Goal: Task Accomplishment & Management: Use online tool/utility

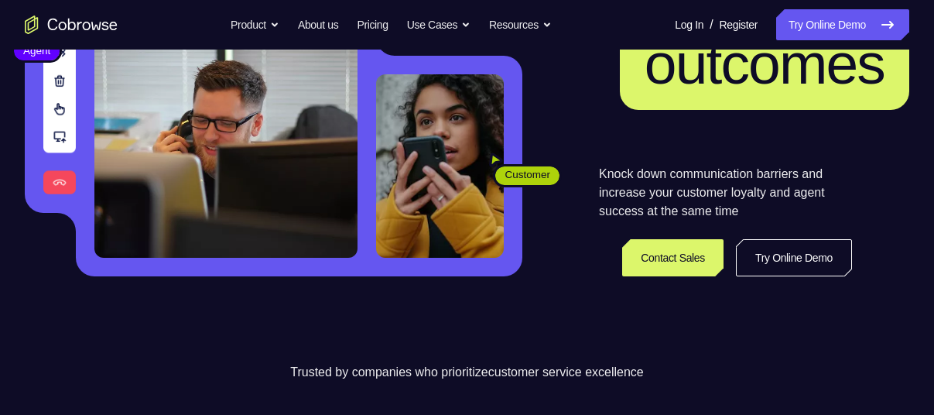
scroll to position [246, 0]
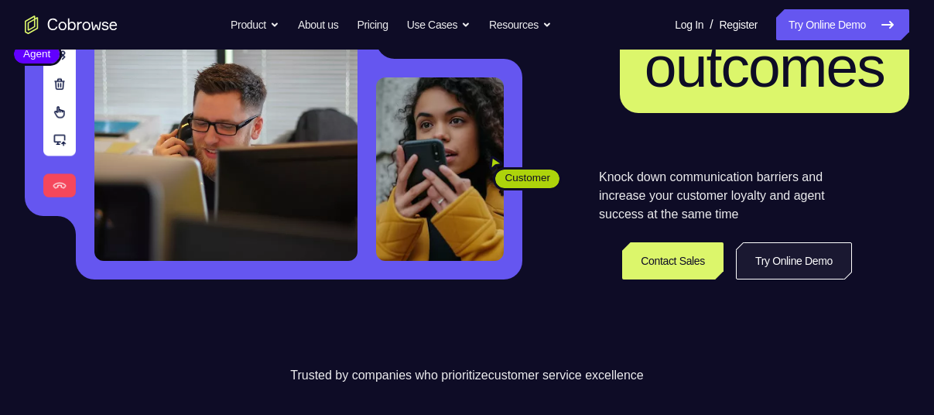
click at [817, 275] on link "Try Online Demo" at bounding box center [794, 260] width 116 height 37
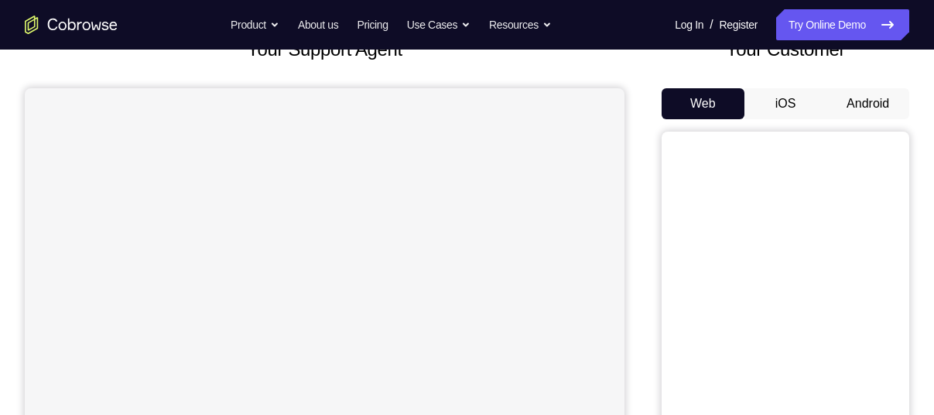
scroll to position [90, 0]
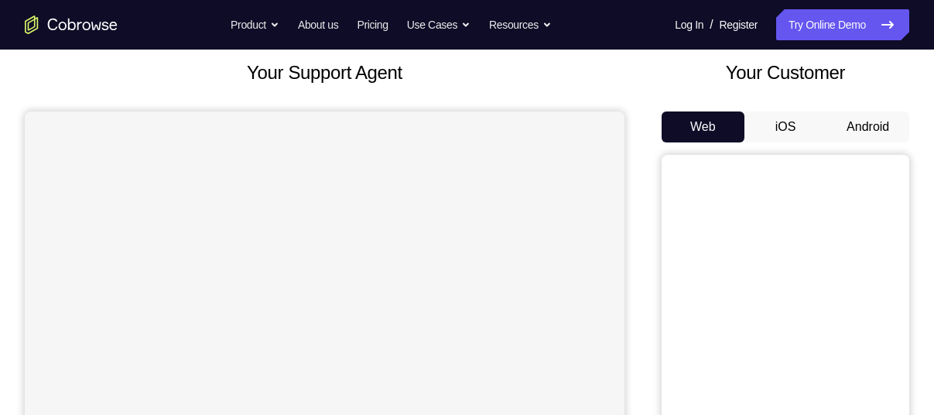
click at [879, 119] on button "Android" at bounding box center [868, 126] width 83 height 31
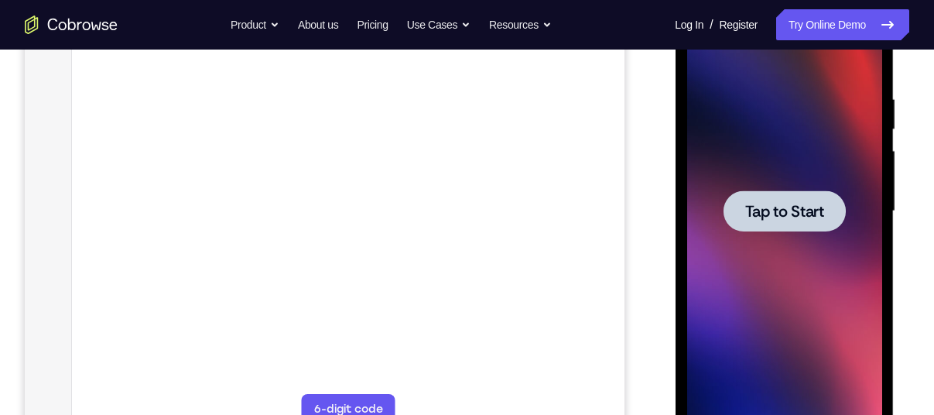
scroll to position [0, 0]
click at [773, 231] on div at bounding box center [784, 212] width 195 height 434
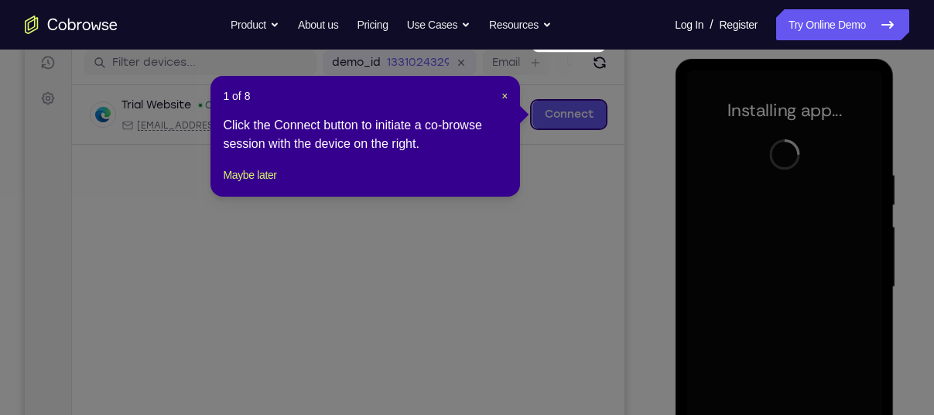
scroll to position [187, 0]
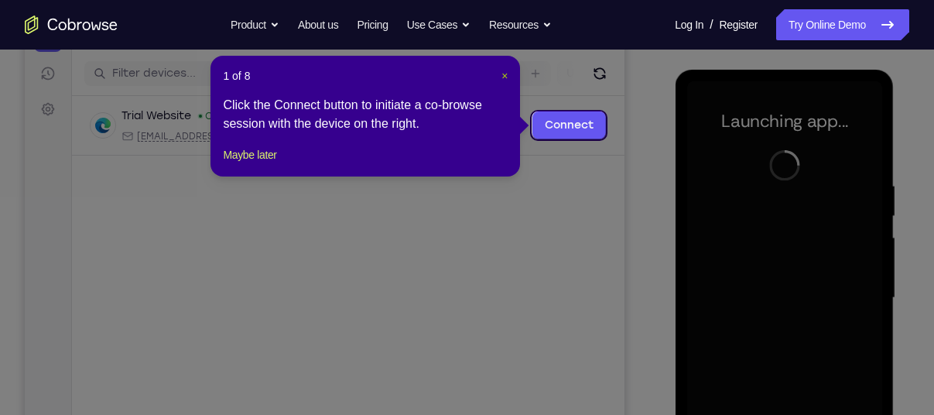
click at [502, 74] on span "×" at bounding box center [505, 76] width 6 height 12
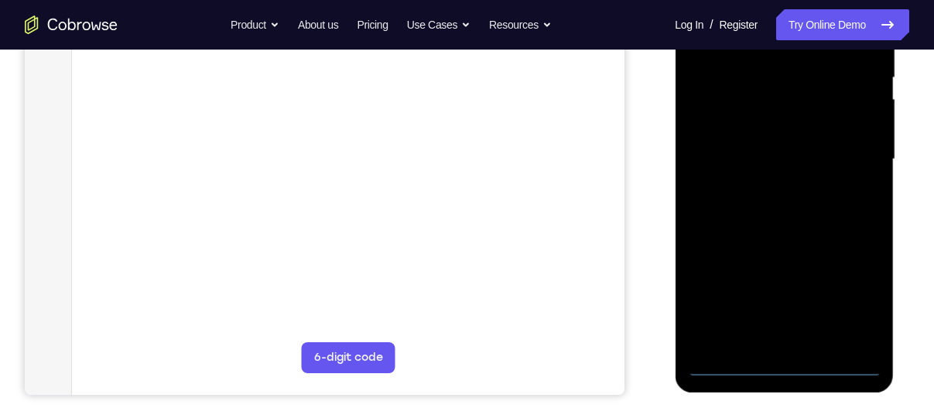
scroll to position [331, 0]
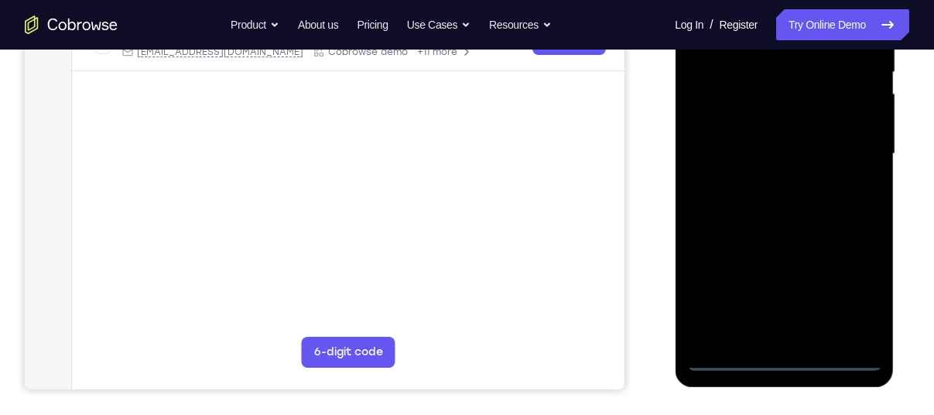
click at [787, 358] on div at bounding box center [784, 154] width 195 height 434
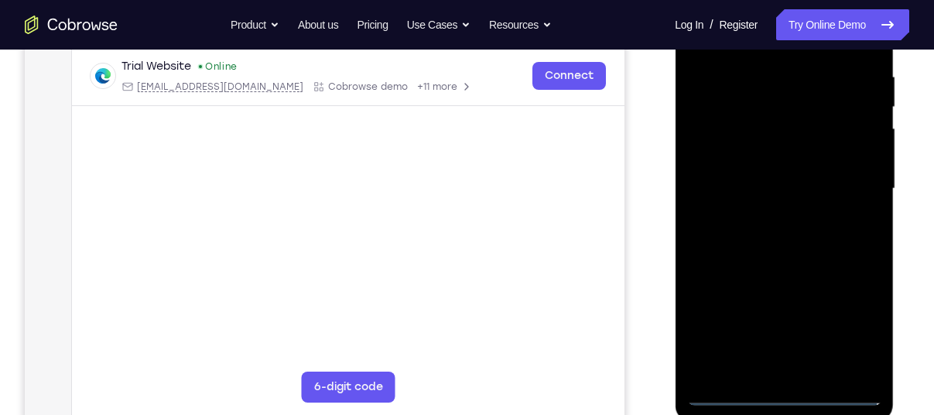
scroll to position [294, 0]
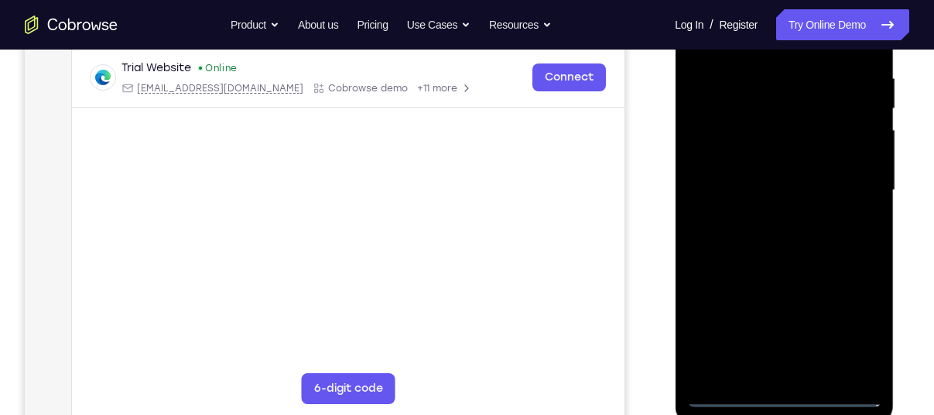
click at [862, 331] on div at bounding box center [784, 191] width 195 height 434
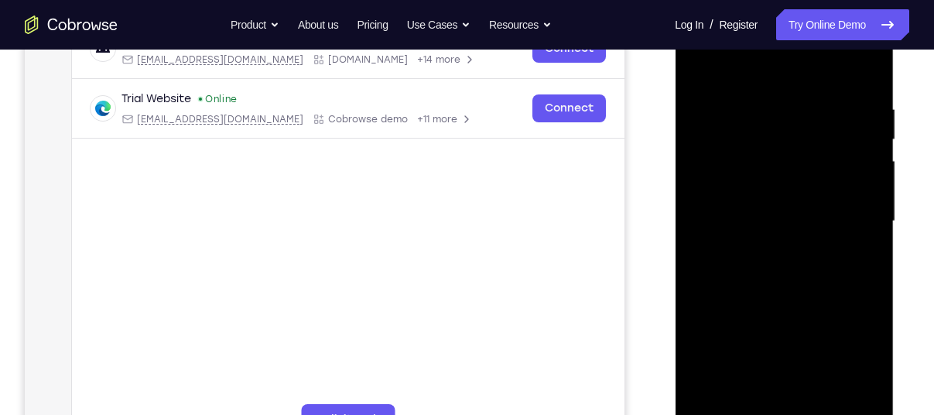
scroll to position [262, 0]
click at [747, 70] on div at bounding box center [784, 222] width 195 height 434
click at [855, 211] on div at bounding box center [784, 222] width 195 height 434
click at [766, 251] on div at bounding box center [784, 222] width 195 height 434
click at [743, 201] on div at bounding box center [784, 222] width 195 height 434
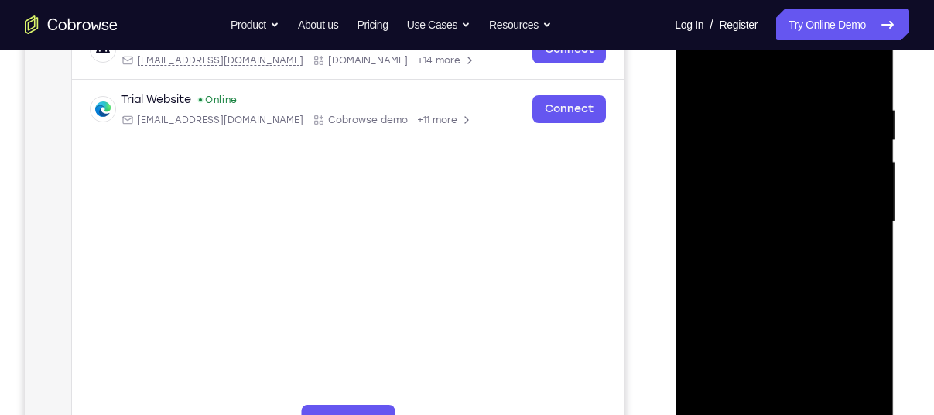
click at [749, 188] on div at bounding box center [784, 222] width 195 height 434
click at [862, 191] on div at bounding box center [784, 222] width 195 height 434
click at [781, 220] on div at bounding box center [784, 222] width 195 height 434
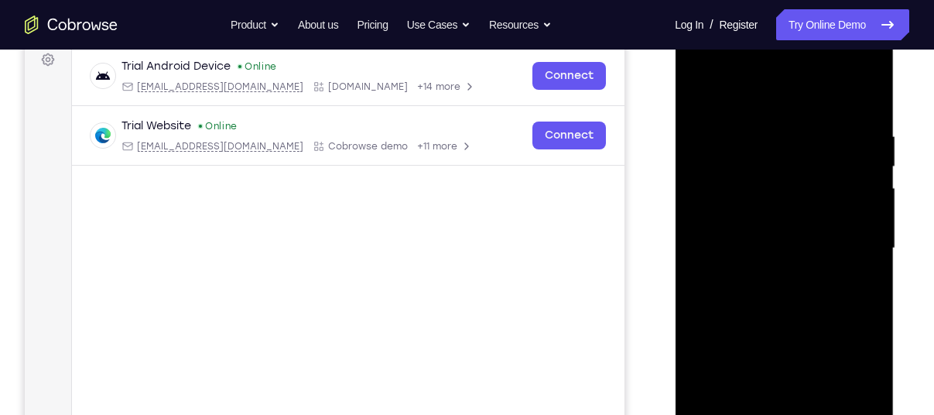
scroll to position [235, 0]
click at [784, 303] on div at bounding box center [784, 250] width 195 height 434
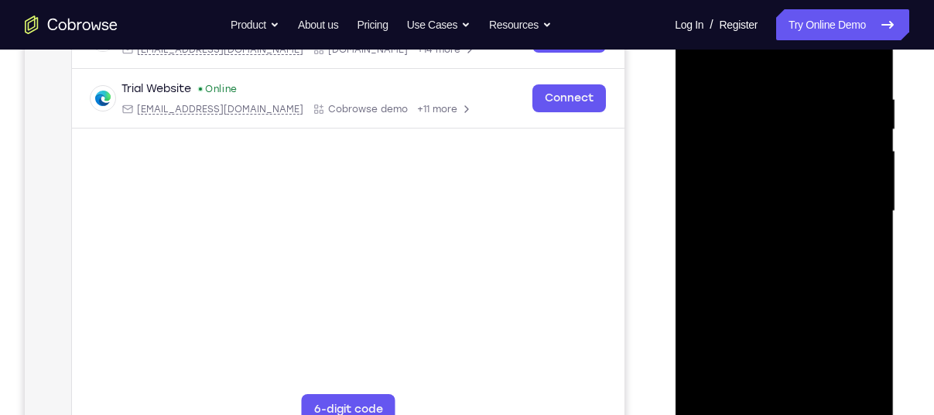
scroll to position [275, 0]
click at [784, 256] on div at bounding box center [784, 210] width 195 height 434
click at [783, 285] on div at bounding box center [784, 210] width 195 height 434
click at [746, 135] on div at bounding box center [784, 210] width 195 height 434
click at [757, 194] on div at bounding box center [784, 210] width 195 height 434
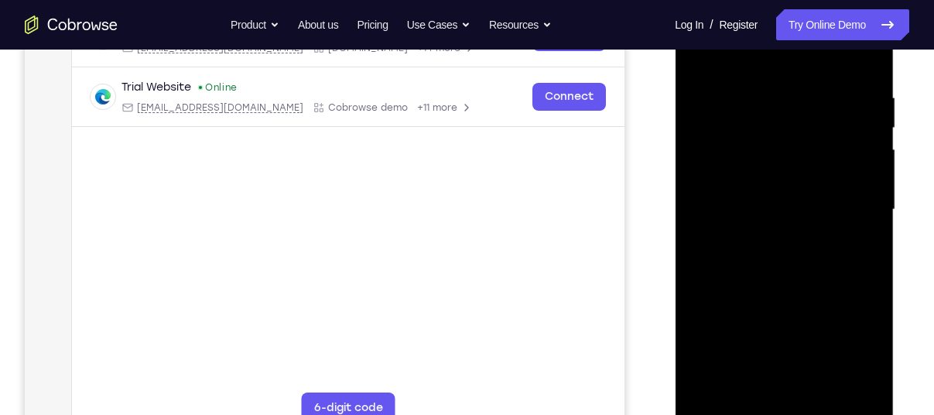
click at [749, 213] on div at bounding box center [784, 210] width 195 height 434
click at [741, 194] on div at bounding box center [784, 210] width 195 height 434
click at [742, 222] on div at bounding box center [784, 210] width 195 height 434
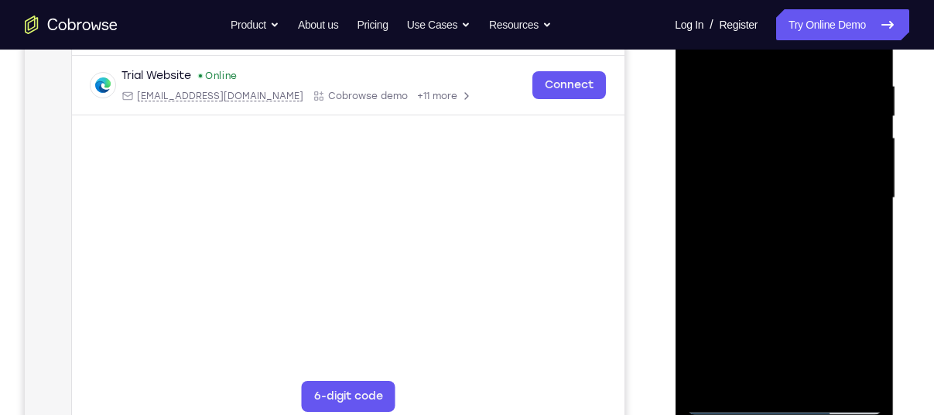
scroll to position [284, 0]
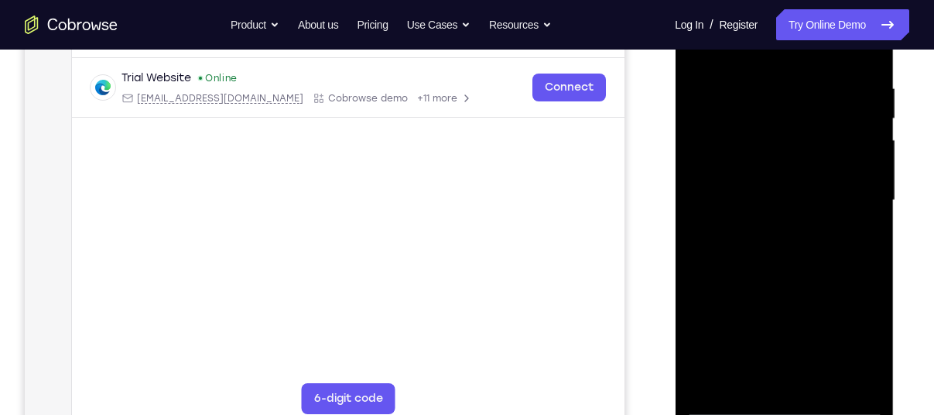
click at [739, 207] on div at bounding box center [784, 201] width 195 height 434
click at [793, 229] on div at bounding box center [784, 201] width 195 height 434
click at [790, 263] on div at bounding box center [784, 201] width 195 height 434
click at [775, 152] on div at bounding box center [784, 201] width 195 height 434
click at [752, 123] on div at bounding box center [784, 201] width 195 height 434
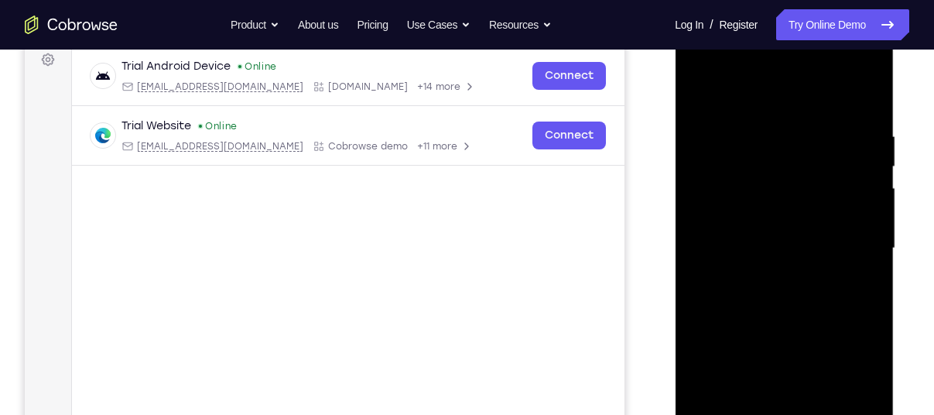
scroll to position [245, 0]
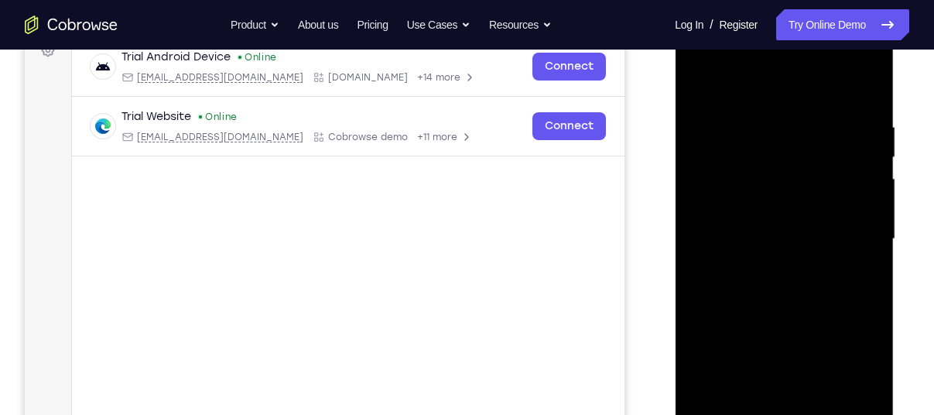
click at [784, 166] on div at bounding box center [784, 239] width 195 height 434
click at [784, 174] on div at bounding box center [784, 239] width 195 height 434
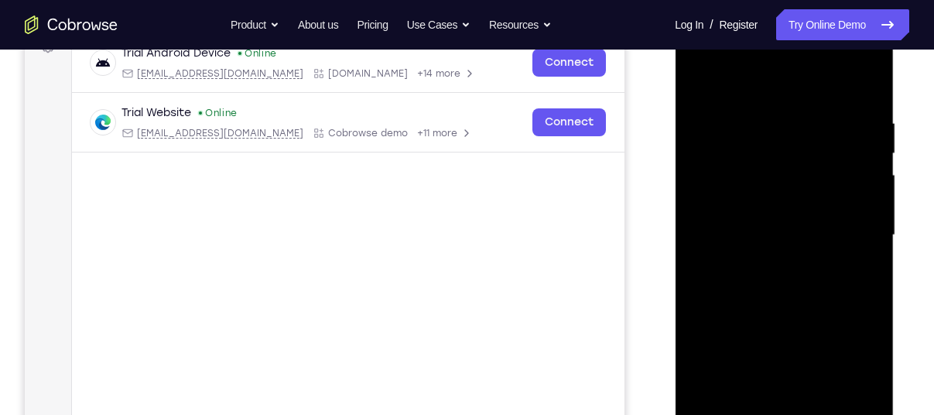
scroll to position [249, 0]
click at [806, 214] on div at bounding box center [784, 236] width 195 height 434
click at [802, 283] on div at bounding box center [784, 236] width 195 height 434
click at [846, 57] on div at bounding box center [784, 236] width 195 height 434
click at [702, 56] on div at bounding box center [784, 236] width 195 height 434
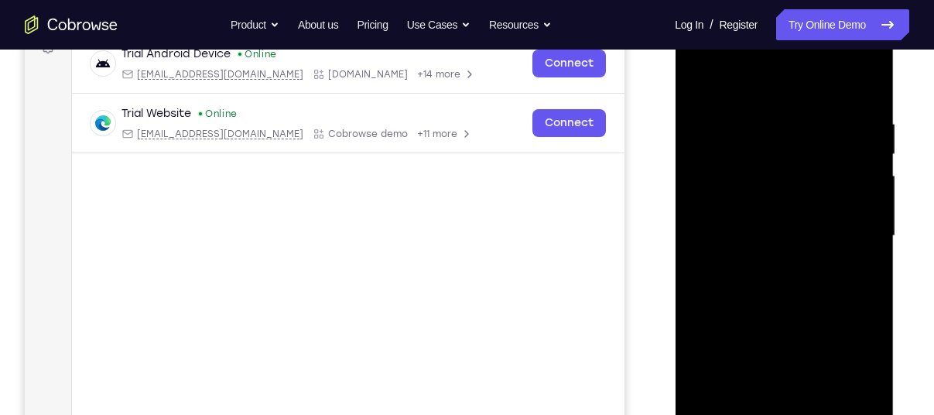
click at [759, 195] on div at bounding box center [784, 236] width 195 height 434
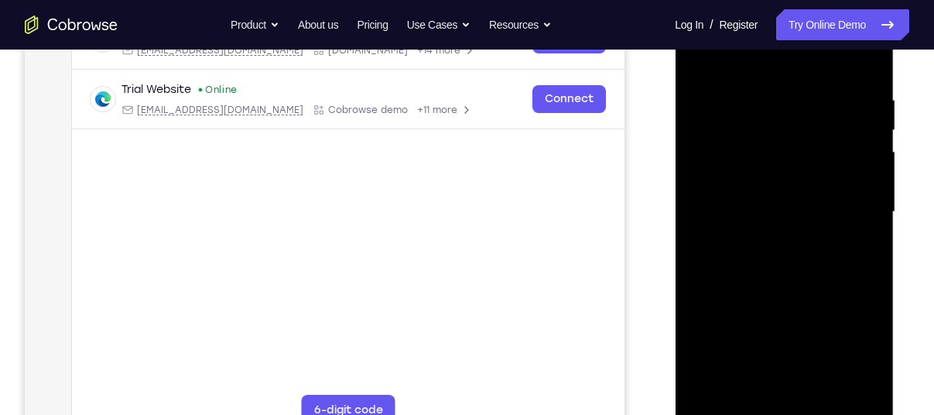
scroll to position [273, 0]
drag, startPoint x: 776, startPoint y: 257, endPoint x: 794, endPoint y: 62, distance: 195.9
click at [794, 62] on div at bounding box center [784, 212] width 195 height 434
drag, startPoint x: 795, startPoint y: 312, endPoint x: 787, endPoint y: 107, distance: 205.3
click at [787, 107] on div at bounding box center [784, 212] width 195 height 434
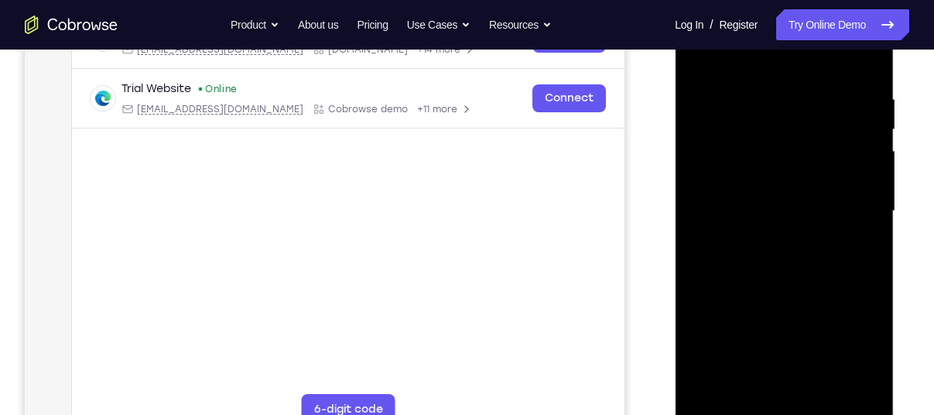
drag, startPoint x: 789, startPoint y: 262, endPoint x: 787, endPoint y: 68, distance: 193.5
click at [787, 68] on div at bounding box center [784, 212] width 195 height 434
drag, startPoint x: 777, startPoint y: 269, endPoint x: 773, endPoint y: 104, distance: 164.9
click at [773, 104] on div at bounding box center [784, 212] width 195 height 434
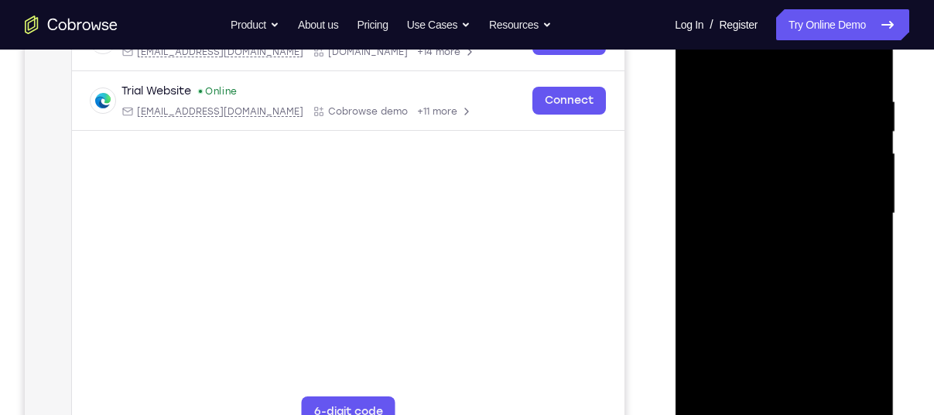
drag, startPoint x: 770, startPoint y: 320, endPoint x: 770, endPoint y: 209, distance: 111.5
click at [770, 209] on div at bounding box center [784, 214] width 195 height 434
drag, startPoint x: 770, startPoint y: 209, endPoint x: 783, endPoint y: 338, distance: 129.9
click at [783, 338] on div at bounding box center [784, 214] width 195 height 434
drag, startPoint x: 763, startPoint y: 219, endPoint x: 801, endPoint y: 454, distance: 238.4
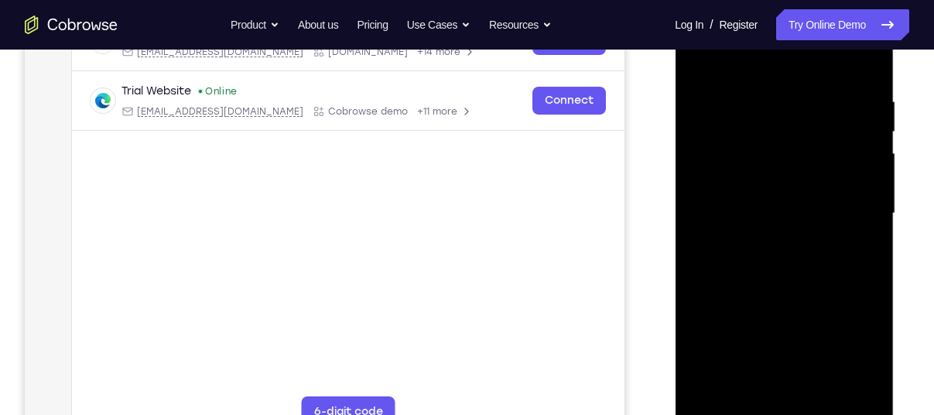
click at [801, 414] on html "Online web based iOS Simulators and Android Emulators. Run iPhone, iPad, Mobile…" at bounding box center [785, 217] width 221 height 464
click at [834, 81] on div at bounding box center [784, 214] width 195 height 434
click at [783, 197] on div at bounding box center [784, 214] width 195 height 434
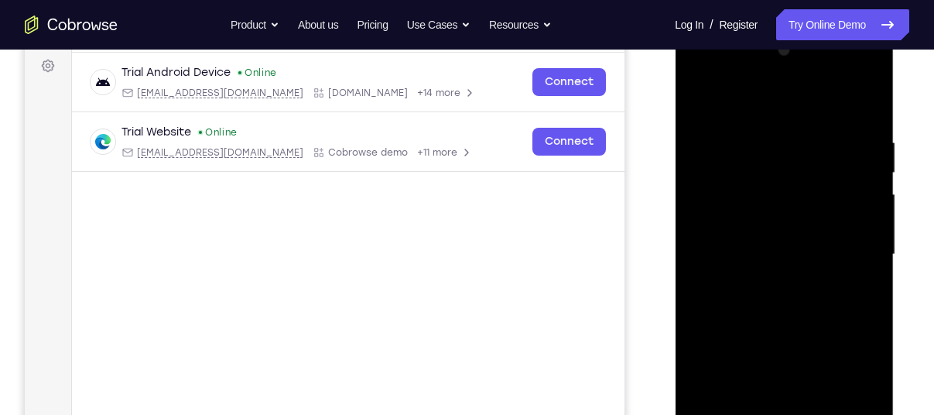
scroll to position [225, 0]
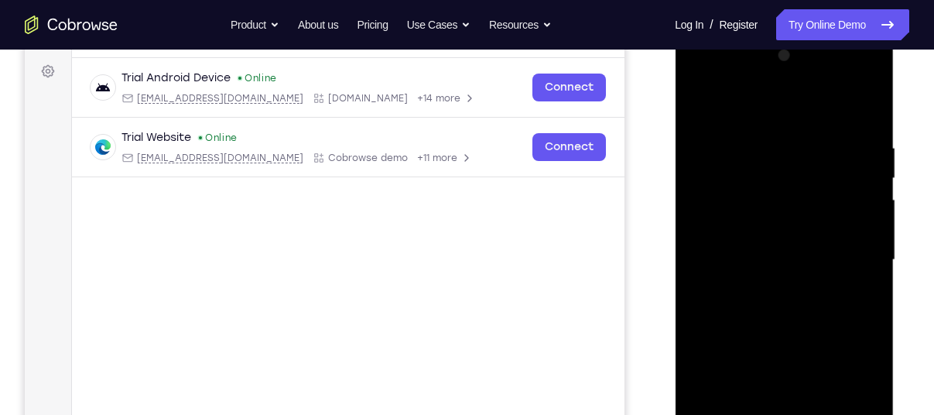
click at [848, 84] on div at bounding box center [784, 260] width 195 height 434
click at [701, 81] on div at bounding box center [784, 260] width 195 height 434
click at [721, 226] on div at bounding box center [784, 260] width 195 height 434
click at [763, 286] on div at bounding box center [784, 260] width 195 height 434
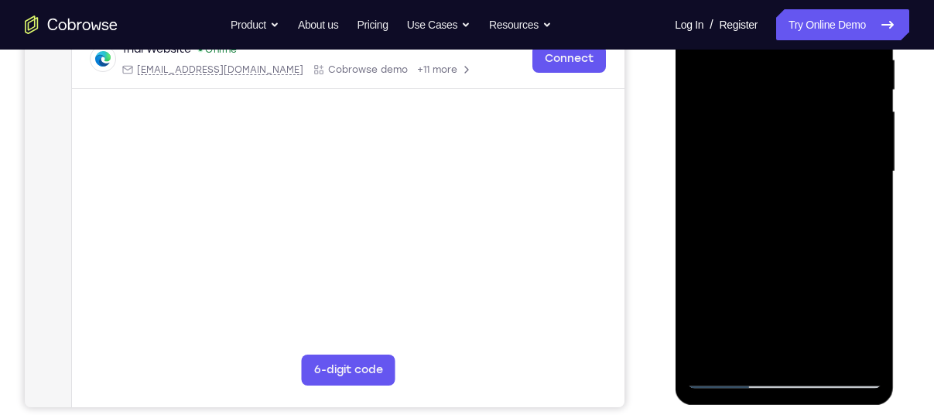
scroll to position [314, 0]
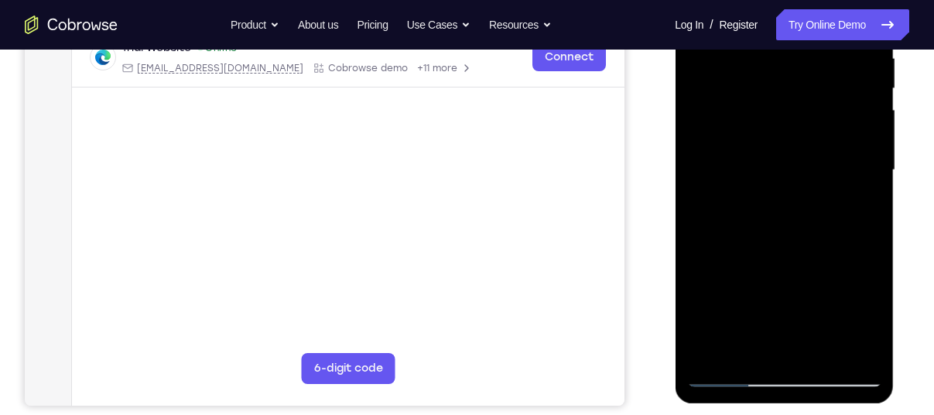
click at [728, 371] on div at bounding box center [784, 171] width 195 height 434
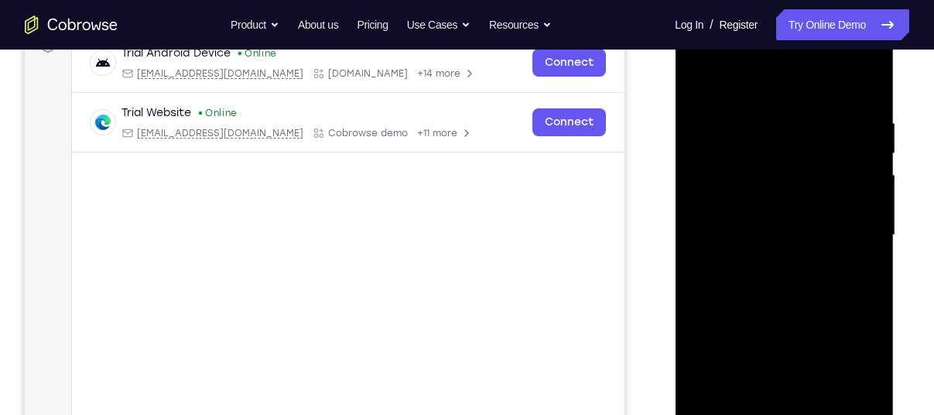
scroll to position [249, 0]
click at [759, 247] on div at bounding box center [784, 236] width 195 height 434
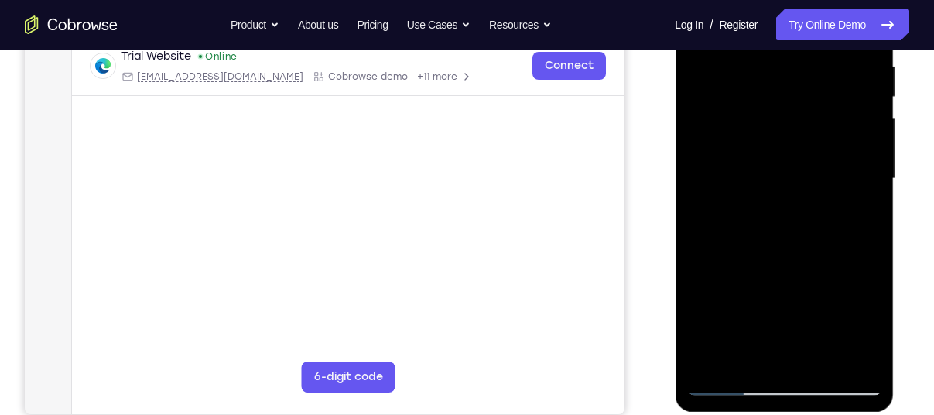
click at [769, 206] on div at bounding box center [784, 179] width 195 height 434
click at [771, 115] on div at bounding box center [784, 179] width 195 height 434
click at [769, 101] on div at bounding box center [784, 179] width 195 height 434
click at [764, 152] on div at bounding box center [784, 179] width 195 height 434
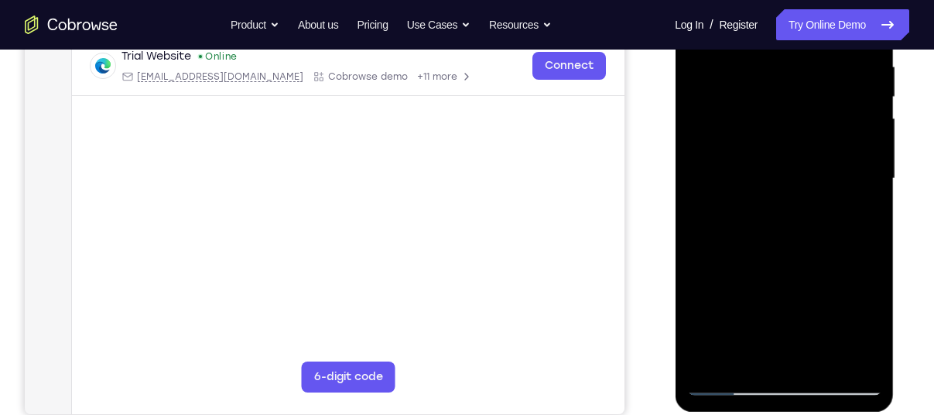
click at [761, 172] on div at bounding box center [784, 179] width 195 height 434
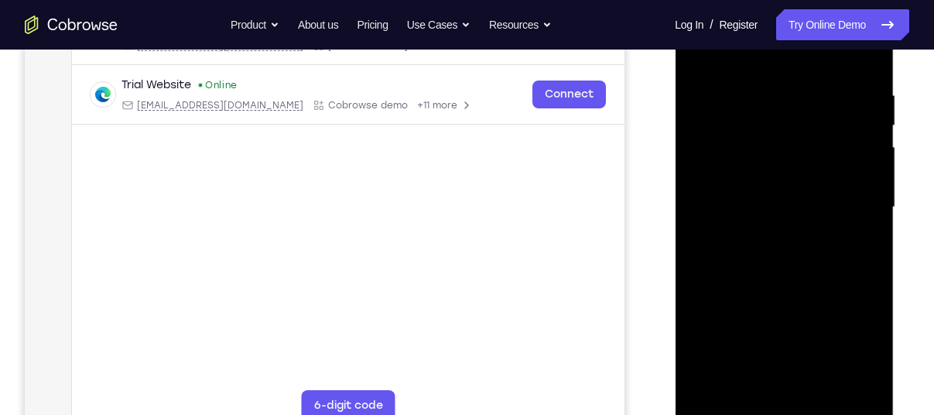
scroll to position [278, 0]
click at [783, 245] on div at bounding box center [784, 207] width 195 height 434
click at [783, 283] on div at bounding box center [784, 207] width 195 height 434
click at [725, 133] on div at bounding box center [784, 207] width 195 height 434
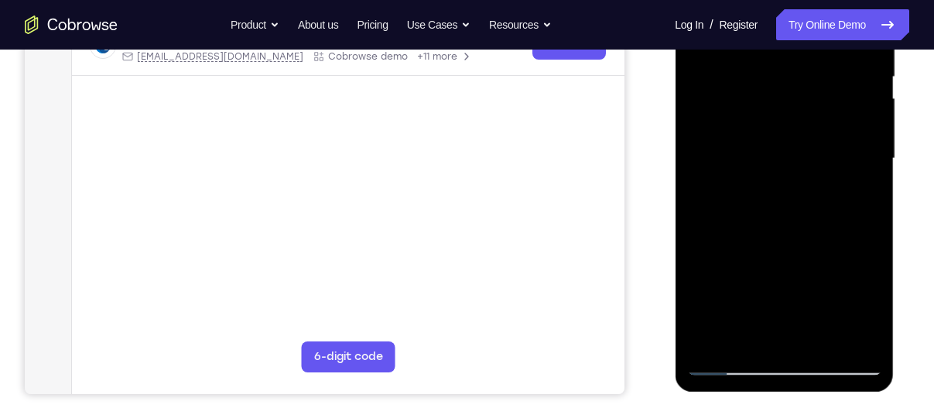
scroll to position [325, 0]
click at [732, 128] on div at bounding box center [784, 160] width 195 height 434
click at [732, 97] on div at bounding box center [784, 160] width 195 height 434
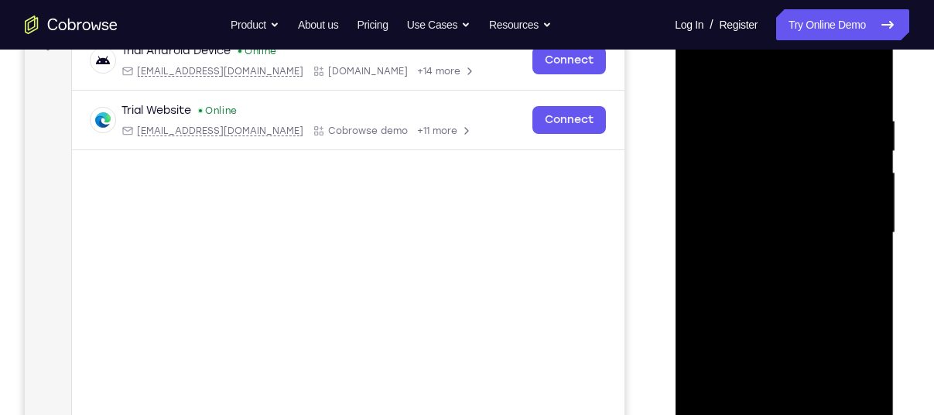
scroll to position [245, 0]
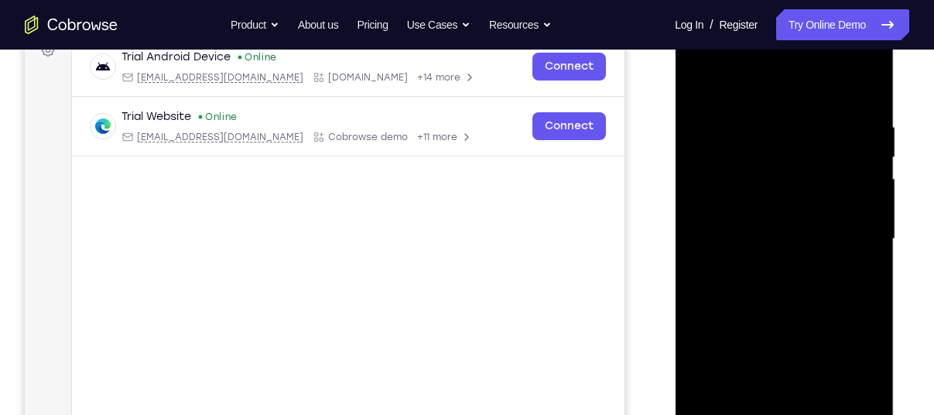
click at [784, 166] on div at bounding box center [784, 239] width 195 height 434
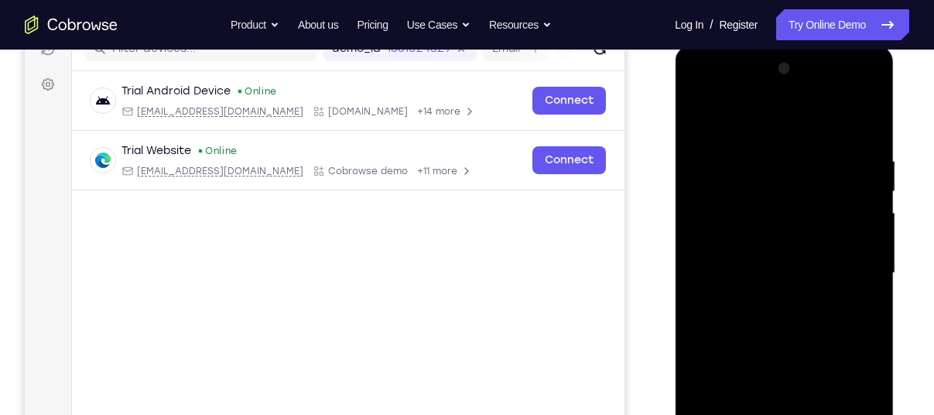
scroll to position [207, 0]
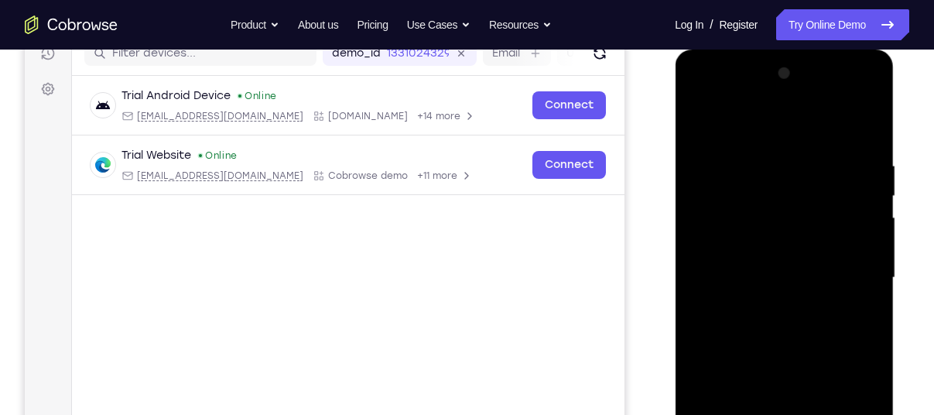
click at [768, 266] on div at bounding box center [784, 278] width 195 height 434
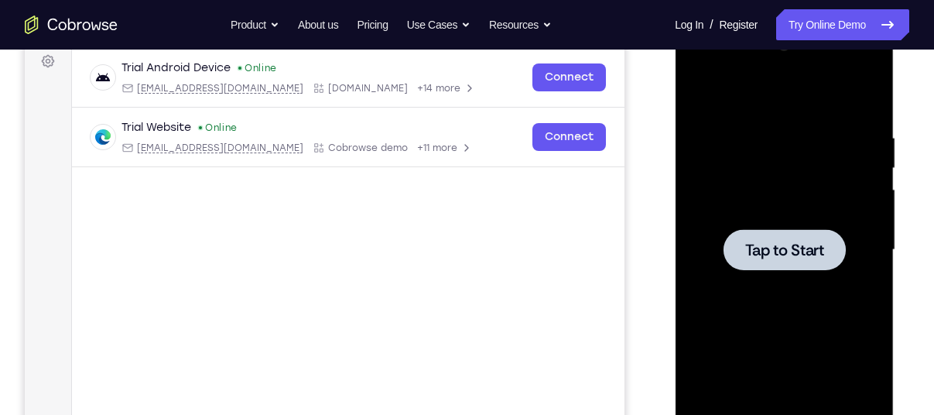
scroll to position [235, 0]
click at [747, 245] on span "Tap to Start" at bounding box center [784, 249] width 79 height 15
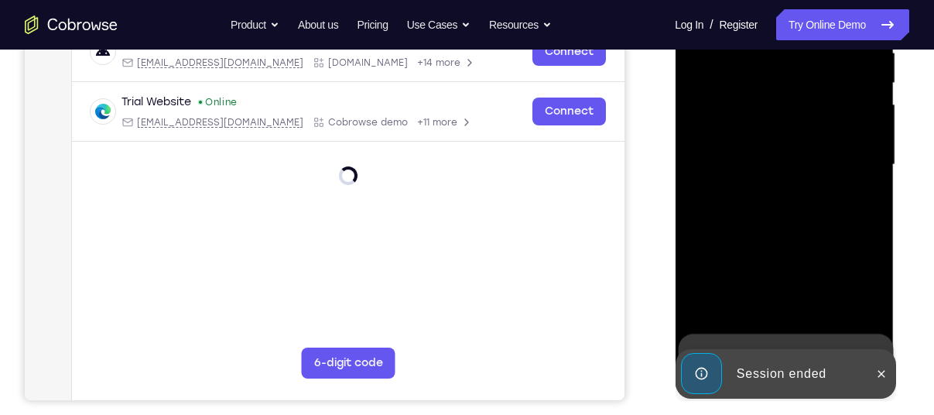
scroll to position [348, 0]
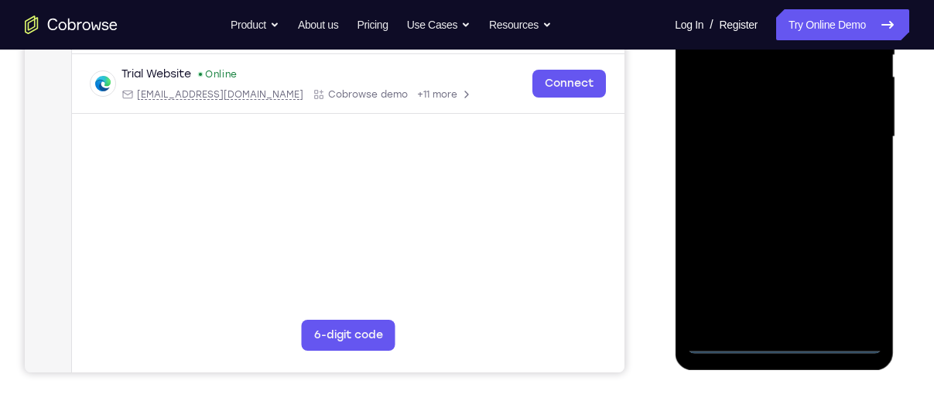
click at [789, 338] on div at bounding box center [784, 137] width 195 height 434
click at [838, 285] on div at bounding box center [784, 137] width 195 height 434
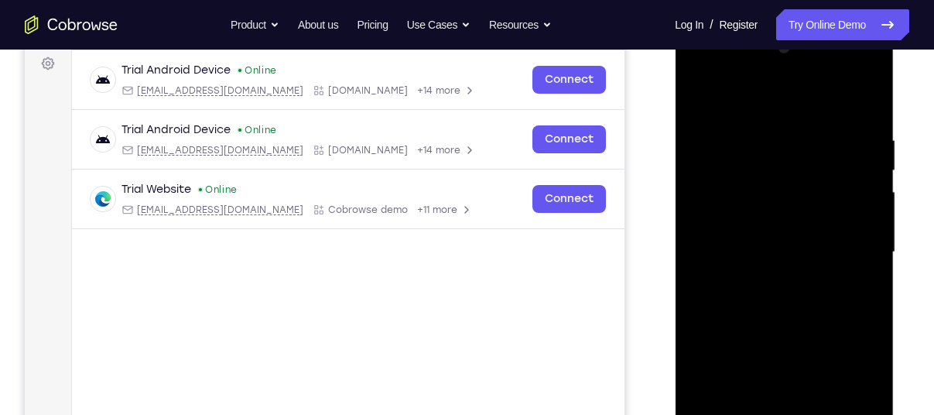
scroll to position [222, 0]
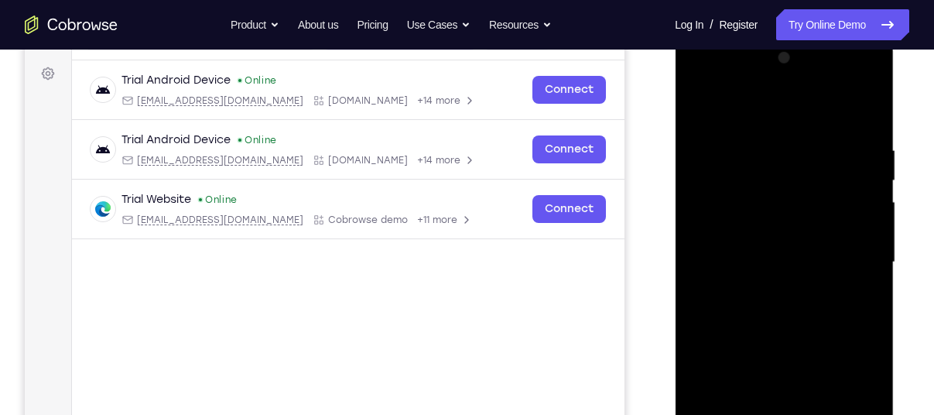
click at [743, 122] on div at bounding box center [784, 263] width 195 height 434
click at [733, 116] on div at bounding box center [784, 263] width 195 height 434
click at [855, 250] on div at bounding box center [784, 263] width 195 height 434
click at [770, 290] on div at bounding box center [784, 263] width 195 height 434
click at [767, 248] on div at bounding box center [784, 263] width 195 height 434
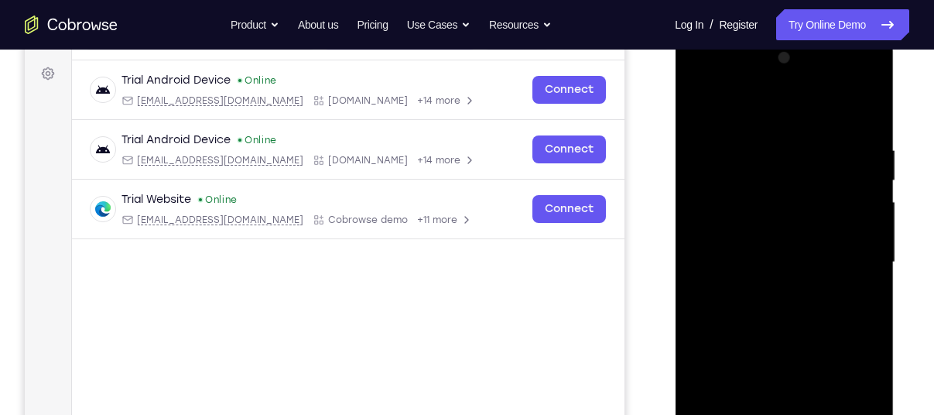
click at [763, 283] on div at bounding box center [784, 263] width 195 height 434
click at [741, 195] on div at bounding box center [784, 263] width 195 height 434
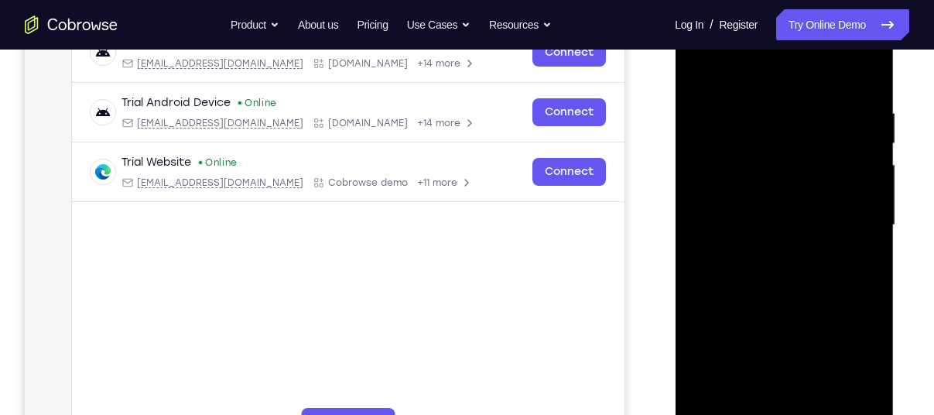
scroll to position [262, 0]
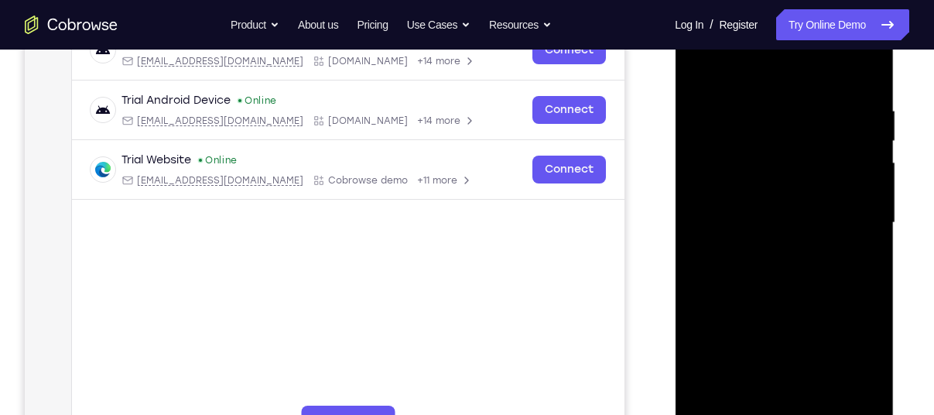
click at [746, 182] on div at bounding box center [784, 223] width 195 height 434
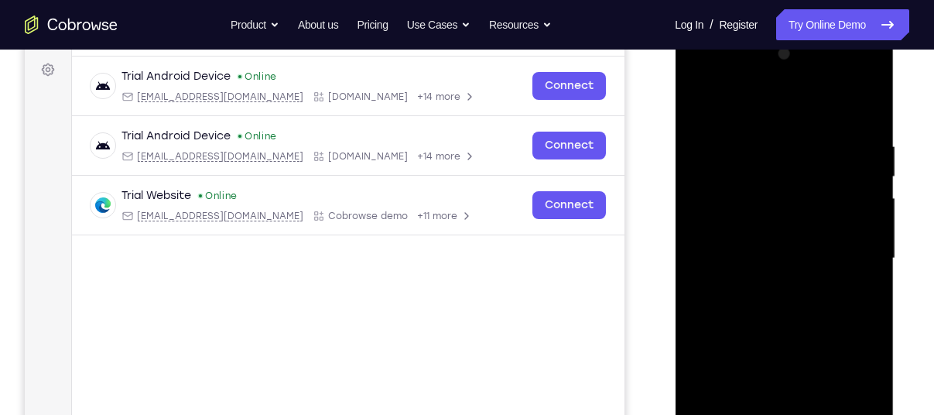
scroll to position [225, 0]
click at [749, 163] on div at bounding box center [784, 260] width 195 height 434
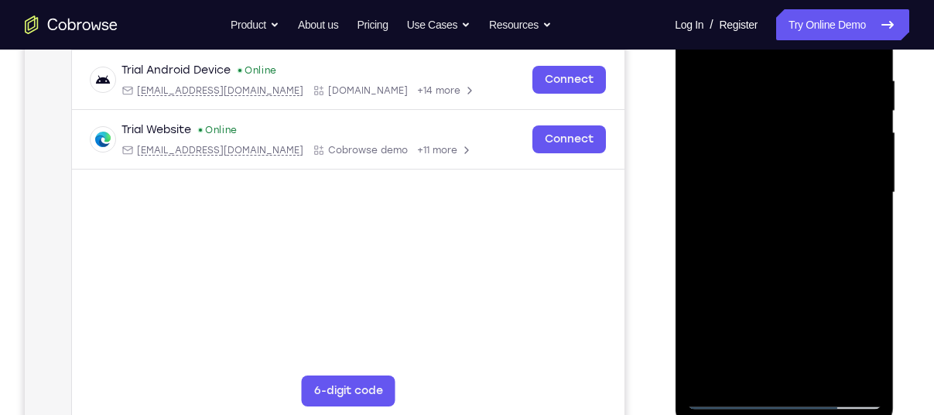
scroll to position [301, 0]
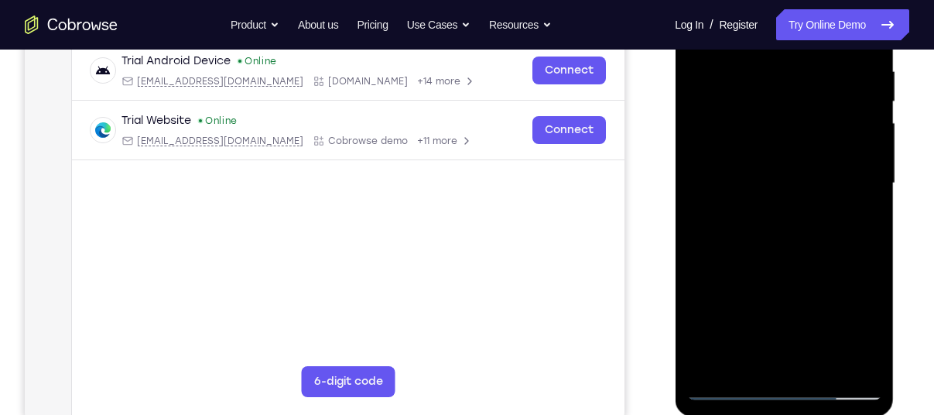
click at [730, 385] on div at bounding box center [784, 184] width 195 height 434
click at [728, 395] on div at bounding box center [784, 184] width 195 height 434
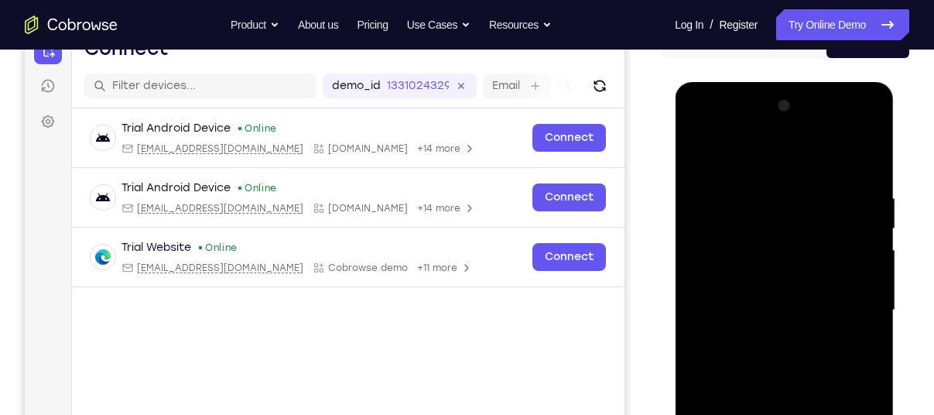
scroll to position [173, 0]
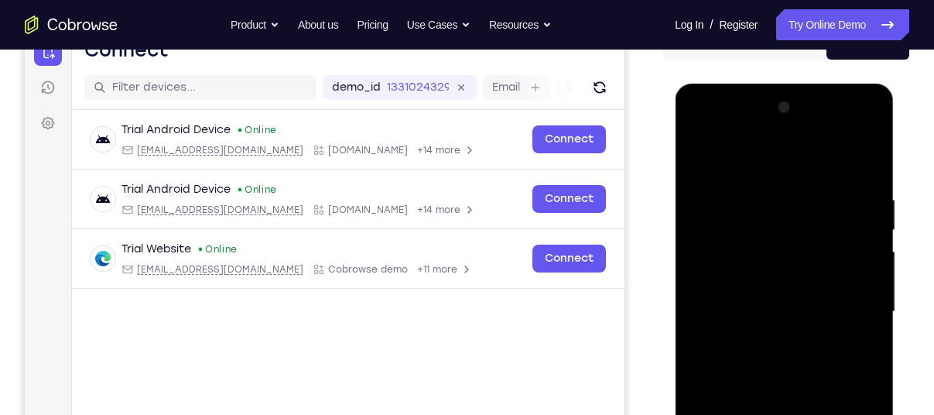
click at [840, 133] on div at bounding box center [784, 312] width 195 height 434
click at [705, 128] on div at bounding box center [784, 312] width 195 height 434
click at [761, 270] on div at bounding box center [784, 312] width 195 height 434
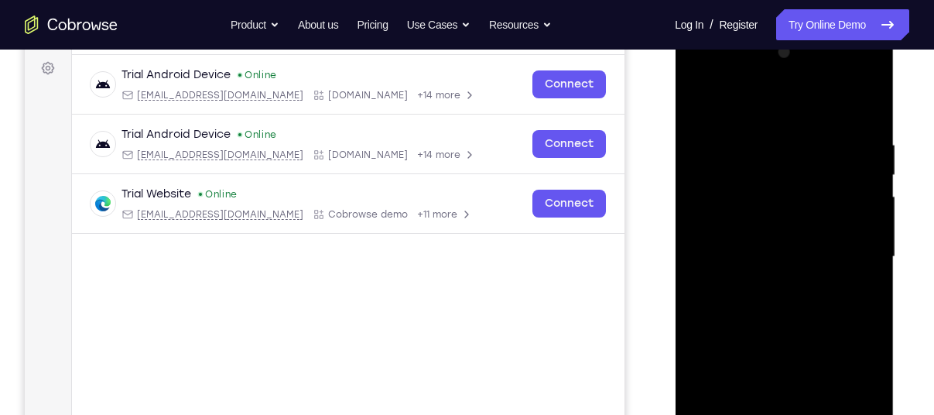
scroll to position [228, 0]
click at [761, 270] on div at bounding box center [784, 256] width 195 height 434
click at [761, 243] on div at bounding box center [784, 256] width 195 height 434
click at [755, 269] on div at bounding box center [784, 256] width 195 height 434
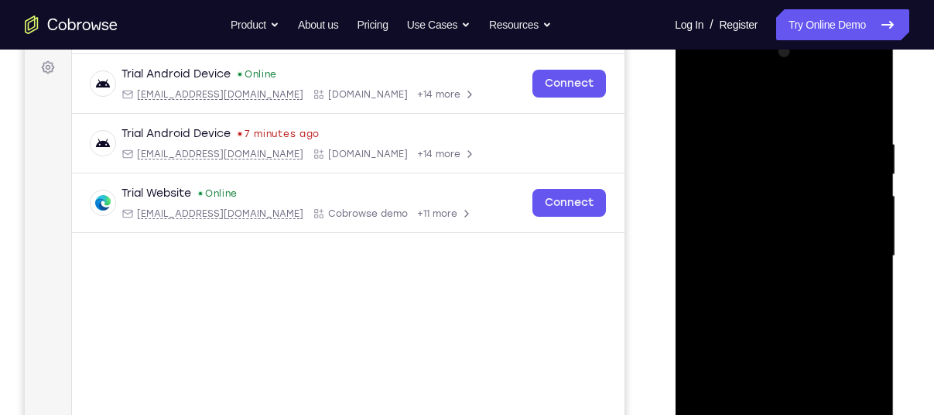
click at [735, 250] on div at bounding box center [784, 256] width 195 height 434
click at [789, 286] on div at bounding box center [784, 256] width 195 height 434
click at [792, 320] on div at bounding box center [784, 256] width 195 height 434
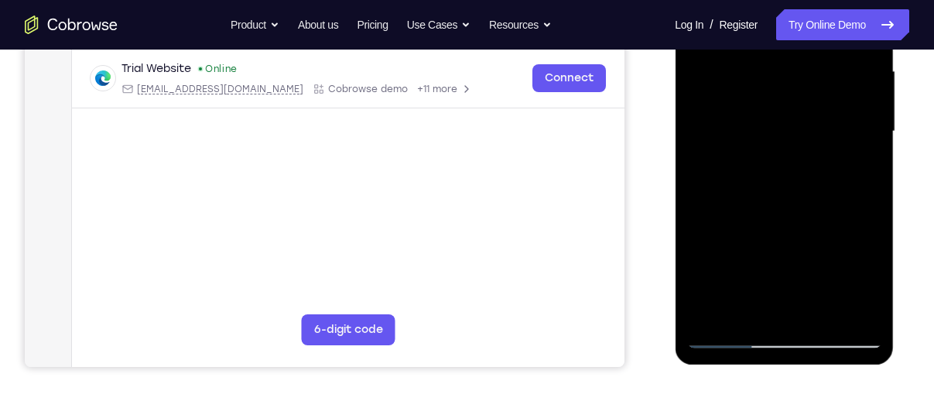
scroll to position [354, 0]
click at [844, 331] on div at bounding box center [784, 131] width 195 height 434
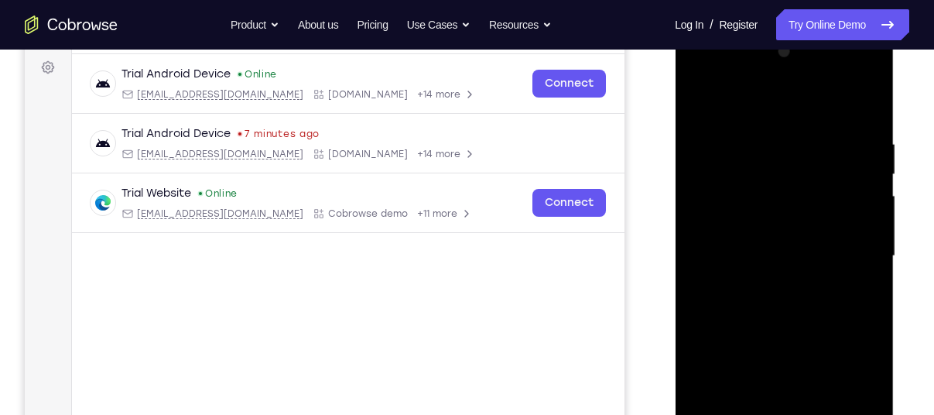
scroll to position [227, 0]
click at [758, 194] on div at bounding box center [784, 258] width 195 height 434
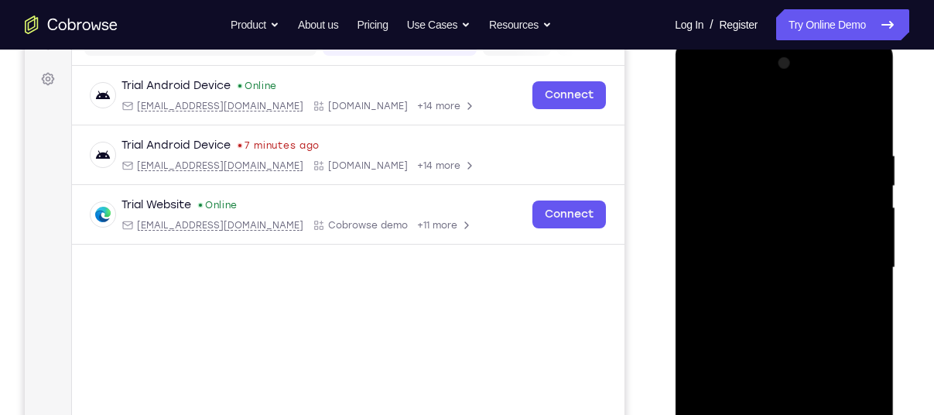
click at [849, 396] on div at bounding box center [784, 268] width 195 height 434
click at [849, 84] on div at bounding box center [784, 268] width 195 height 434
click at [753, 120] on div at bounding box center [784, 268] width 195 height 434
click at [775, 301] on div at bounding box center [784, 268] width 195 height 434
click at [775, 222] on div at bounding box center [784, 268] width 195 height 434
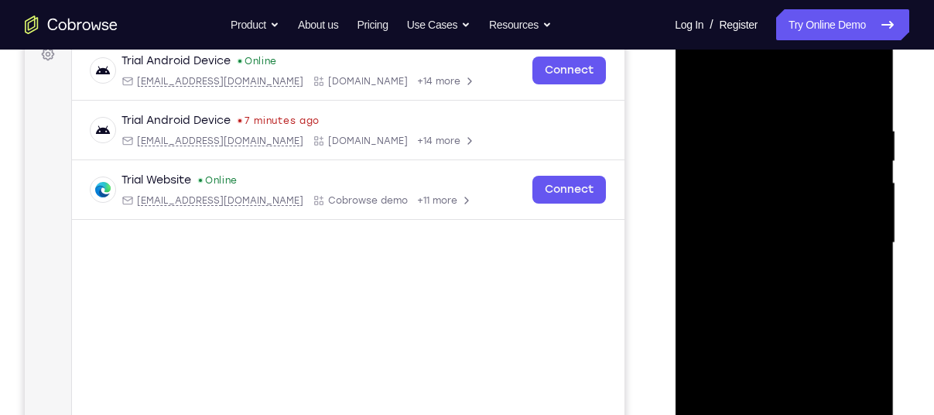
scroll to position [243, 0]
click at [769, 163] on div at bounding box center [784, 242] width 195 height 434
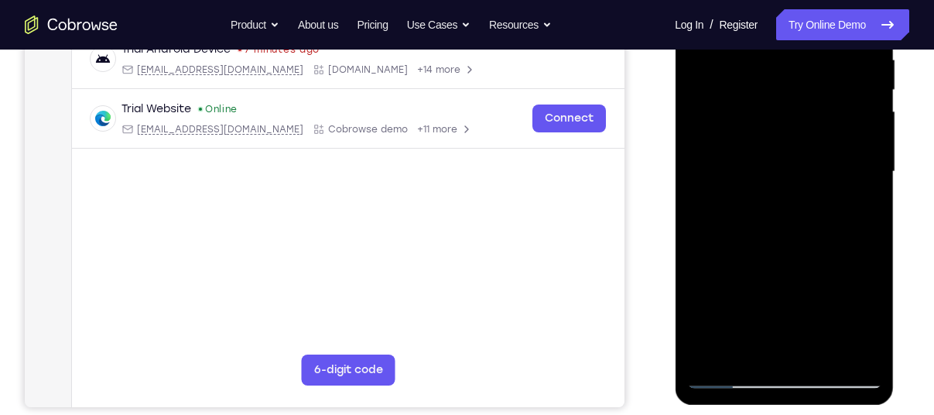
scroll to position [314, 0]
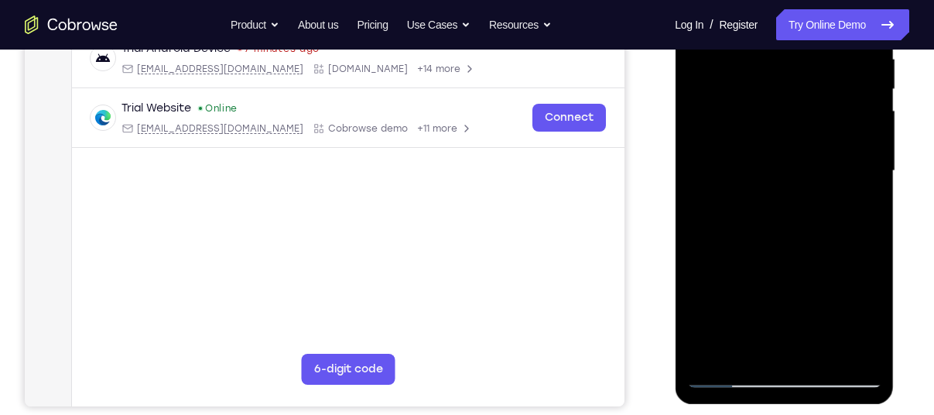
click at [782, 221] on div at bounding box center [784, 171] width 195 height 434
click at [782, 213] on div at bounding box center [784, 171] width 195 height 434
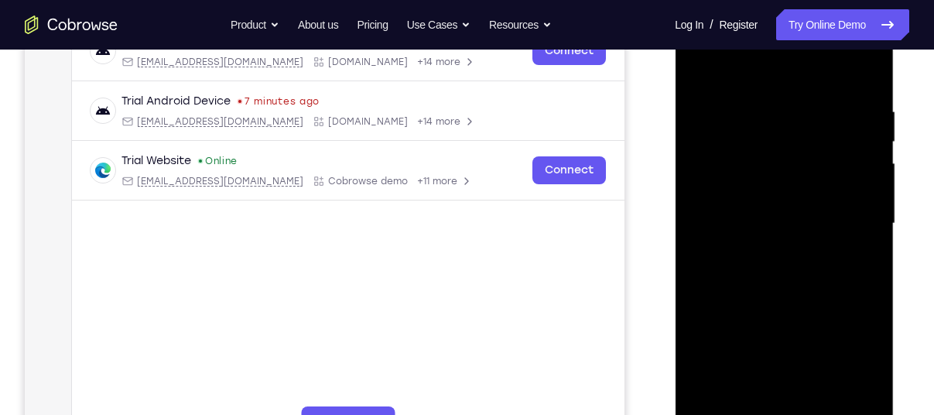
scroll to position [260, 0]
click at [692, 69] on div at bounding box center [784, 225] width 195 height 434
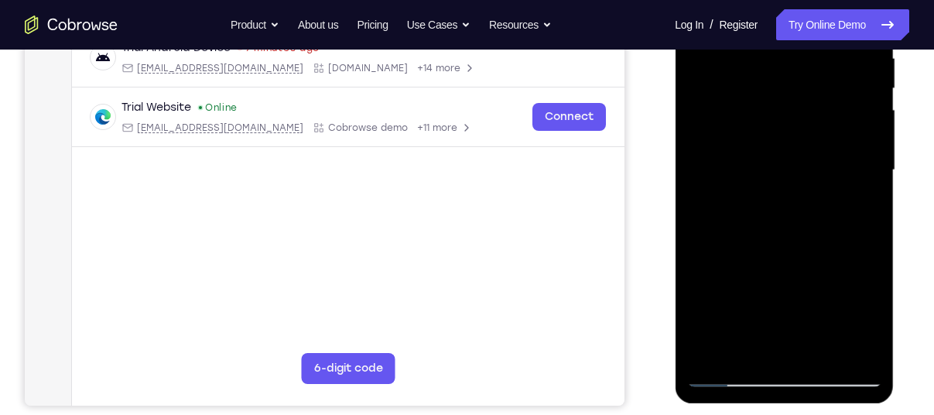
scroll to position [316, 0]
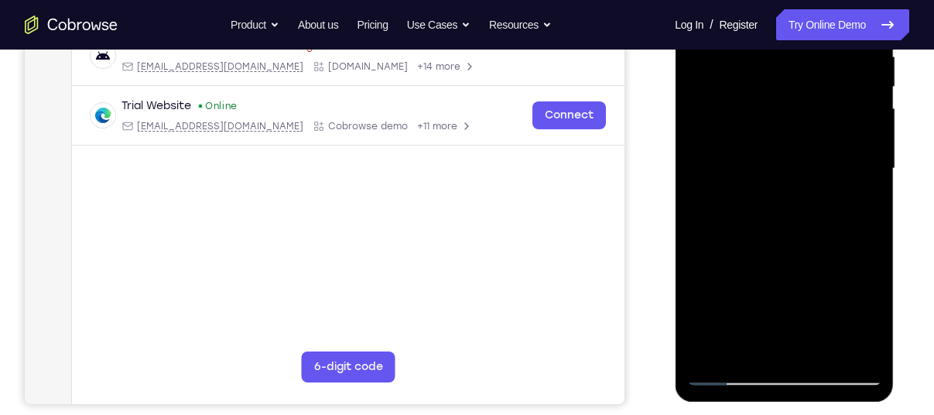
click at [725, 372] on div at bounding box center [784, 169] width 195 height 434
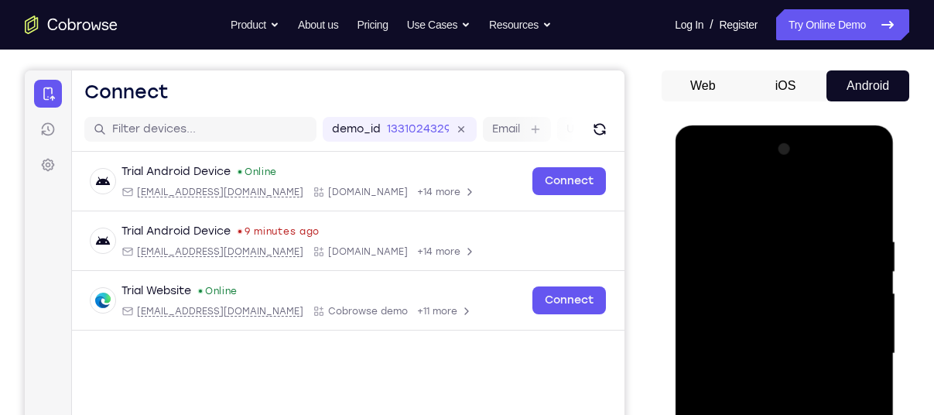
scroll to position [113, 0]
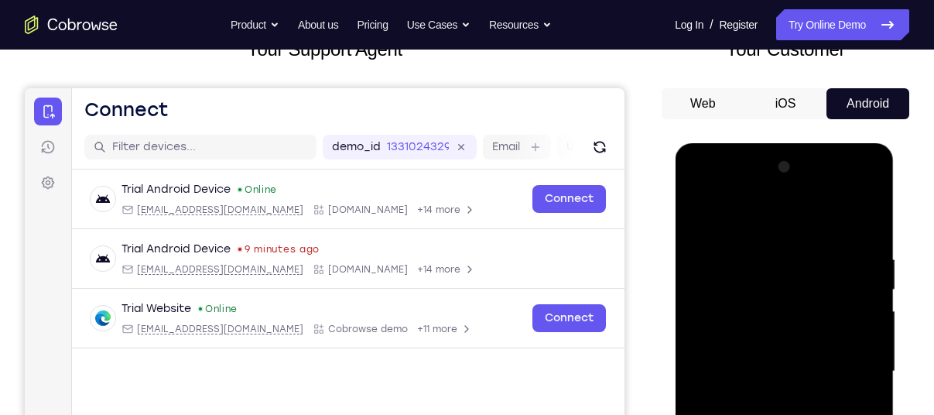
click at [846, 187] on div at bounding box center [784, 372] width 195 height 434
click at [701, 187] on div at bounding box center [784, 372] width 195 height 434
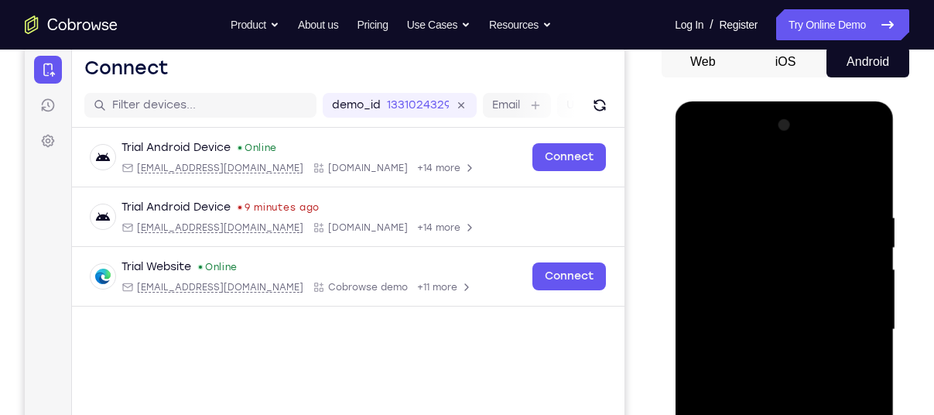
scroll to position [163, 0]
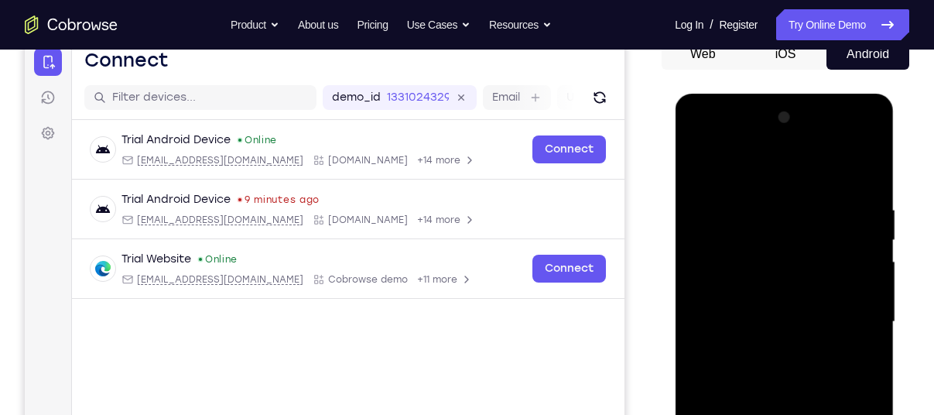
click at [716, 272] on div at bounding box center [784, 322] width 195 height 434
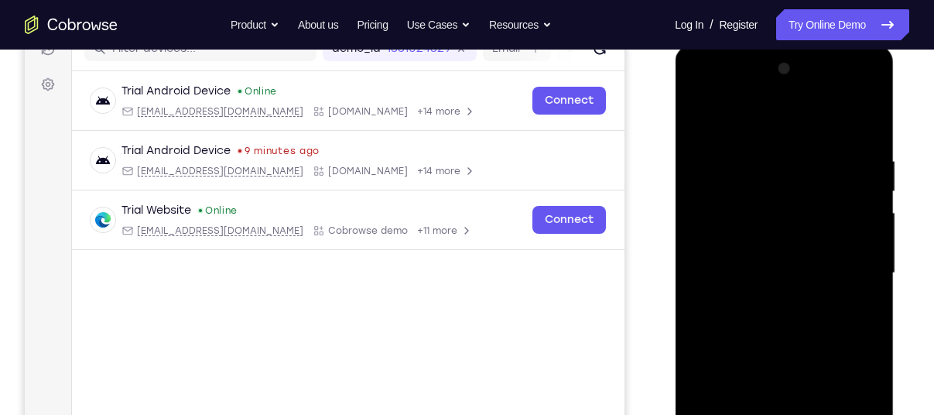
scroll to position [212, 0]
click at [761, 303] on div at bounding box center [784, 273] width 195 height 434
click at [742, 258] on div at bounding box center [784, 273] width 195 height 434
click at [744, 196] on div at bounding box center [784, 273] width 195 height 434
click at [746, 245] on div at bounding box center [784, 273] width 195 height 434
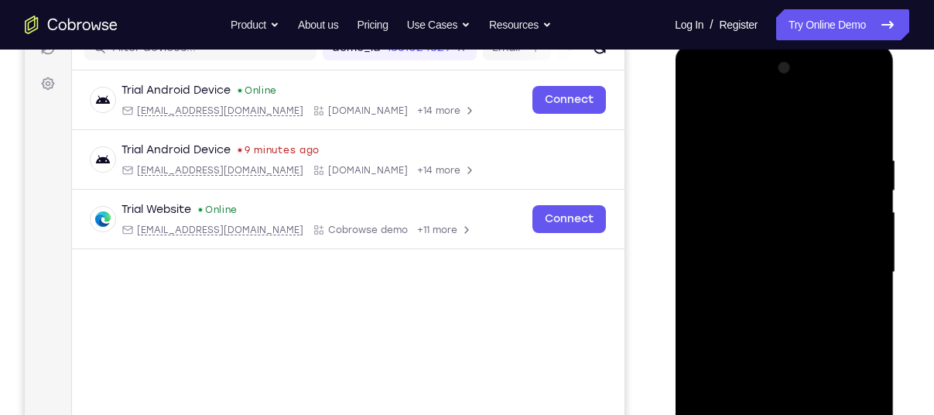
click at [733, 268] on div at bounding box center [784, 273] width 195 height 434
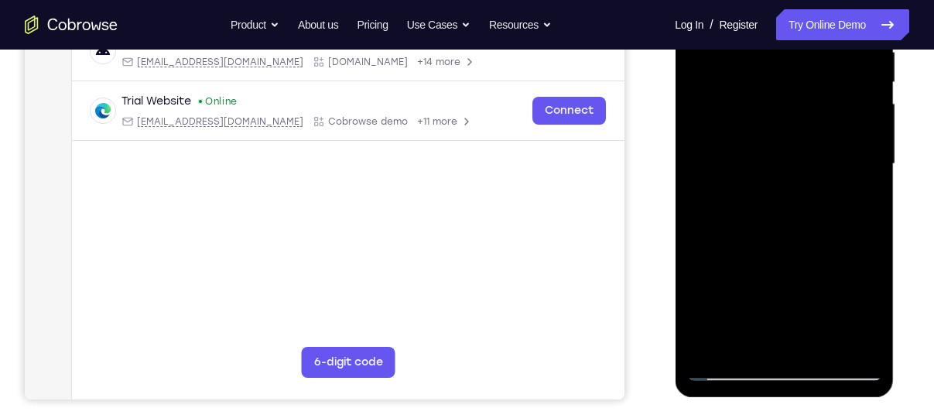
scroll to position [322, 0]
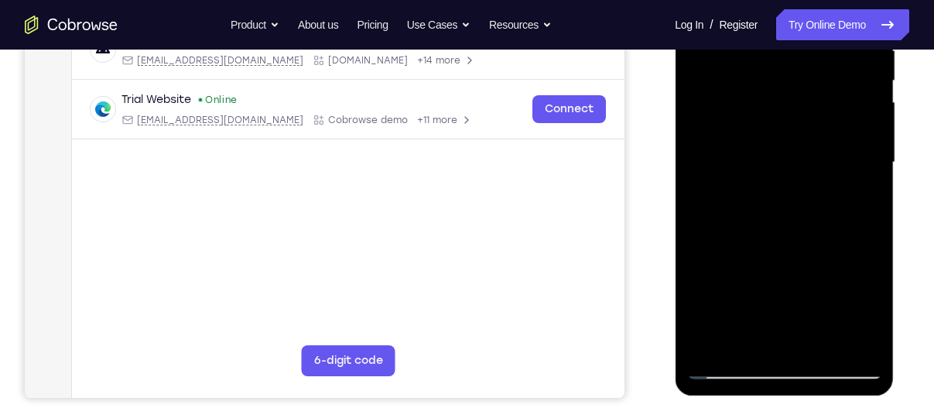
click at [733, 268] on div at bounding box center [784, 163] width 195 height 434
click at [746, 199] on div at bounding box center [784, 163] width 195 height 434
click at [747, 190] on div at bounding box center [784, 163] width 195 height 434
click at [769, 185] on div at bounding box center [784, 163] width 195 height 434
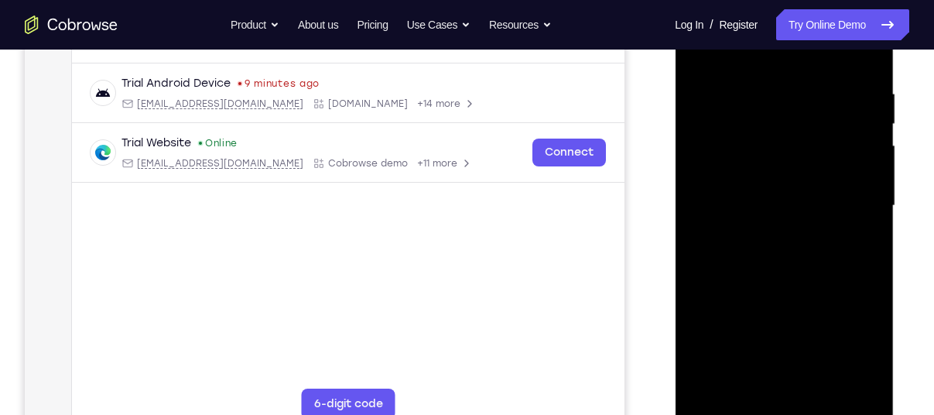
scroll to position [274, 0]
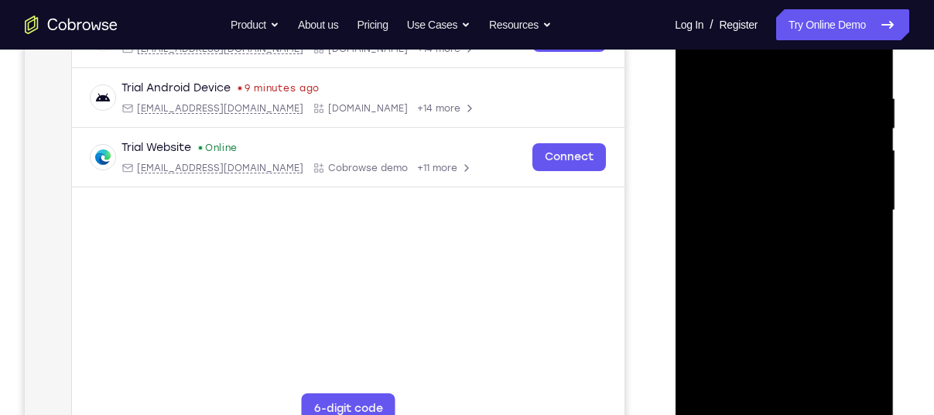
click at [769, 163] on div at bounding box center [784, 211] width 195 height 434
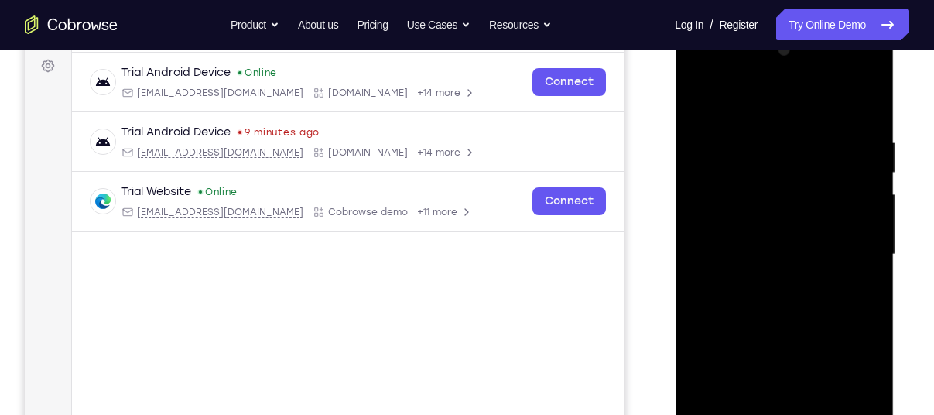
scroll to position [229, 0]
click at [761, 180] on div at bounding box center [784, 256] width 195 height 434
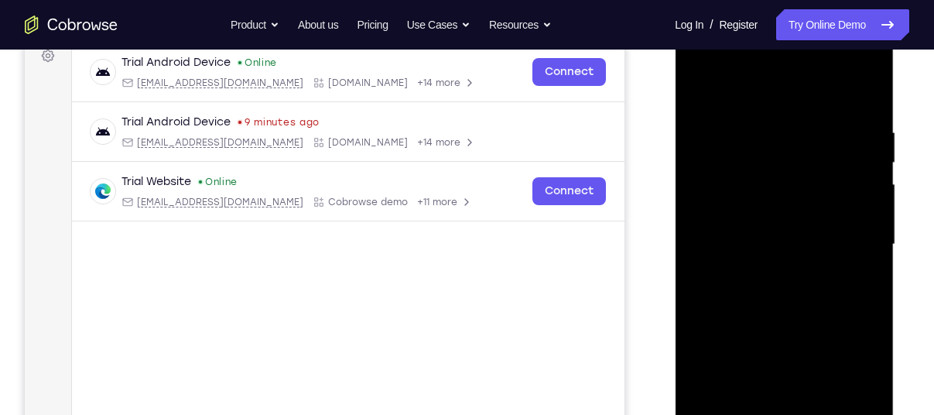
scroll to position [241, 0]
click at [789, 269] on div at bounding box center [784, 244] width 195 height 434
click at [699, 96] on div at bounding box center [784, 244] width 195 height 434
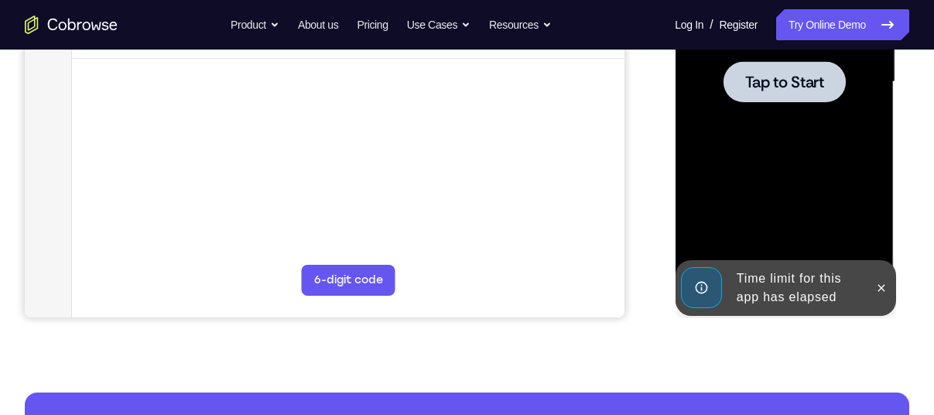
scroll to position [339, 0]
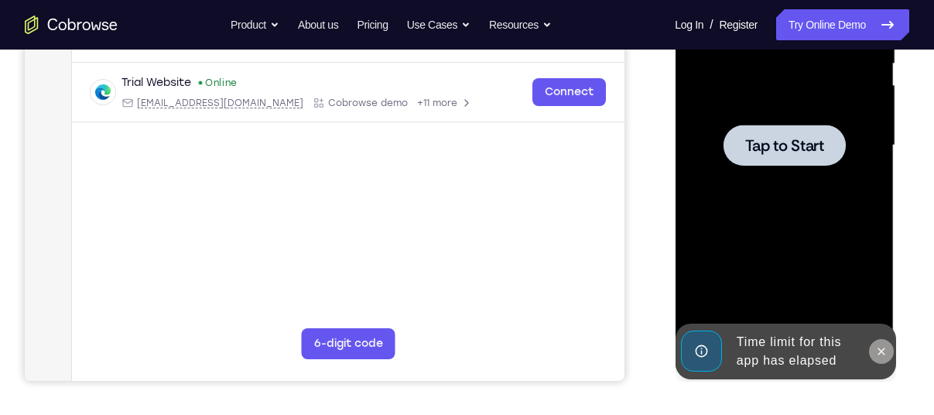
click at [879, 344] on button at bounding box center [881, 351] width 25 height 25
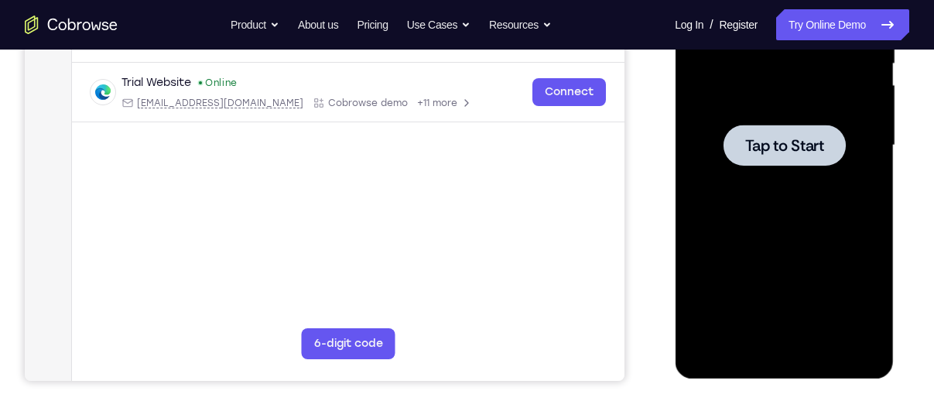
click at [802, 159] on div at bounding box center [784, 145] width 122 height 41
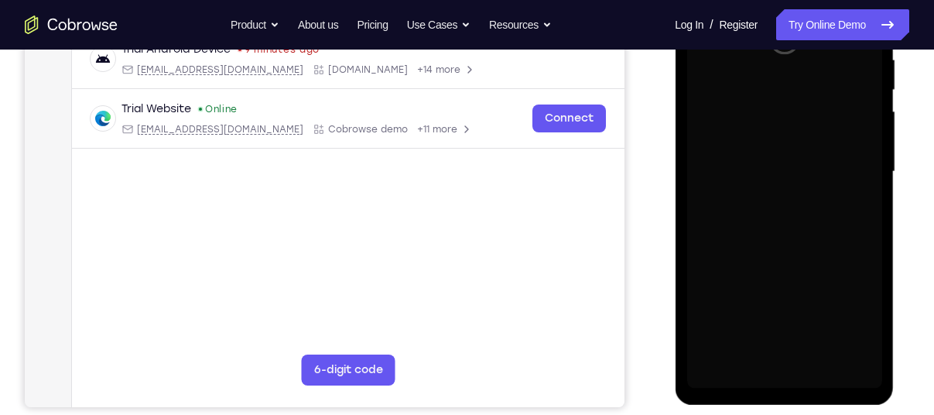
scroll to position [314, 0]
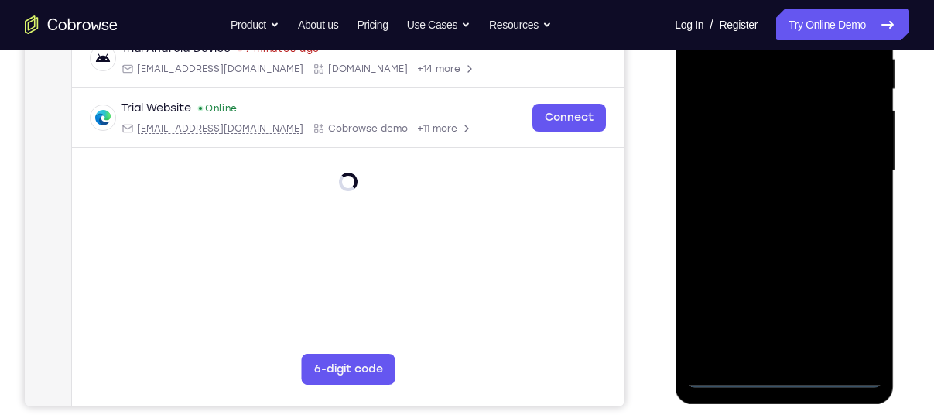
click at [781, 380] on div at bounding box center [784, 171] width 195 height 434
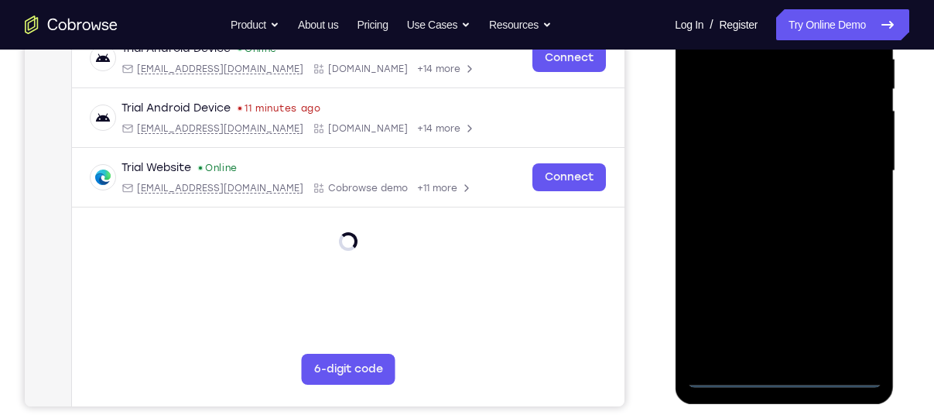
click at [837, 307] on div at bounding box center [784, 171] width 195 height 434
click at [848, 307] on div at bounding box center [784, 171] width 195 height 434
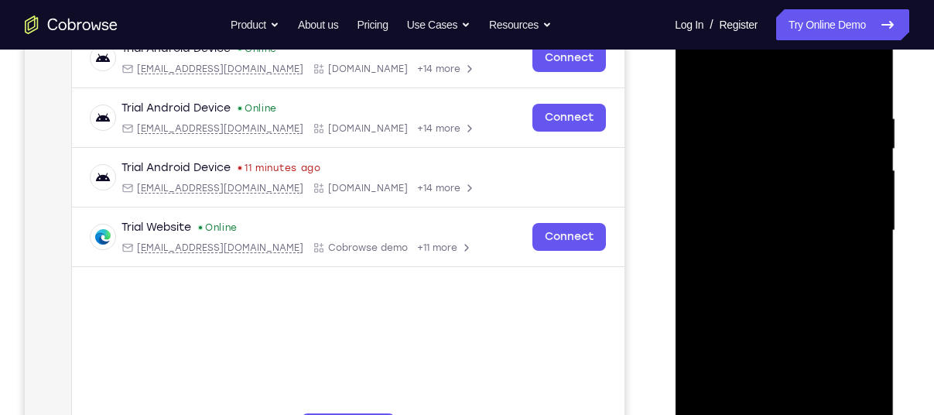
scroll to position [249, 0]
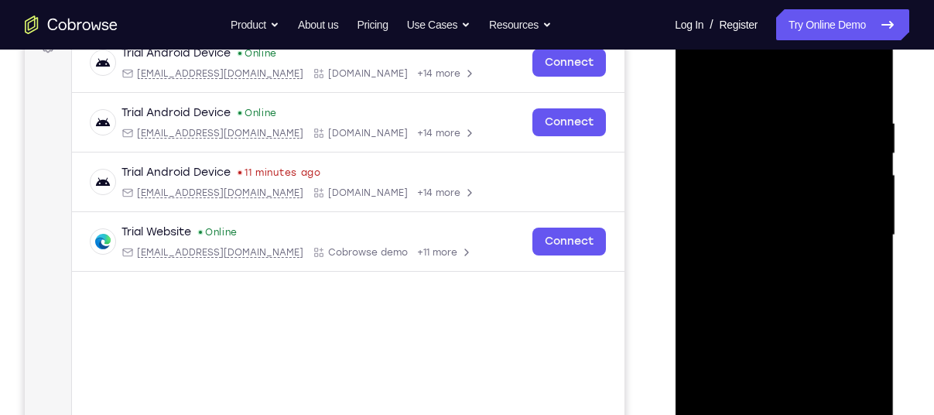
click at [751, 90] on div at bounding box center [784, 236] width 195 height 434
click at [850, 221] on div at bounding box center [784, 236] width 195 height 434
click at [766, 263] on div at bounding box center [784, 236] width 195 height 434
click at [746, 224] on div at bounding box center [784, 236] width 195 height 434
click at [755, 204] on div at bounding box center [784, 236] width 195 height 434
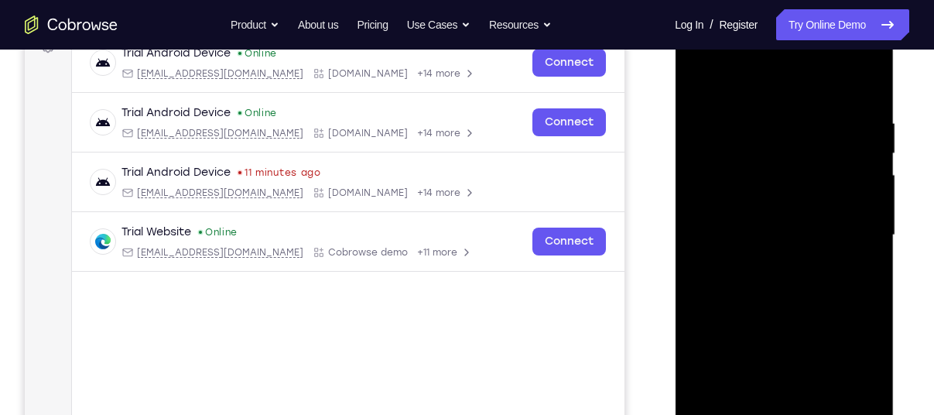
click at [864, 204] on div at bounding box center [784, 236] width 195 height 434
click at [713, 206] on div at bounding box center [784, 236] width 195 height 434
click at [857, 204] on div at bounding box center [784, 236] width 195 height 434
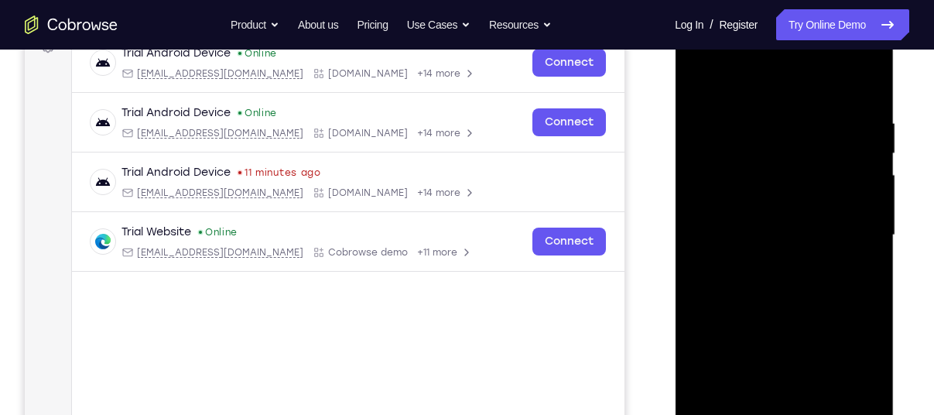
click at [804, 236] on div at bounding box center [784, 236] width 195 height 434
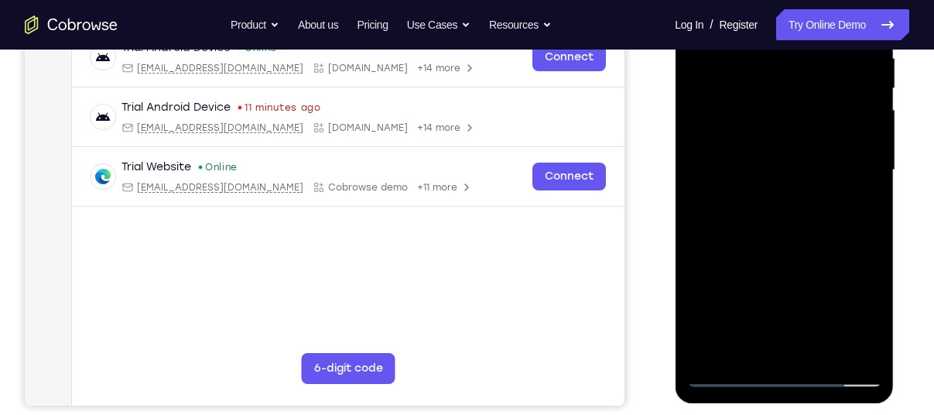
click at [780, 218] on div at bounding box center [784, 171] width 195 height 434
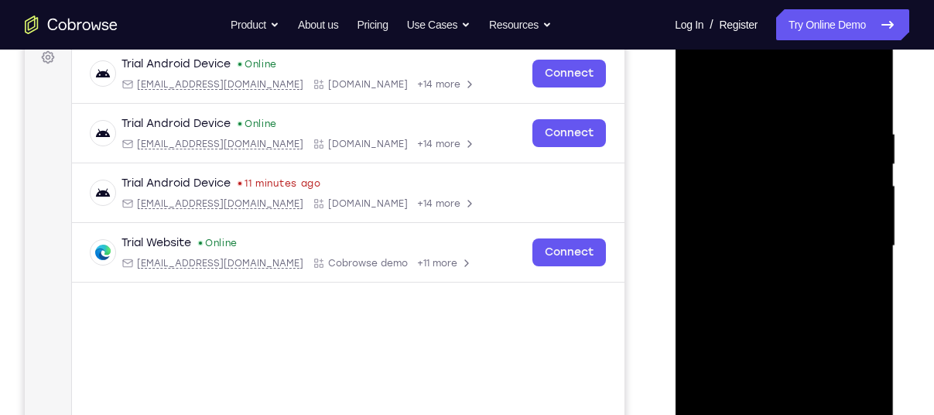
click at [747, 233] on div at bounding box center [784, 246] width 195 height 434
click at [776, 293] on div at bounding box center [784, 246] width 195 height 434
click at [795, 269] on div at bounding box center [784, 246] width 195 height 434
click at [782, 299] on div at bounding box center [784, 246] width 195 height 434
click at [866, 113] on div at bounding box center [784, 246] width 195 height 434
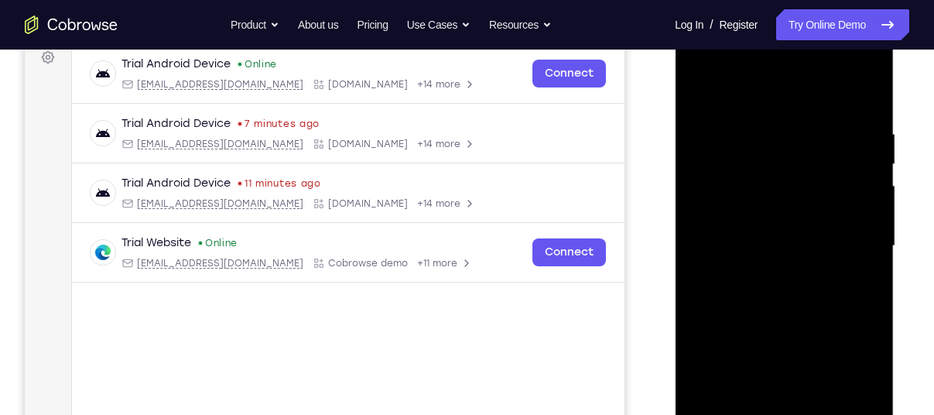
click at [866, 108] on div at bounding box center [784, 246] width 195 height 434
click at [869, 88] on div at bounding box center [784, 246] width 195 height 434
click at [704, 91] on div at bounding box center [784, 246] width 195 height 434
click at [759, 122] on div at bounding box center [784, 246] width 195 height 434
click at [848, 139] on div at bounding box center [784, 246] width 195 height 434
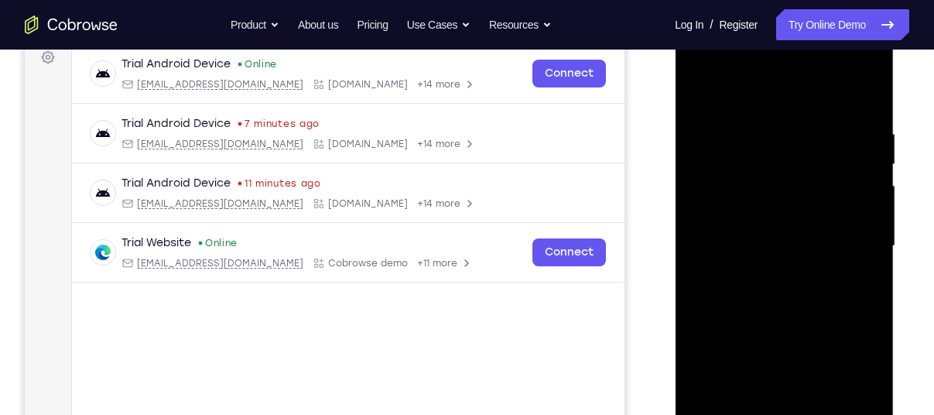
click at [848, 139] on div at bounding box center [784, 246] width 195 height 434
drag, startPoint x: 848, startPoint y: 139, endPoint x: 827, endPoint y: 149, distance: 23.5
click at [827, 149] on div at bounding box center [784, 246] width 195 height 434
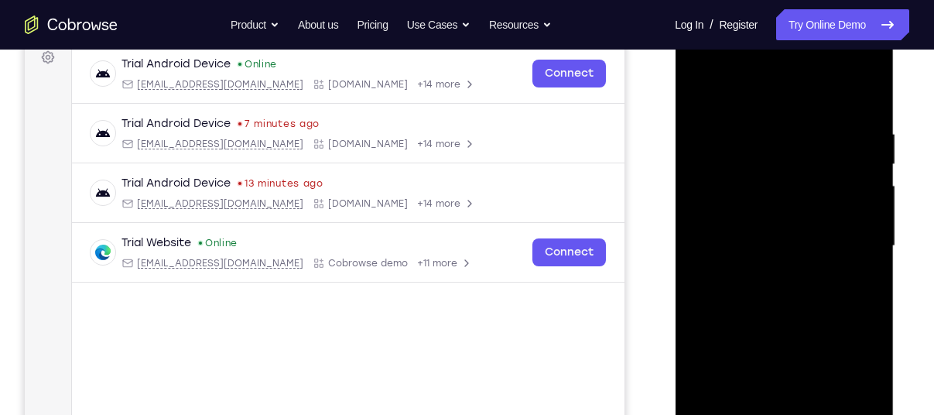
click at [827, 149] on div at bounding box center [784, 246] width 195 height 434
drag, startPoint x: 827, startPoint y: 149, endPoint x: 730, endPoint y: 154, distance: 96.9
click at [730, 154] on div at bounding box center [784, 246] width 195 height 434
click at [841, 146] on div at bounding box center [784, 246] width 195 height 434
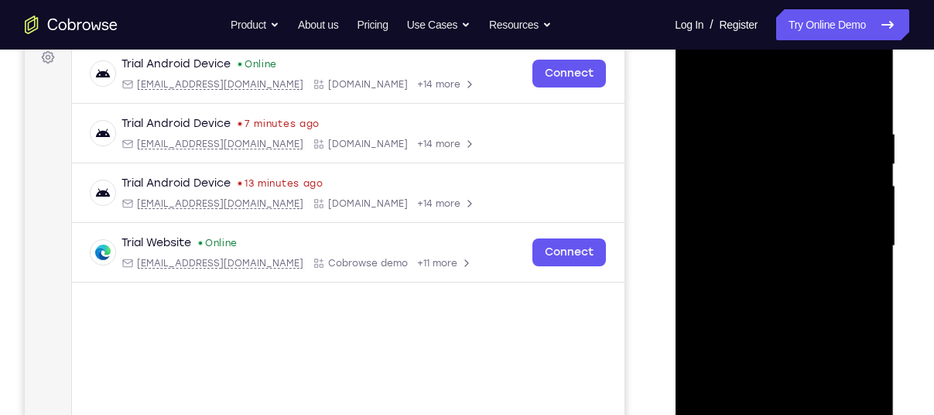
click at [841, 146] on div at bounding box center [784, 246] width 195 height 434
drag, startPoint x: 841, startPoint y: 146, endPoint x: 722, endPoint y: 152, distance: 120.1
click at [722, 152] on div at bounding box center [784, 246] width 195 height 434
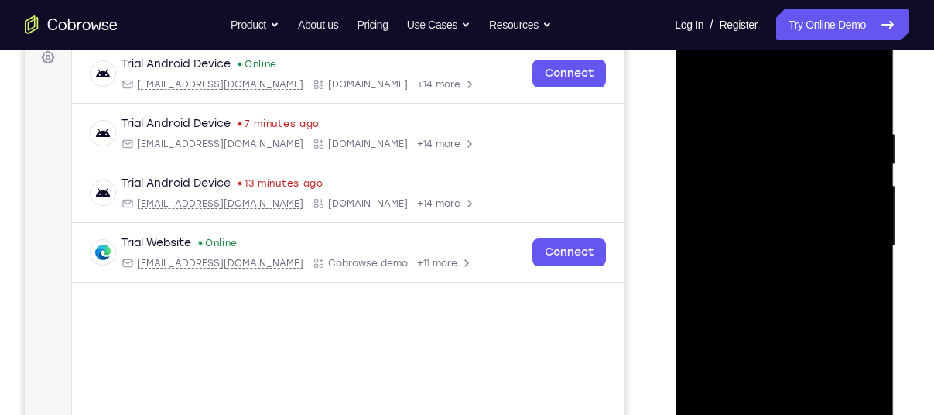
drag, startPoint x: 834, startPoint y: 146, endPoint x: 736, endPoint y: 143, distance: 97.6
click at [736, 143] on div at bounding box center [784, 246] width 195 height 434
drag, startPoint x: 736, startPoint y: 143, endPoint x: 841, endPoint y: 140, distance: 105.3
click at [841, 140] on div at bounding box center [784, 246] width 195 height 434
drag, startPoint x: 841, startPoint y: 140, endPoint x: 763, endPoint y: 146, distance: 79.2
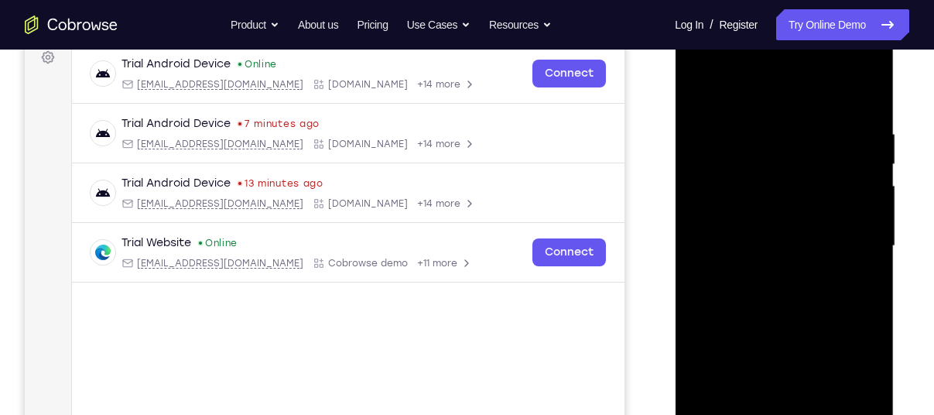
click at [763, 146] on div at bounding box center [784, 246] width 195 height 434
drag, startPoint x: 837, startPoint y: 161, endPoint x: 752, endPoint y: 173, distance: 85.9
click at [752, 173] on div at bounding box center [784, 246] width 195 height 434
drag, startPoint x: 795, startPoint y: 155, endPoint x: 671, endPoint y: 163, distance: 124.1
click at [675, 163] on html "Online web based iOS Simulators and Android Emulators. Run iPhone, iPad, Mobile…" at bounding box center [785, 250] width 221 height 464
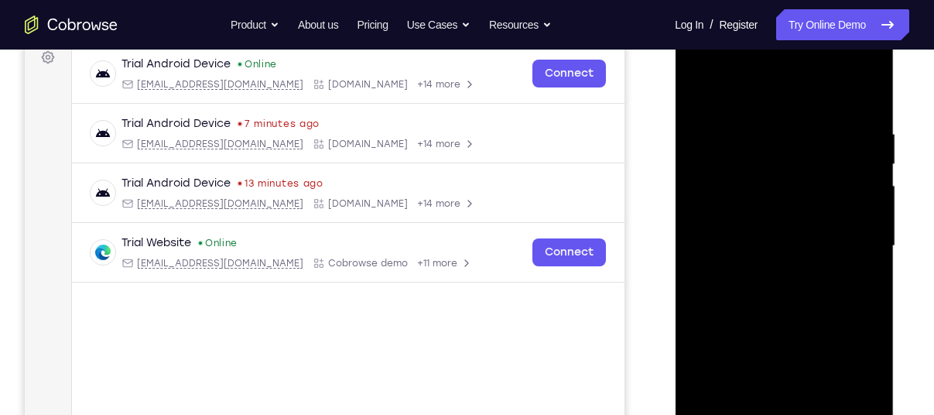
click at [869, 94] on div at bounding box center [784, 246] width 195 height 434
drag, startPoint x: 835, startPoint y: 143, endPoint x: 688, endPoint y: 147, distance: 147.1
click at [688, 147] on div at bounding box center [784, 246] width 195 height 434
drag, startPoint x: 845, startPoint y: 141, endPoint x: 713, endPoint y: 143, distance: 131.6
click at [713, 143] on div at bounding box center [784, 246] width 195 height 434
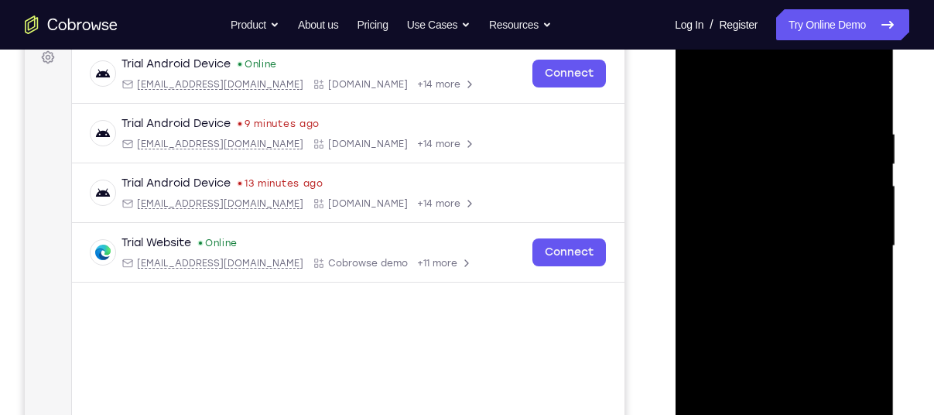
drag, startPoint x: 848, startPoint y: 134, endPoint x: 676, endPoint y: 117, distance: 172.7
click at [676, 117] on div at bounding box center [784, 248] width 219 height 461
drag, startPoint x: 848, startPoint y: 140, endPoint x: 763, endPoint y: 146, distance: 85.3
click at [763, 146] on div at bounding box center [784, 246] width 195 height 434
drag, startPoint x: 791, startPoint y: 137, endPoint x: 679, endPoint y: 132, distance: 112.3
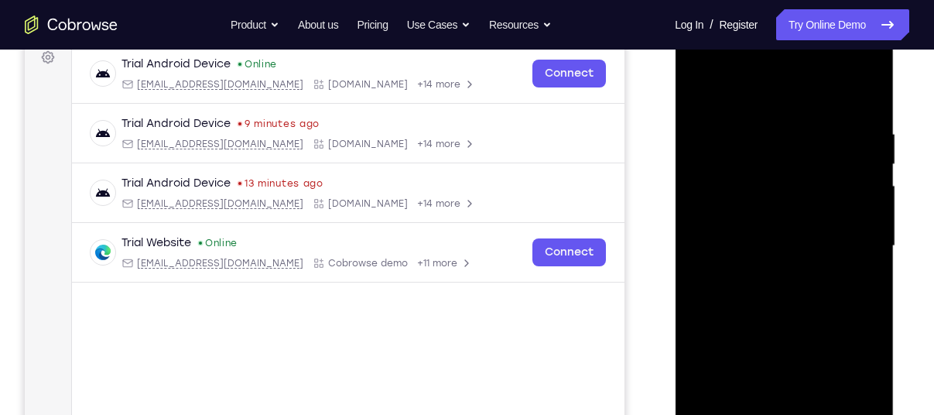
click at [679, 132] on div at bounding box center [784, 248] width 219 height 461
drag, startPoint x: 807, startPoint y: 135, endPoint x: 722, endPoint y: 131, distance: 85.3
click at [722, 131] on div at bounding box center [784, 246] width 195 height 434
drag, startPoint x: 800, startPoint y: 180, endPoint x: 797, endPoint y: 112, distance: 68.2
click at [797, 112] on div at bounding box center [784, 246] width 195 height 434
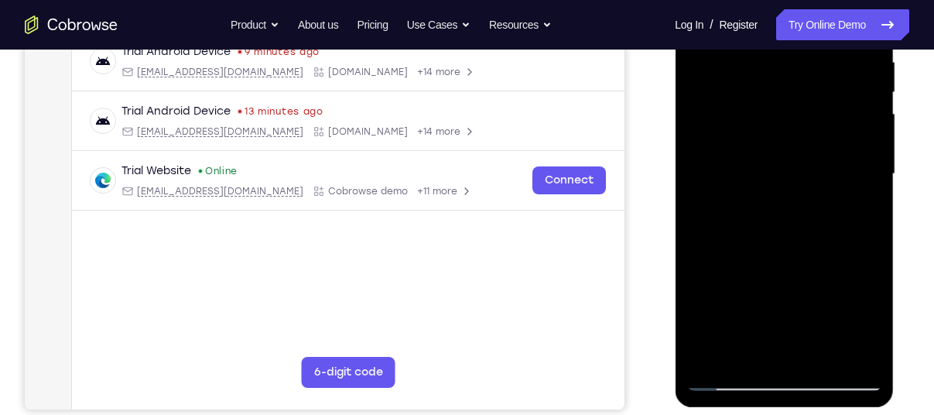
scroll to position [311, 0]
drag, startPoint x: 786, startPoint y: 334, endPoint x: 793, endPoint y: 238, distance: 96.2
click at [793, 238] on div at bounding box center [784, 174] width 195 height 434
click at [865, 352] on div at bounding box center [784, 174] width 195 height 434
click at [755, 358] on div at bounding box center [784, 174] width 195 height 434
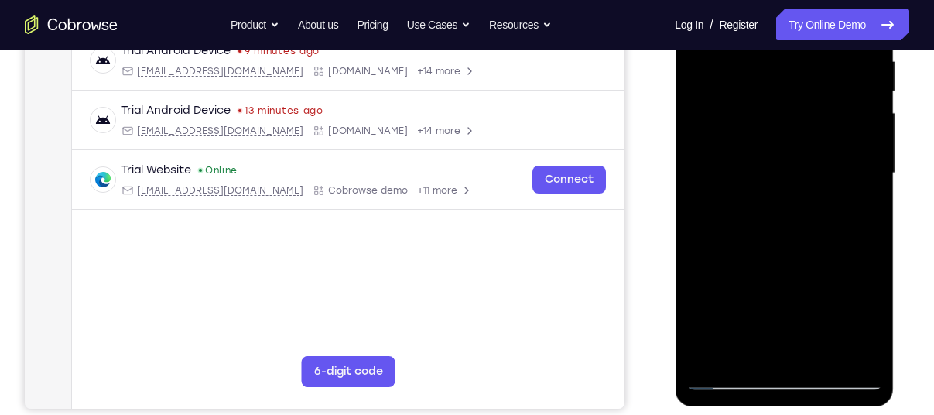
click at [822, 356] on div at bounding box center [784, 174] width 195 height 434
click at [765, 262] on div at bounding box center [784, 174] width 195 height 434
click at [728, 377] on div at bounding box center [784, 174] width 195 height 434
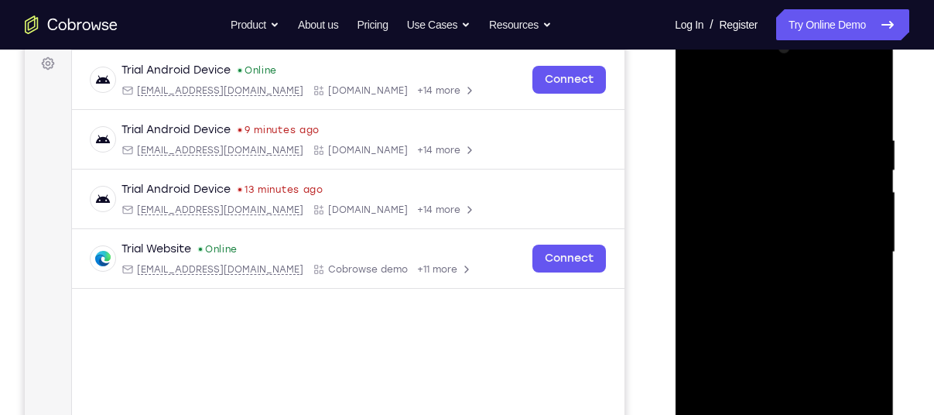
scroll to position [225, 0]
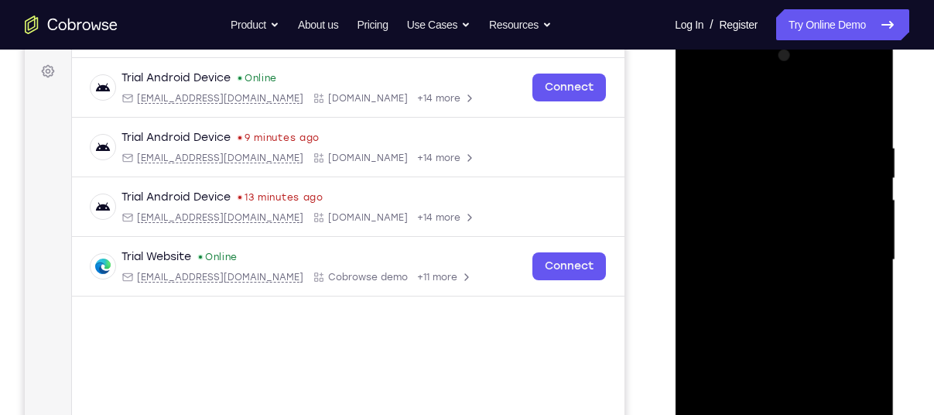
click at [742, 103] on div at bounding box center [784, 260] width 195 height 434
click at [769, 183] on div at bounding box center [784, 260] width 195 height 434
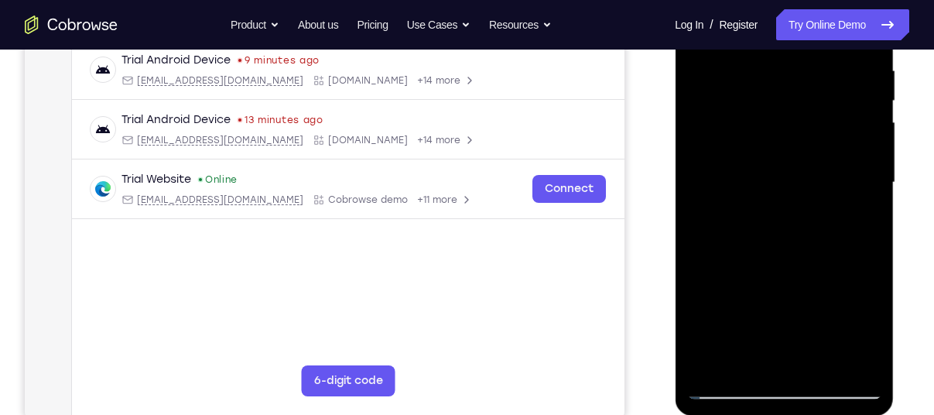
scroll to position [271, 0]
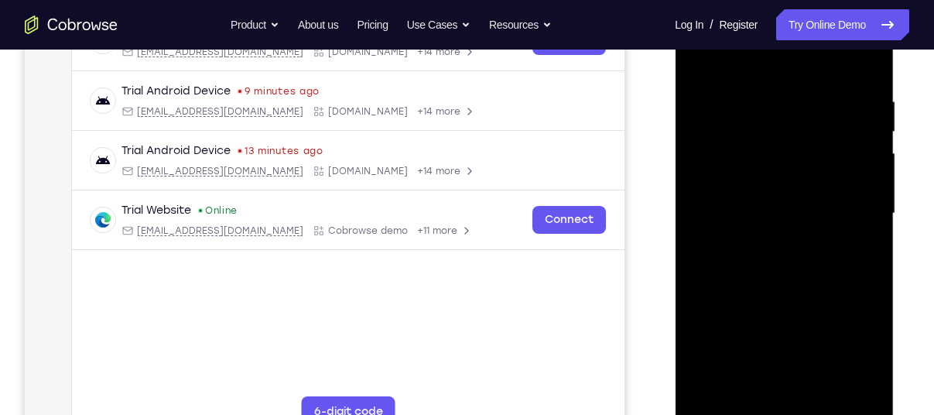
click at [738, 276] on div at bounding box center [784, 214] width 195 height 434
drag, startPoint x: 787, startPoint y: 341, endPoint x: 795, endPoint y: 355, distance: 15.3
click at [795, 355] on div at bounding box center [784, 214] width 195 height 434
click at [872, 221] on div at bounding box center [784, 214] width 195 height 434
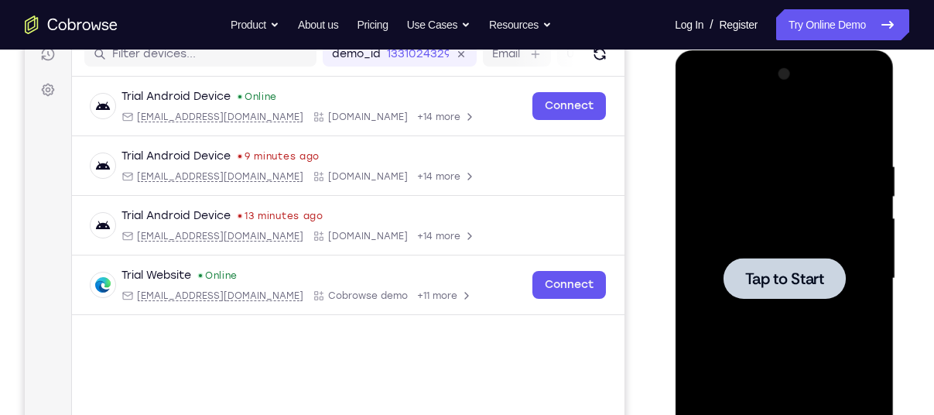
scroll to position [207, 0]
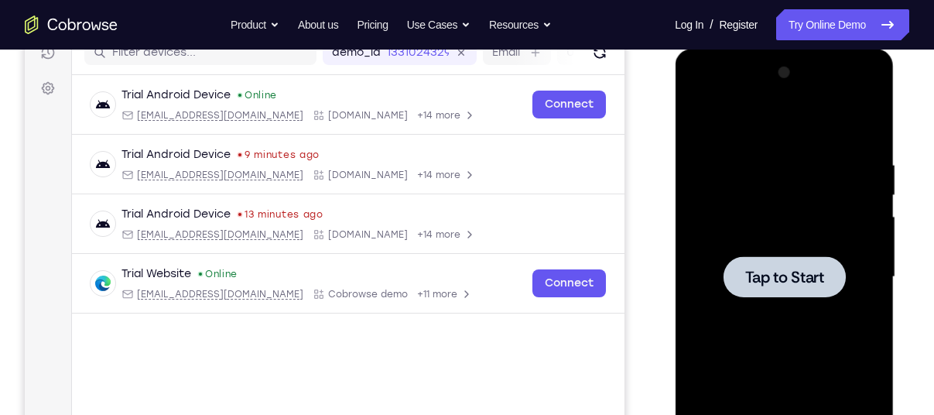
click at [795, 247] on div at bounding box center [784, 277] width 195 height 434
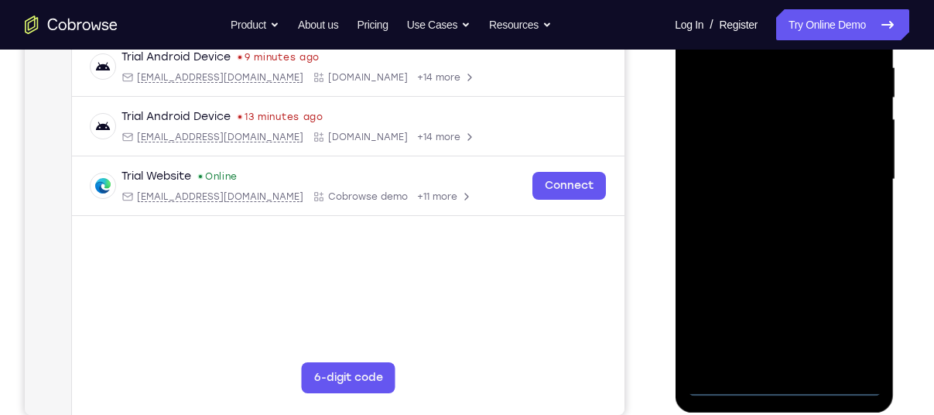
scroll to position [311, 0]
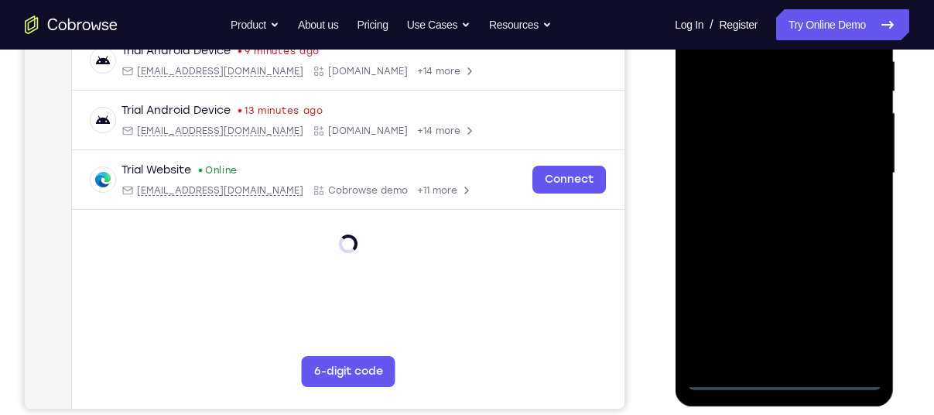
click at [786, 380] on div at bounding box center [784, 174] width 195 height 434
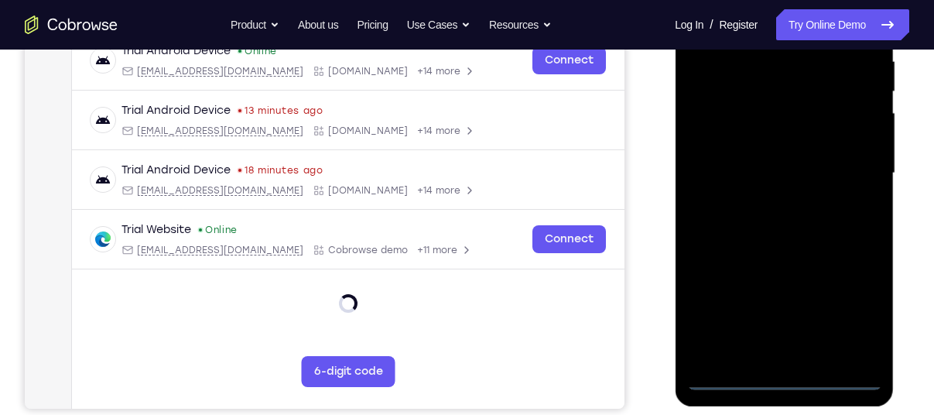
click at [841, 307] on div at bounding box center [784, 174] width 195 height 434
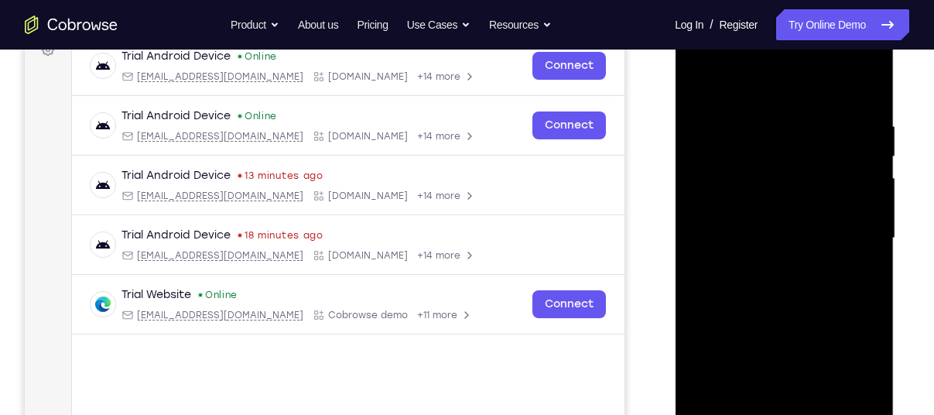
scroll to position [242, 0]
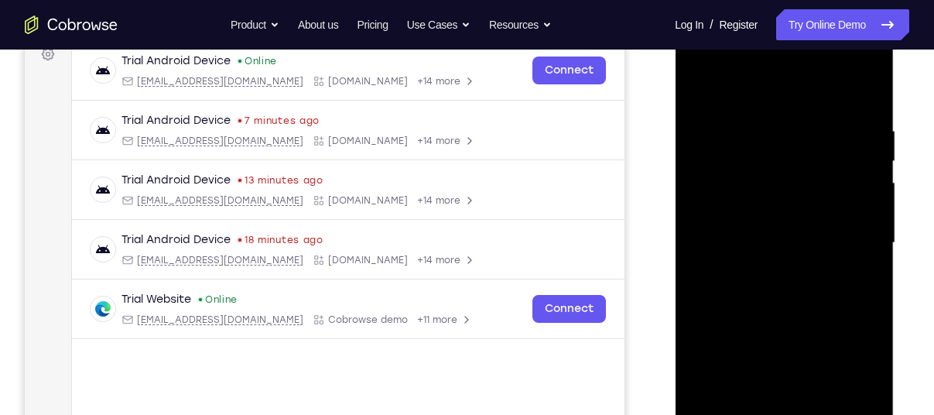
click at [757, 83] on div at bounding box center [784, 243] width 195 height 434
click at [858, 238] on div at bounding box center [784, 243] width 195 height 434
click at [771, 273] on div at bounding box center [784, 243] width 195 height 434
click at [756, 213] on div at bounding box center [784, 243] width 195 height 434
click at [753, 235] on div at bounding box center [784, 243] width 195 height 434
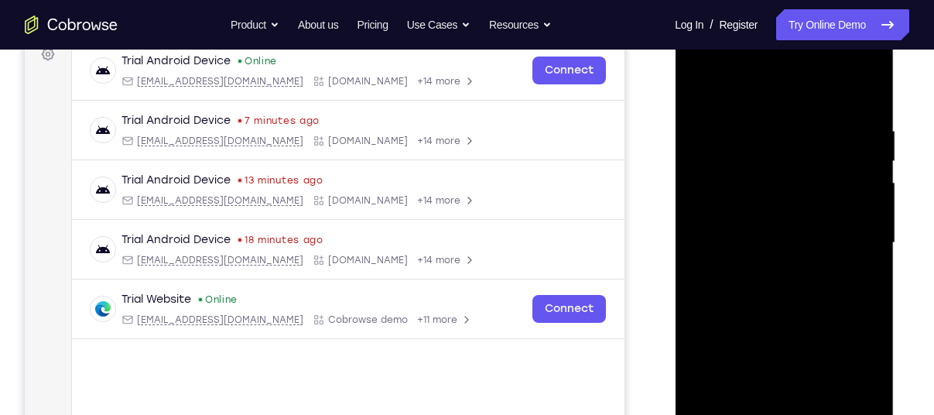
drag, startPoint x: 714, startPoint y: 222, endPoint x: 704, endPoint y: 159, distance: 64.3
click at [704, 159] on div at bounding box center [784, 243] width 195 height 434
click at [742, 210] on div at bounding box center [784, 243] width 195 height 434
click at [793, 204] on div at bounding box center [784, 243] width 195 height 434
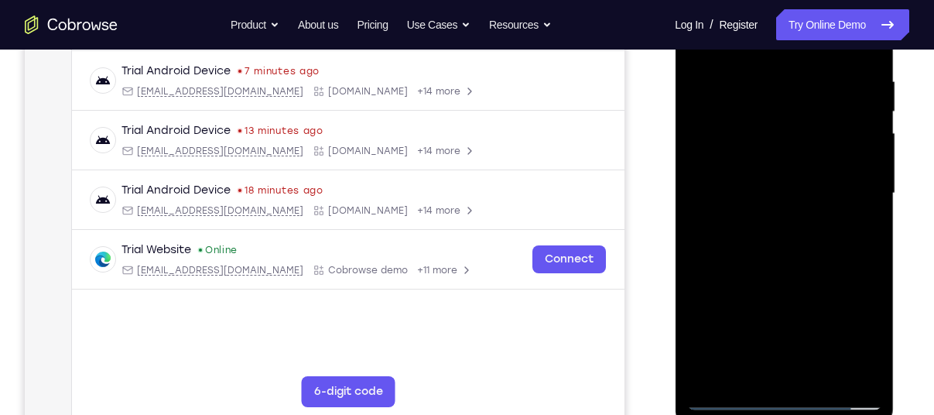
scroll to position [279, 0]
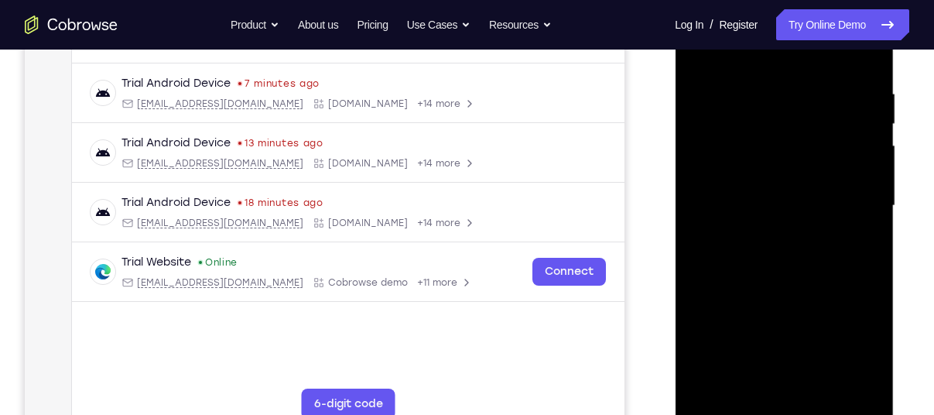
drag, startPoint x: 836, startPoint y: 105, endPoint x: 722, endPoint y: 105, distance: 113.8
click at [722, 105] on div at bounding box center [784, 206] width 195 height 434
click at [746, 389] on div at bounding box center [784, 206] width 195 height 434
click at [759, 54] on div at bounding box center [784, 206] width 195 height 434
click at [753, 98] on div at bounding box center [784, 206] width 195 height 434
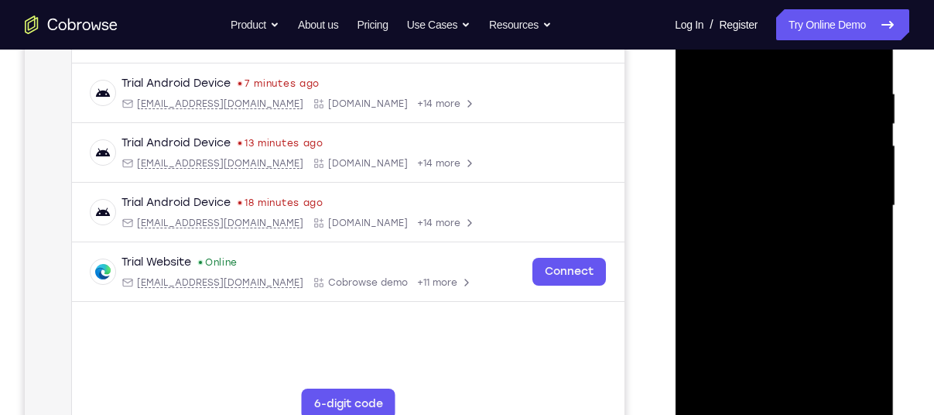
click at [705, 306] on div at bounding box center [784, 206] width 195 height 434
drag, startPoint x: 777, startPoint y: 277, endPoint x: 777, endPoint y: 207, distance: 70.4
click at [777, 207] on div at bounding box center [784, 206] width 195 height 434
click at [872, 156] on div at bounding box center [784, 206] width 195 height 434
drag, startPoint x: 803, startPoint y: 325, endPoint x: 803, endPoint y: 340, distance: 14.7
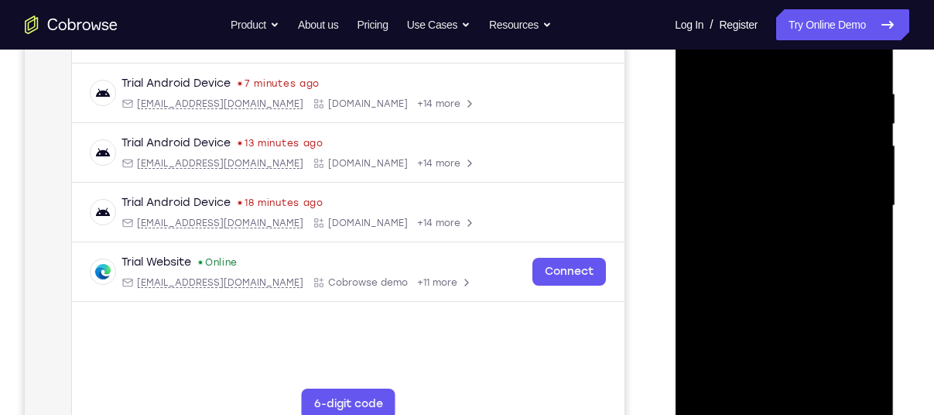
click at [803, 340] on div at bounding box center [784, 206] width 195 height 434
click at [872, 159] on div at bounding box center [784, 206] width 195 height 434
click at [700, 163] on div at bounding box center [784, 206] width 195 height 434
click at [736, 324] on div at bounding box center [784, 206] width 195 height 434
drag, startPoint x: 765, startPoint y: 288, endPoint x: 759, endPoint y: 207, distance: 80.7
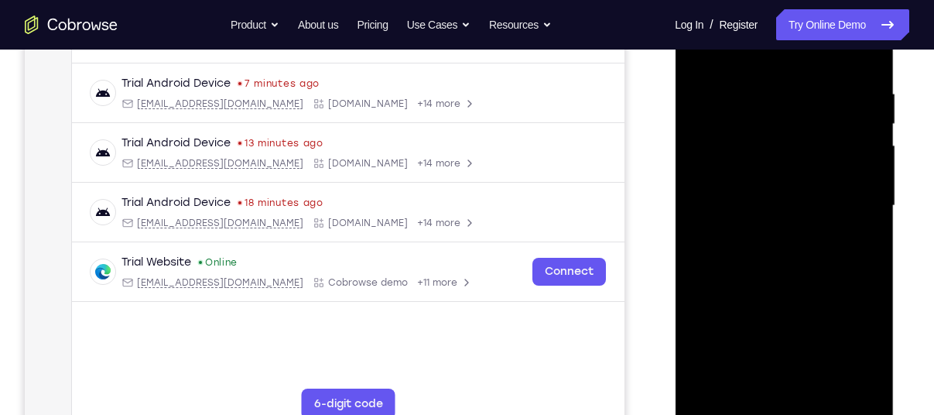
click at [759, 207] on div at bounding box center [784, 206] width 195 height 434
drag, startPoint x: 784, startPoint y: 293, endPoint x: 784, endPoint y: 55, distance: 238.4
click at [784, 55] on div at bounding box center [784, 206] width 195 height 434
drag, startPoint x: 786, startPoint y: 266, endPoint x: 791, endPoint y: 119, distance: 146.4
click at [791, 119] on div at bounding box center [784, 206] width 195 height 434
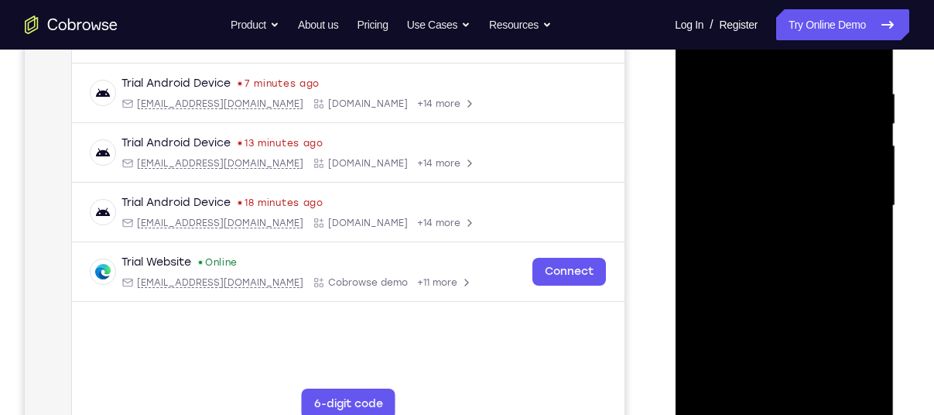
drag, startPoint x: 774, startPoint y: 263, endPoint x: 774, endPoint y: 86, distance: 177.3
click at [774, 86] on div at bounding box center [784, 206] width 195 height 434
drag, startPoint x: 769, startPoint y: 182, endPoint x: 826, endPoint y: 454, distance: 278.5
click at [826, 414] on html "Online web based iOS Simulators and Android Emulators. Run iPhone, iPad, Mobile…" at bounding box center [785, 210] width 221 height 464
click at [701, 50] on div at bounding box center [784, 206] width 195 height 434
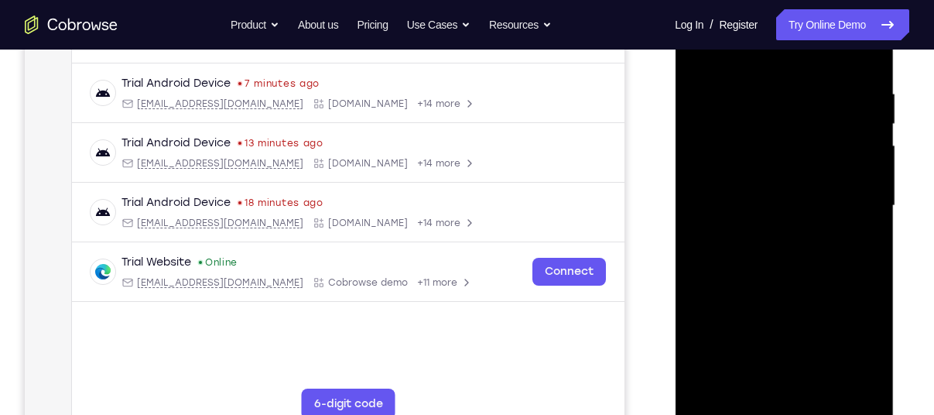
click at [699, 53] on div at bounding box center [784, 206] width 195 height 434
click at [713, 392] on div at bounding box center [784, 206] width 195 height 434
drag, startPoint x: 846, startPoint y: 105, endPoint x: 730, endPoint y: 115, distance: 116.5
click at [730, 115] on div at bounding box center [784, 206] width 195 height 434
drag, startPoint x: 828, startPoint y: 98, endPoint x: 704, endPoint y: 96, distance: 123.9
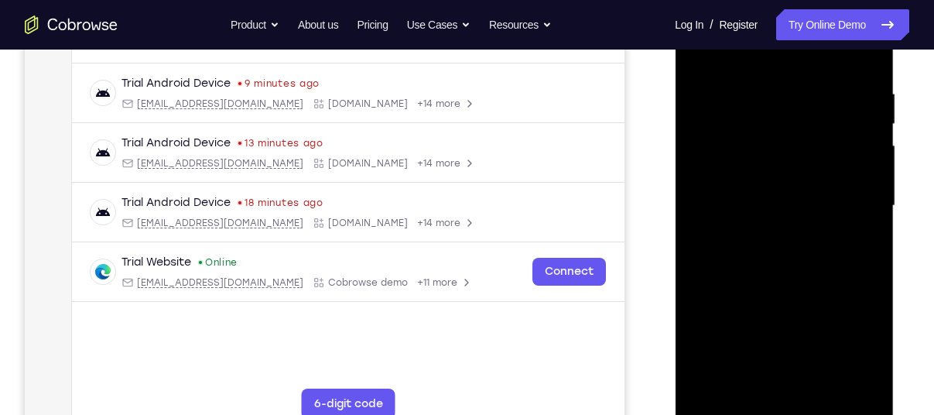
click at [704, 96] on div at bounding box center [784, 206] width 195 height 434
click at [835, 91] on div at bounding box center [784, 206] width 195 height 434
click at [864, 58] on div at bounding box center [784, 206] width 195 height 434
drag, startPoint x: 843, startPoint y: 109, endPoint x: 732, endPoint y: 114, distance: 111.6
click at [732, 114] on div at bounding box center [784, 206] width 195 height 434
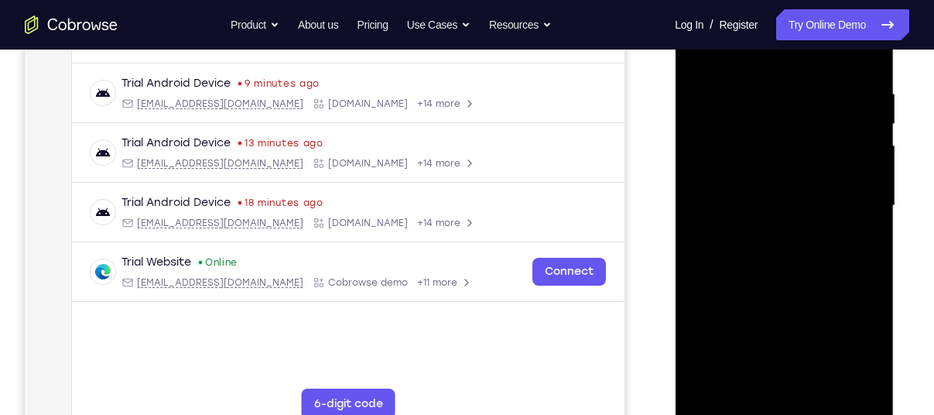
drag, startPoint x: 784, startPoint y: 149, endPoint x: 772, endPoint y: 56, distance: 94.5
click at [772, 56] on div at bounding box center [784, 206] width 195 height 434
drag, startPoint x: 783, startPoint y: 266, endPoint x: 769, endPoint y: 117, distance: 150.0
click at [769, 117] on div at bounding box center [784, 206] width 195 height 434
drag, startPoint x: 776, startPoint y: 205, endPoint x: 776, endPoint y: 160, distance: 44.9
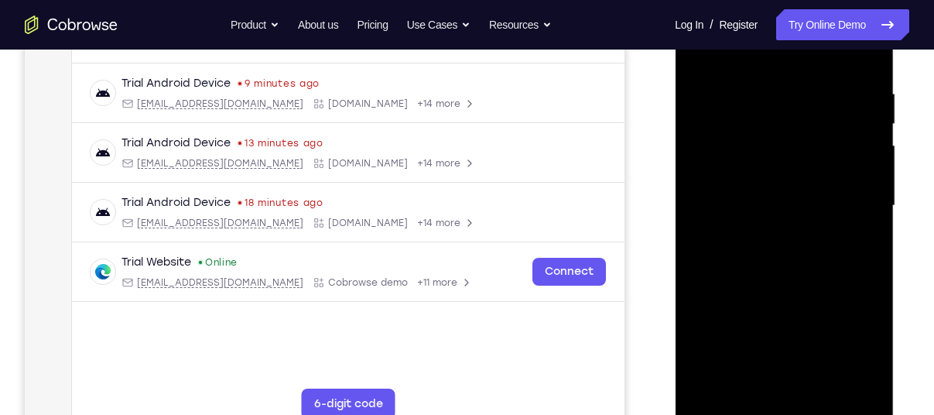
click at [776, 160] on div at bounding box center [784, 206] width 195 height 434
click at [869, 190] on div at bounding box center [784, 206] width 195 height 434
drag, startPoint x: 800, startPoint y: 339, endPoint x: 790, endPoint y: 168, distance: 171.3
click at [790, 168] on div at bounding box center [784, 206] width 195 height 434
drag, startPoint x: 794, startPoint y: 295, endPoint x: 793, endPoint y: 181, distance: 113.8
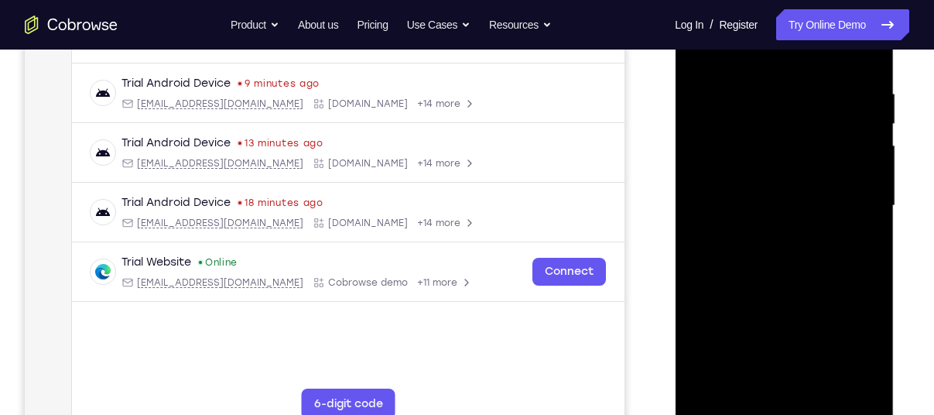
click at [793, 181] on div at bounding box center [784, 206] width 195 height 434
drag, startPoint x: 812, startPoint y: 332, endPoint x: 824, endPoint y: 172, distance: 160.7
click at [824, 172] on div at bounding box center [784, 206] width 195 height 434
drag, startPoint x: 821, startPoint y: 283, endPoint x: 824, endPoint y: 173, distance: 109.2
click at [824, 173] on div at bounding box center [784, 206] width 195 height 434
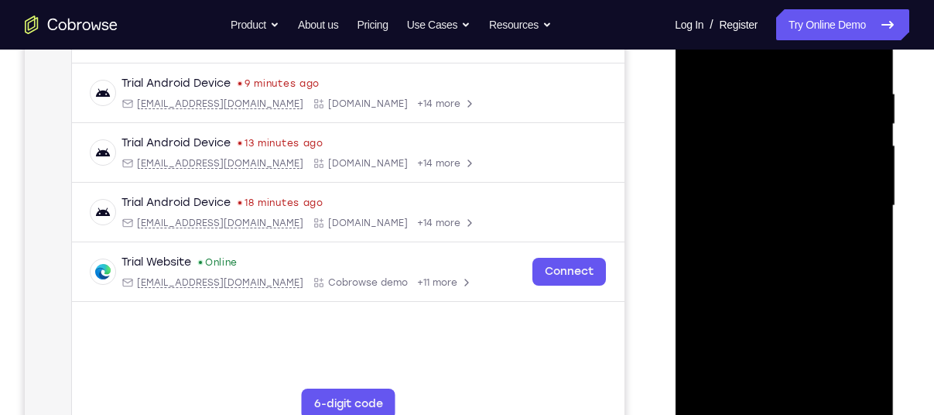
click at [871, 203] on div at bounding box center [784, 206] width 195 height 434
drag, startPoint x: 820, startPoint y: 357, endPoint x: 816, endPoint y: 214, distance: 143.3
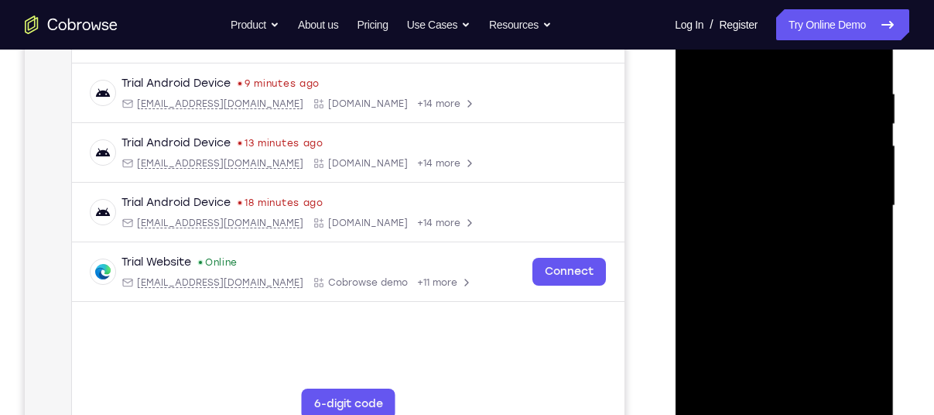
click at [816, 214] on div at bounding box center [784, 206] width 195 height 434
drag, startPoint x: 816, startPoint y: 214, endPoint x: 795, endPoint y: 104, distance: 111.9
click at [795, 104] on div at bounding box center [784, 206] width 195 height 434
drag, startPoint x: 793, startPoint y: 205, endPoint x: 787, endPoint y: 41, distance: 164.2
click at [787, 41] on div at bounding box center [784, 206] width 195 height 434
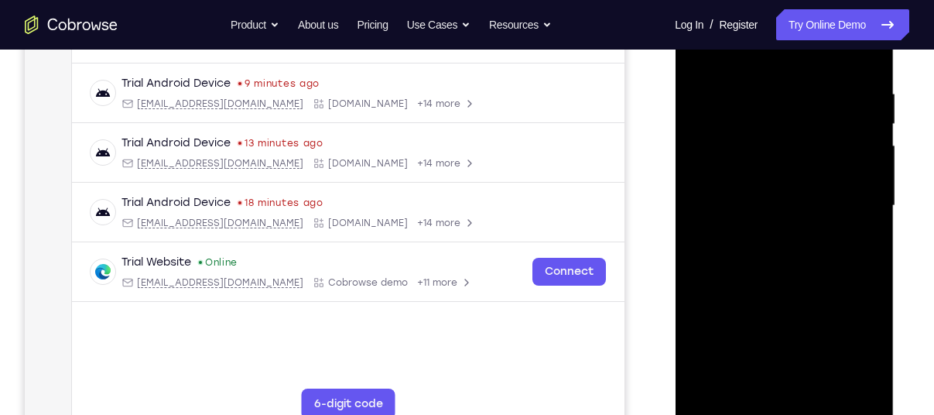
drag, startPoint x: 804, startPoint y: 227, endPoint x: 796, endPoint y: 114, distance: 113.3
click at [796, 114] on div at bounding box center [784, 206] width 195 height 434
drag, startPoint x: 797, startPoint y: 263, endPoint x: 789, endPoint y: 113, distance: 150.4
click at [789, 113] on div at bounding box center [784, 206] width 195 height 434
drag, startPoint x: 788, startPoint y: 298, endPoint x: 788, endPoint y: 133, distance: 164.9
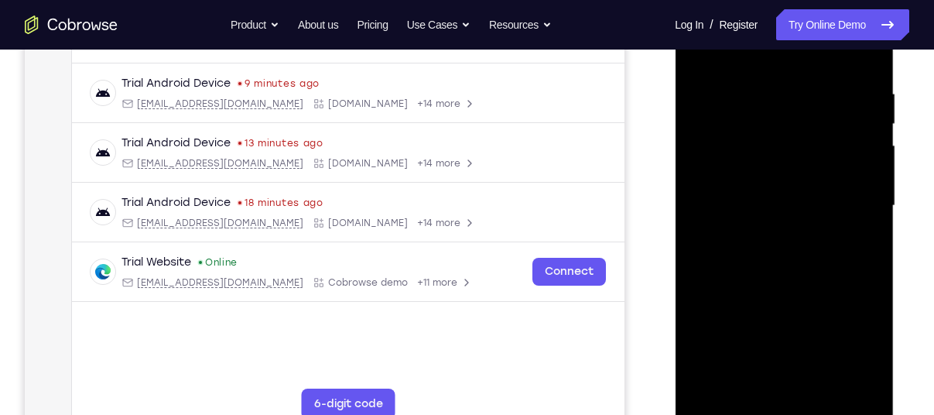
click at [788, 133] on div at bounding box center [784, 206] width 195 height 434
drag, startPoint x: 790, startPoint y: 266, endPoint x: 790, endPoint y: 121, distance: 144.8
click at [790, 121] on div at bounding box center [784, 206] width 195 height 434
drag, startPoint x: 826, startPoint y: 341, endPoint x: 806, endPoint y: 114, distance: 228.5
click at [806, 114] on div at bounding box center [784, 206] width 195 height 434
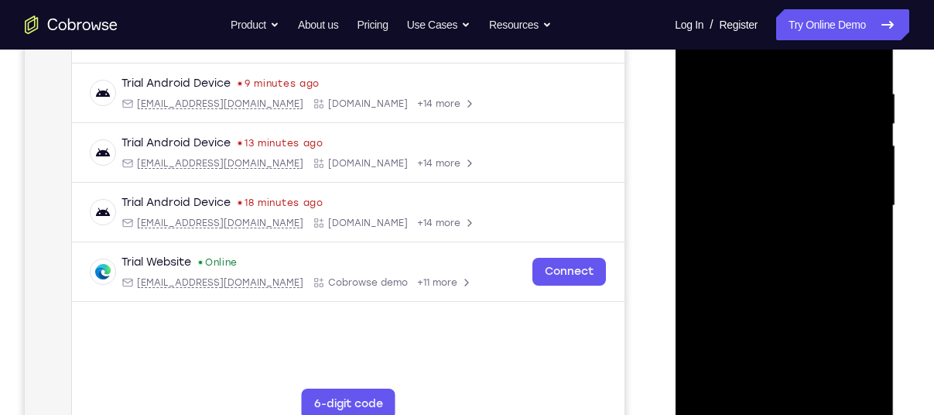
click at [820, 391] on div at bounding box center [784, 206] width 195 height 434
click at [776, 293] on div at bounding box center [784, 206] width 195 height 434
click at [710, 105] on div at bounding box center [784, 206] width 195 height 434
click at [694, 60] on div at bounding box center [784, 206] width 195 height 434
click at [763, 194] on div at bounding box center [784, 206] width 195 height 434
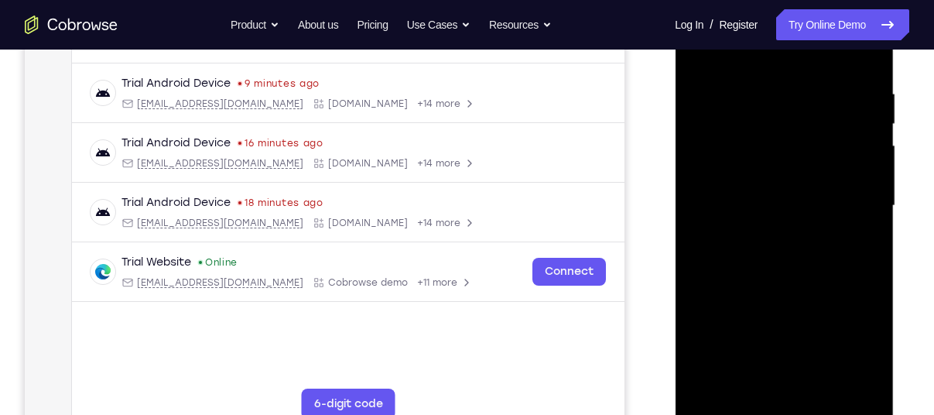
click at [753, 228] on div at bounding box center [784, 206] width 195 height 434
click at [727, 408] on div at bounding box center [784, 206] width 195 height 434
drag, startPoint x: 713, startPoint y: 352, endPoint x: 708, endPoint y: 301, distance: 51.3
click at [708, 301] on div at bounding box center [784, 206] width 195 height 434
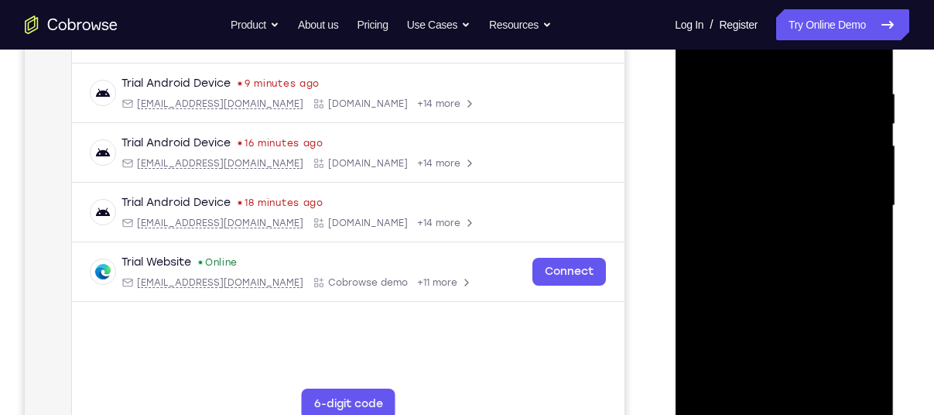
drag, startPoint x: 656, startPoint y: 225, endPoint x: 651, endPoint y: 188, distance: 37.4
click at [651, 188] on div "Your Support Agent Your Customer Web iOS Android" at bounding box center [467, 156] width 885 height 572
click at [859, 383] on div at bounding box center [784, 206] width 195 height 434
drag, startPoint x: 771, startPoint y: 213, endPoint x: 776, endPoint y: 324, distance: 110.8
click at [776, 324] on div at bounding box center [784, 206] width 195 height 434
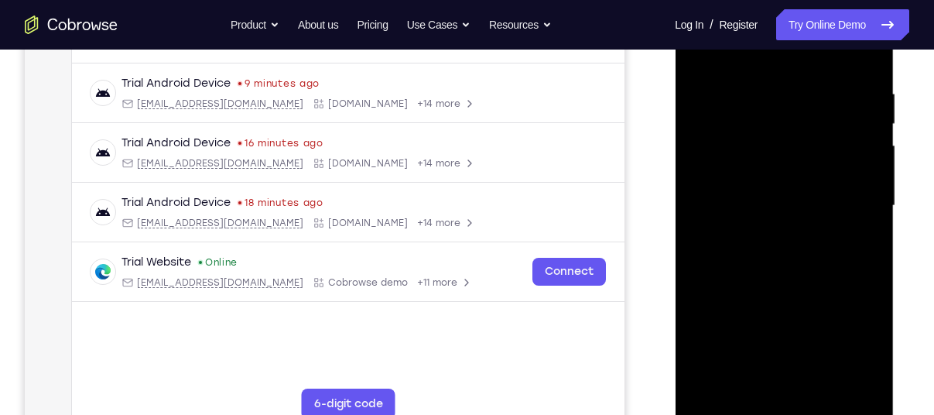
click at [831, 101] on div at bounding box center [784, 206] width 195 height 434
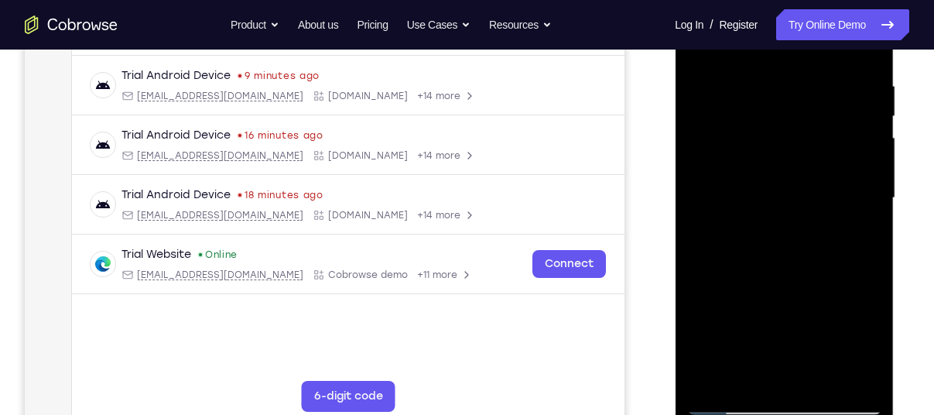
scroll to position [286, 0]
click at [725, 207] on div at bounding box center [784, 198] width 195 height 434
click at [860, 211] on div at bounding box center [784, 198] width 195 height 434
drag, startPoint x: 860, startPoint y: 211, endPoint x: 768, endPoint y: 225, distance: 93.2
click at [768, 225] on div at bounding box center [784, 198] width 195 height 434
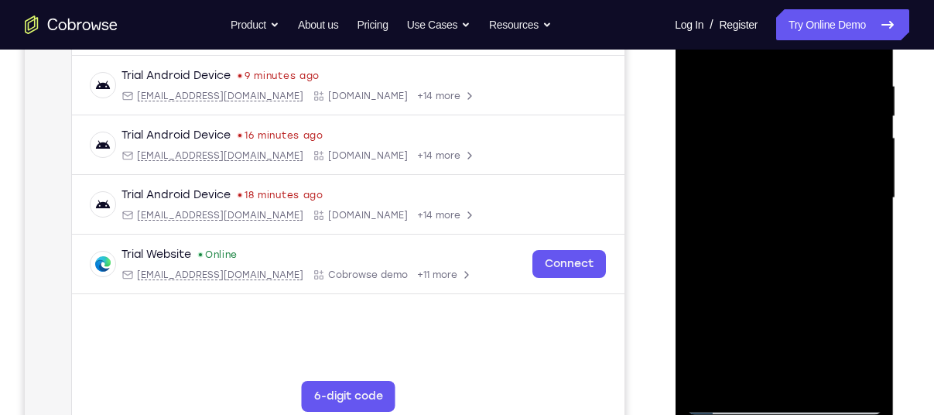
scroll to position [232, 0]
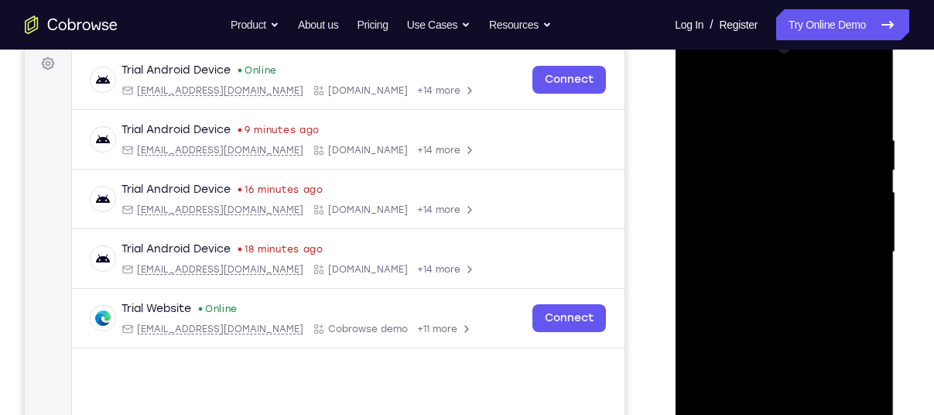
drag, startPoint x: 727, startPoint y: 228, endPoint x: 826, endPoint y: 206, distance: 101.6
click at [826, 206] on div at bounding box center [784, 253] width 195 height 434
click at [868, 55] on div at bounding box center [784, 253] width 195 height 434
click at [701, 98] on div at bounding box center [784, 253] width 195 height 434
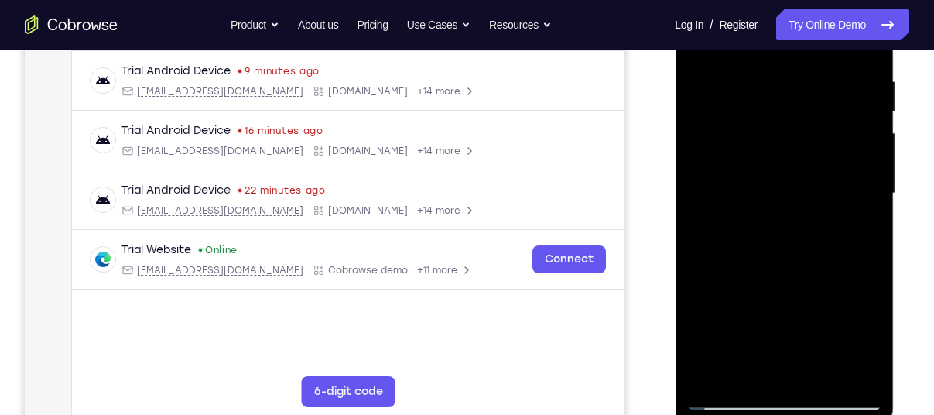
scroll to position [294, 0]
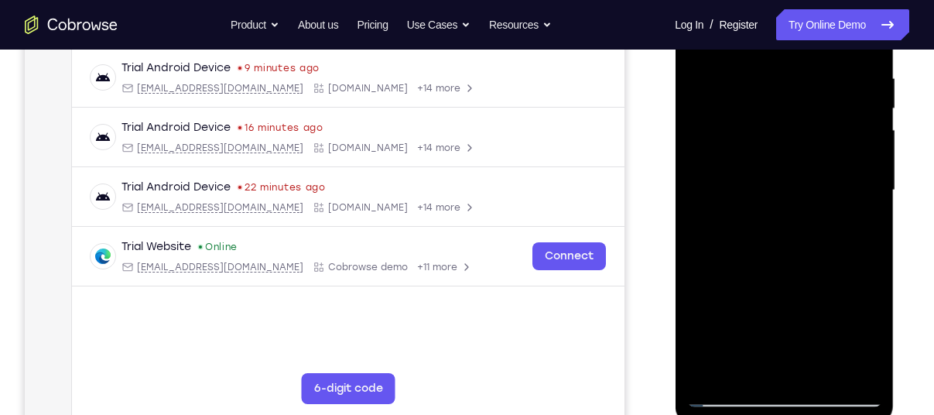
drag, startPoint x: 733, startPoint y: 298, endPoint x: 718, endPoint y: 96, distance: 202.6
click at [718, 96] on div at bounding box center [784, 191] width 195 height 434
drag, startPoint x: 784, startPoint y: 292, endPoint x: 756, endPoint y: 93, distance: 201.0
click at [756, 93] on div at bounding box center [784, 191] width 195 height 434
drag, startPoint x: 773, startPoint y: 259, endPoint x: 759, endPoint y: 74, distance: 185.5
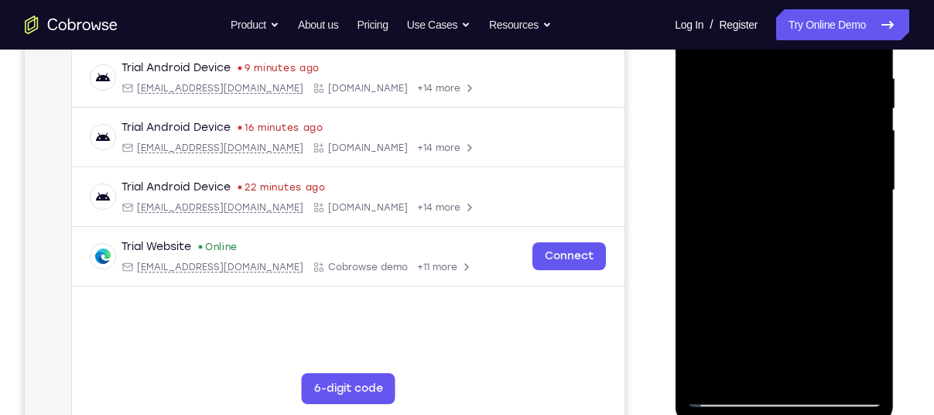
click at [759, 74] on div at bounding box center [784, 191] width 195 height 434
drag, startPoint x: 789, startPoint y: 304, endPoint x: 775, endPoint y: 96, distance: 208.7
click at [775, 96] on div at bounding box center [784, 191] width 195 height 434
drag, startPoint x: 790, startPoint y: 283, endPoint x: 785, endPoint y: 83, distance: 199.8
click at [785, 83] on div at bounding box center [784, 191] width 195 height 434
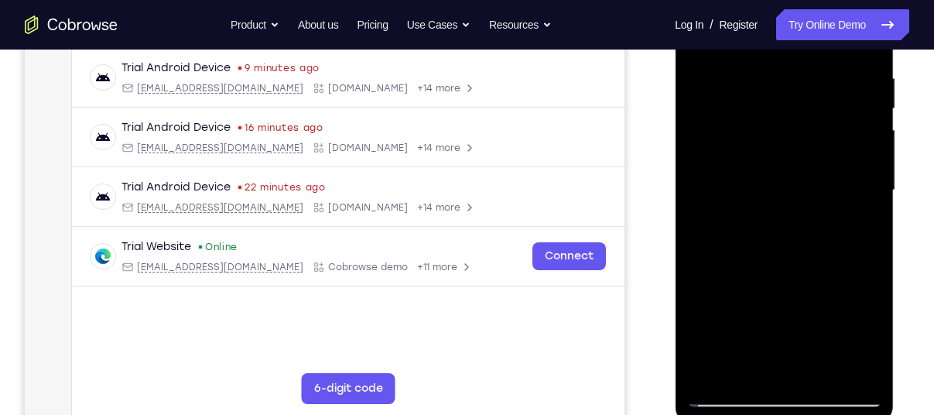
drag, startPoint x: 797, startPoint y: 279, endPoint x: 790, endPoint y: 103, distance: 176.6
click at [790, 103] on div at bounding box center [784, 191] width 195 height 434
drag, startPoint x: 809, startPoint y: 268, endPoint x: 789, endPoint y: 47, distance: 221.5
click at [789, 47] on div at bounding box center [784, 191] width 195 height 434
drag, startPoint x: 801, startPoint y: 255, endPoint x: 774, endPoint y: -34, distance: 290.0
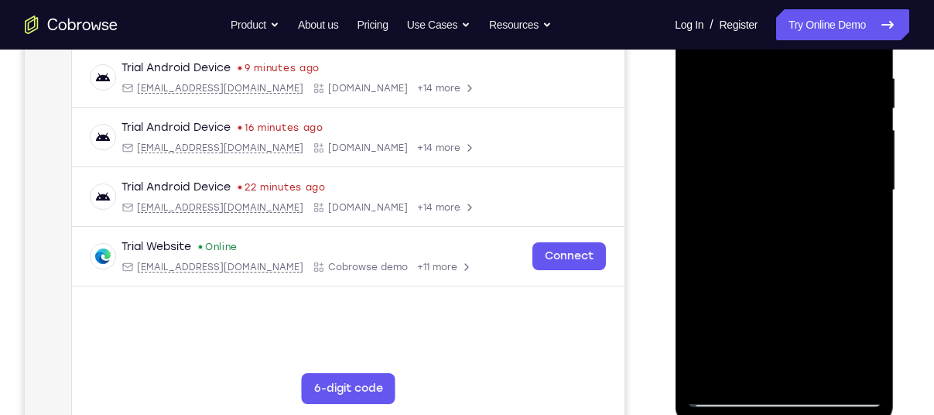
click at [774, 0] on div at bounding box center [784, 192] width 219 height 461
drag, startPoint x: 804, startPoint y: 310, endPoint x: 790, endPoint y: 79, distance: 231.9
click at [790, 79] on div at bounding box center [784, 191] width 195 height 434
drag, startPoint x: 782, startPoint y: 267, endPoint x: 769, endPoint y: 63, distance: 204.8
click at [769, 63] on div at bounding box center [784, 191] width 195 height 434
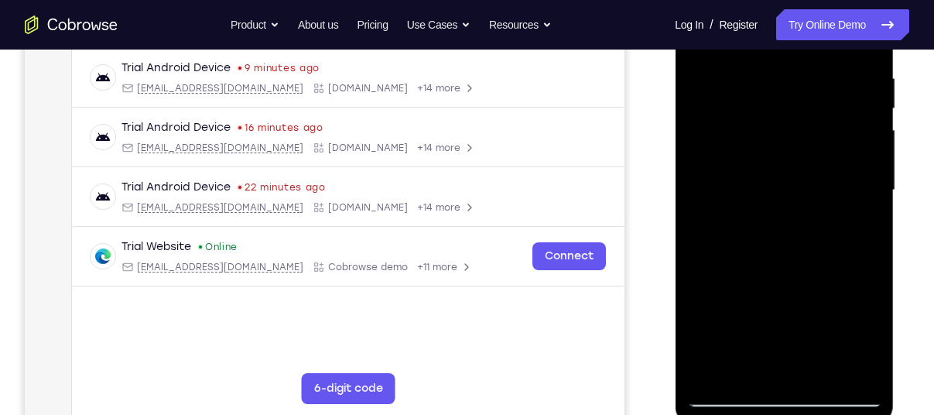
drag, startPoint x: 801, startPoint y: 297, endPoint x: 787, endPoint y: 69, distance: 228.8
click at [787, 69] on div at bounding box center [784, 191] width 195 height 434
click at [863, 108] on div at bounding box center [784, 191] width 195 height 434
click at [694, 111] on div at bounding box center [784, 191] width 195 height 434
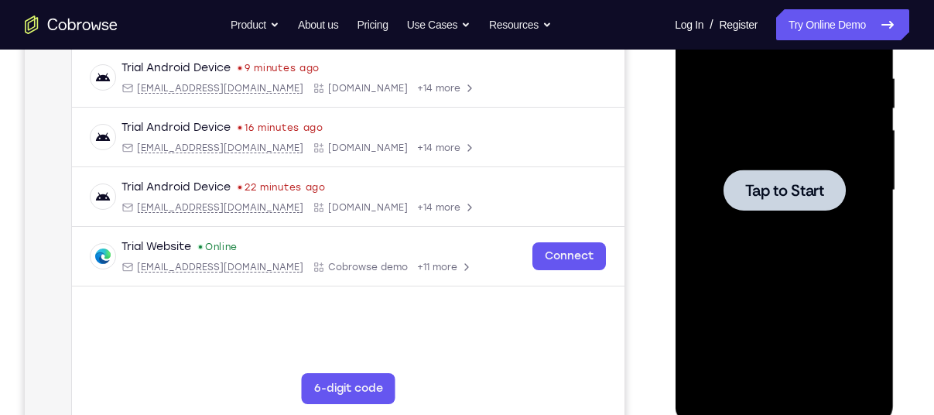
click at [789, 170] on div at bounding box center [784, 190] width 122 height 41
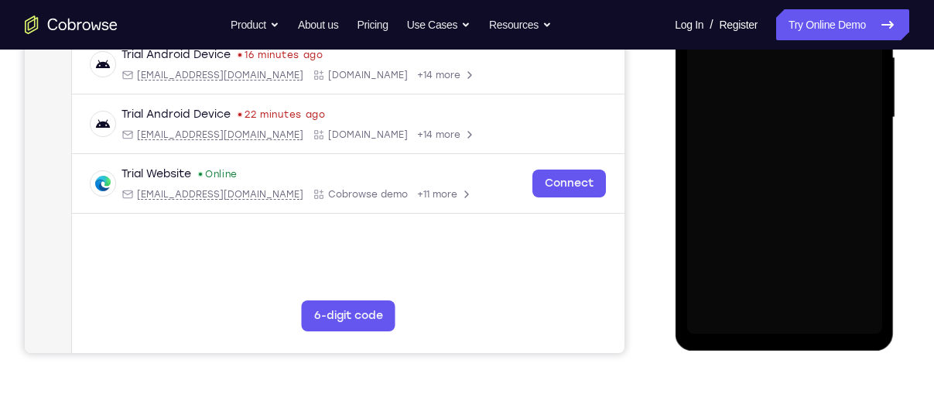
scroll to position [368, 0]
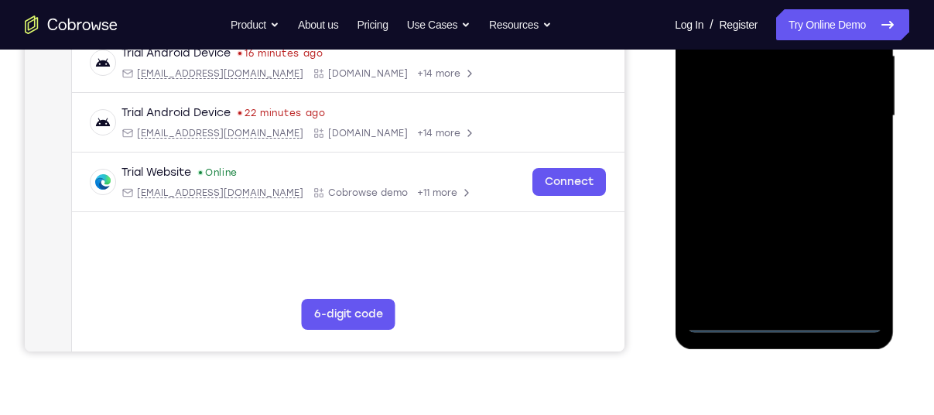
click at [782, 321] on div at bounding box center [784, 116] width 195 height 434
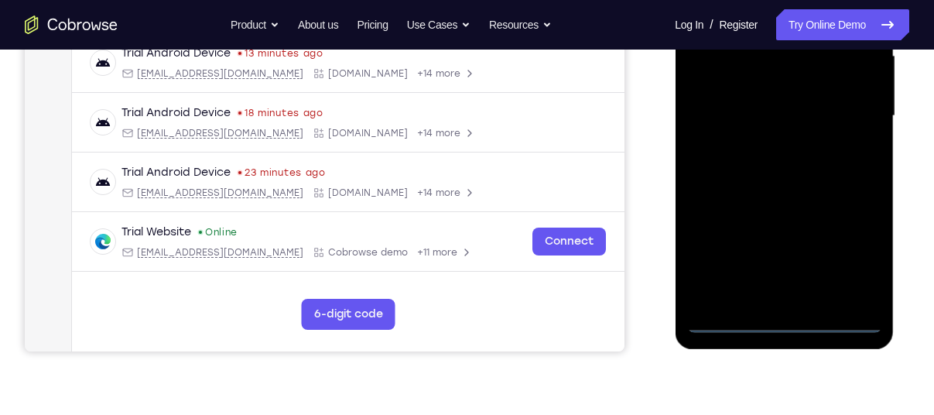
click at [841, 259] on div at bounding box center [784, 116] width 195 height 434
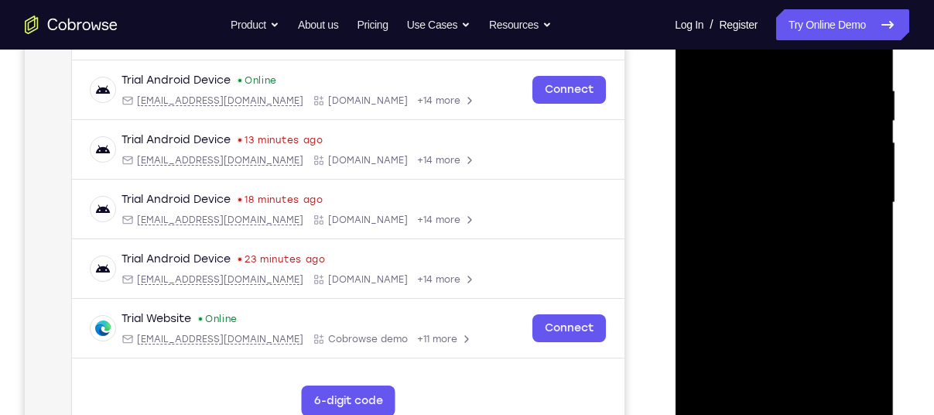
scroll to position [280, 0]
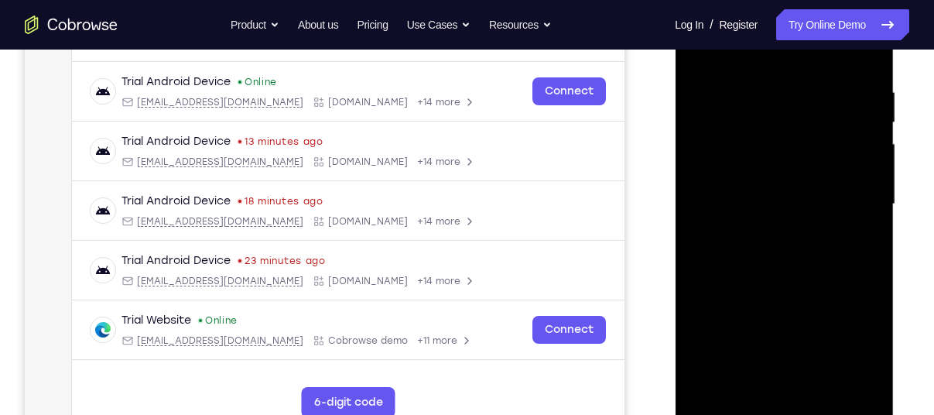
click at [770, 67] on div at bounding box center [784, 205] width 195 height 434
click at [848, 197] on div at bounding box center [784, 205] width 195 height 434
click at [763, 233] on div at bounding box center [784, 205] width 195 height 434
click at [766, 197] on div at bounding box center [784, 205] width 195 height 434
click at [765, 172] on div at bounding box center [784, 205] width 195 height 434
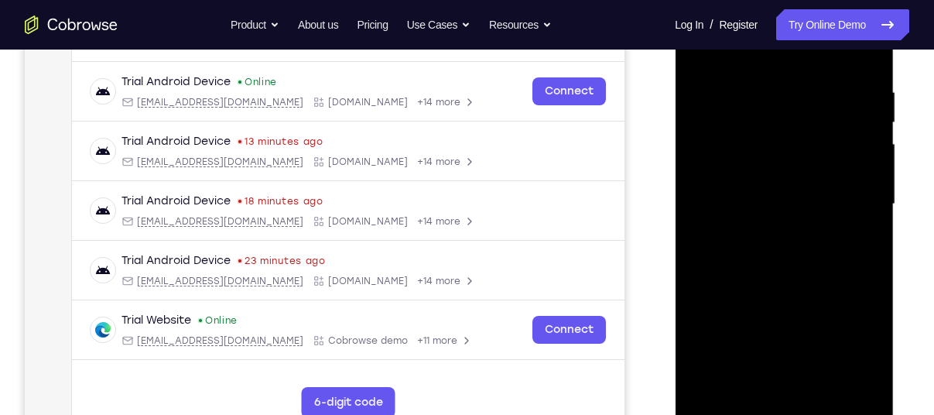
click at [867, 173] on div at bounding box center [784, 205] width 195 height 434
click at [793, 197] on div at bounding box center [784, 205] width 195 height 434
click at [769, 256] on div at bounding box center [784, 205] width 195 height 434
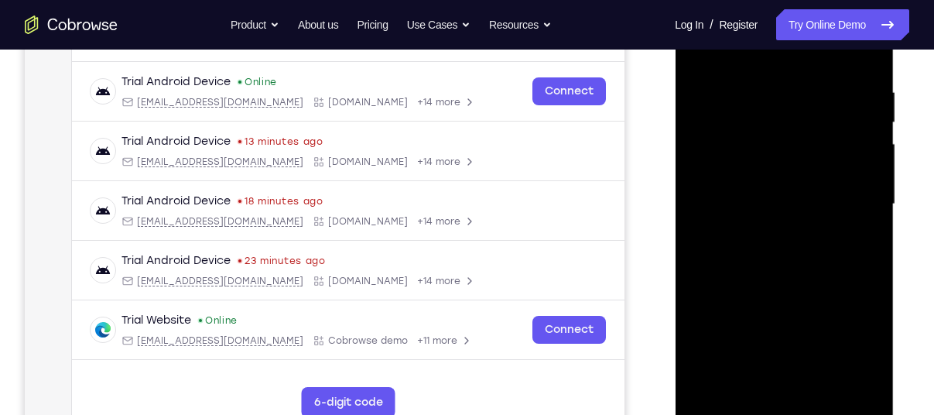
click at [777, 379] on div at bounding box center [784, 205] width 195 height 434
click at [790, 249] on div at bounding box center [784, 205] width 195 height 434
click at [866, 74] on div at bounding box center [784, 205] width 195 height 434
click at [790, 258] on div at bounding box center [784, 205] width 195 height 434
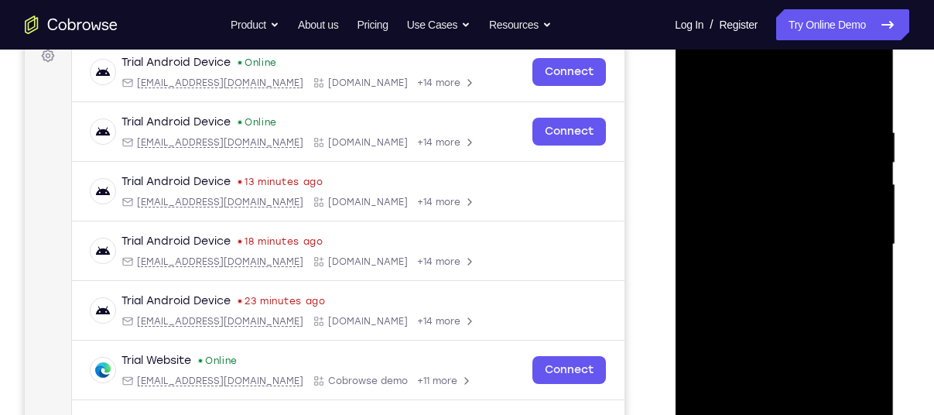
click at [849, 74] on div at bounding box center [784, 245] width 195 height 434
click at [869, 94] on div at bounding box center [784, 245] width 195 height 434
click at [701, 67] on div at bounding box center [784, 245] width 195 height 434
click at [725, 205] on div at bounding box center [784, 245] width 195 height 434
click at [793, 317] on div at bounding box center [784, 245] width 195 height 434
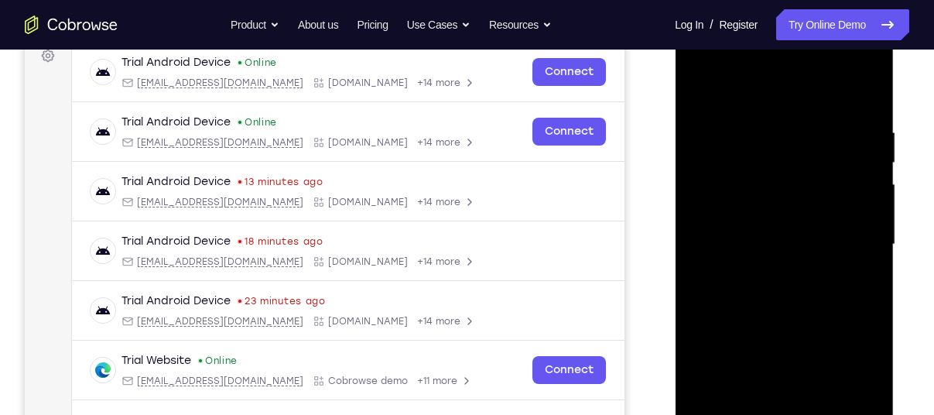
drag, startPoint x: 841, startPoint y: 137, endPoint x: 722, endPoint y: 135, distance: 119.2
click at [722, 135] on div at bounding box center [784, 245] width 195 height 434
drag, startPoint x: 831, startPoint y: 130, endPoint x: 715, endPoint y: 131, distance: 116.1
click at [715, 131] on div at bounding box center [784, 245] width 195 height 434
drag, startPoint x: 831, startPoint y: 142, endPoint x: 701, endPoint y: 146, distance: 130.1
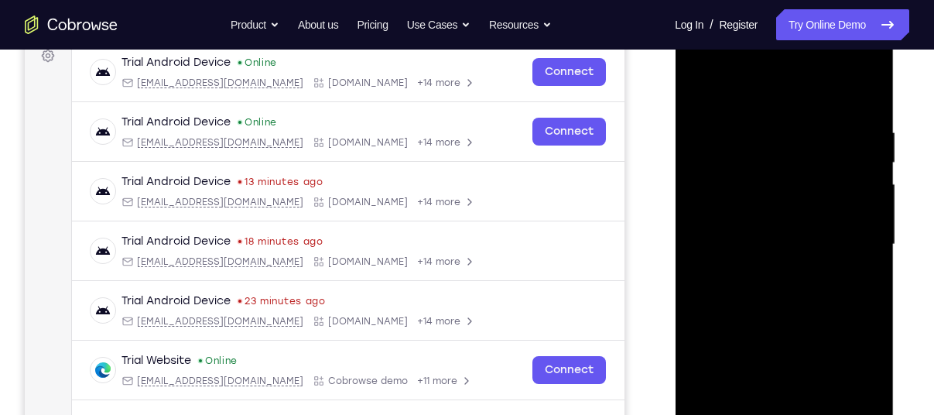
click at [701, 146] on div at bounding box center [784, 245] width 195 height 434
drag, startPoint x: 790, startPoint y: 140, endPoint x: 727, endPoint y: 142, distance: 63.5
click at [727, 142] on div at bounding box center [784, 245] width 195 height 434
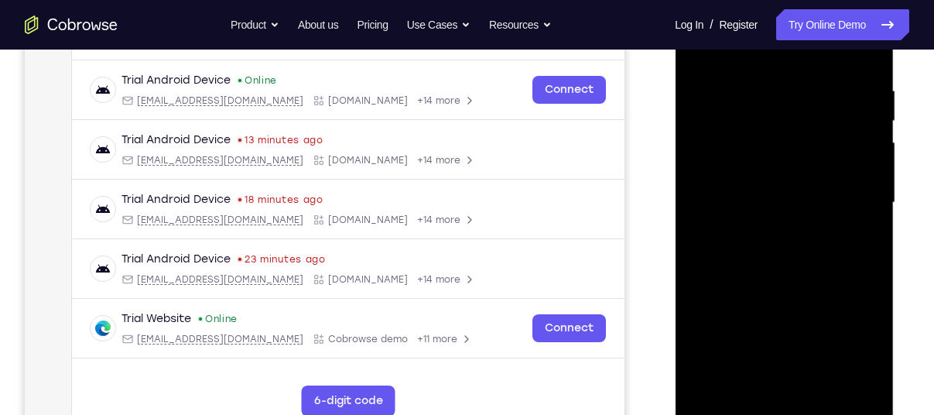
scroll to position [285, 0]
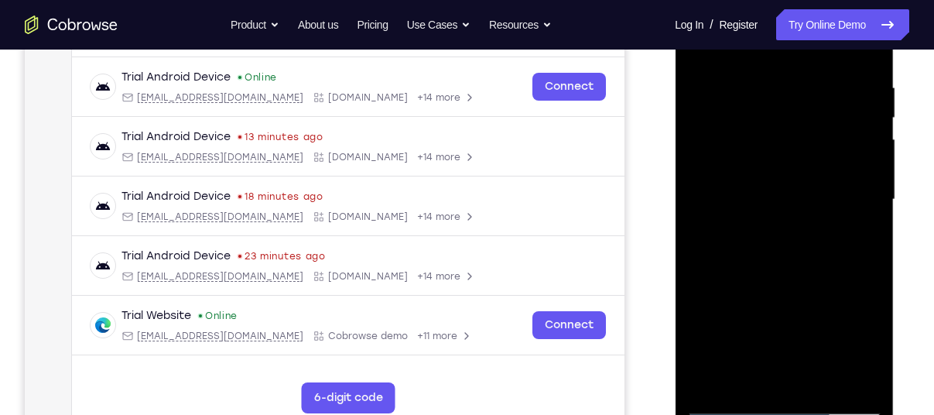
click at [872, 377] on div at bounding box center [784, 200] width 195 height 434
click at [749, 380] on div at bounding box center [784, 200] width 195 height 434
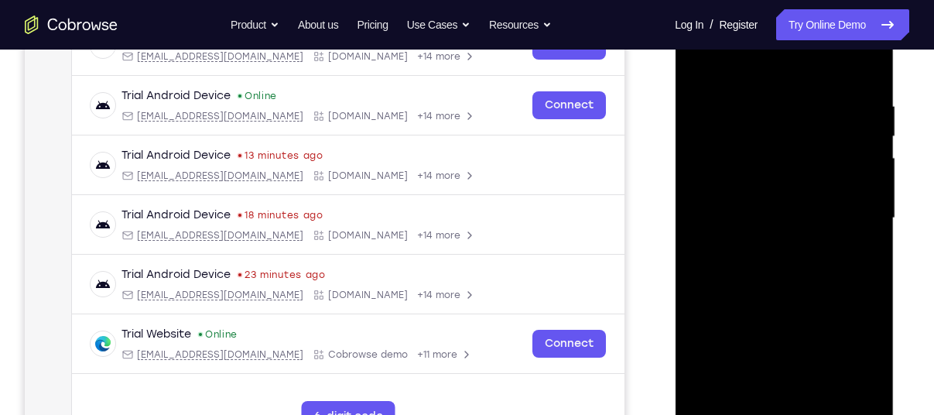
click at [763, 65] on div at bounding box center [784, 219] width 195 height 434
click at [775, 103] on div at bounding box center [784, 219] width 195 height 434
click at [700, 64] on div at bounding box center [784, 219] width 195 height 434
click at [755, 91] on div at bounding box center [784, 219] width 195 height 434
click at [718, 323] on div at bounding box center [784, 219] width 195 height 434
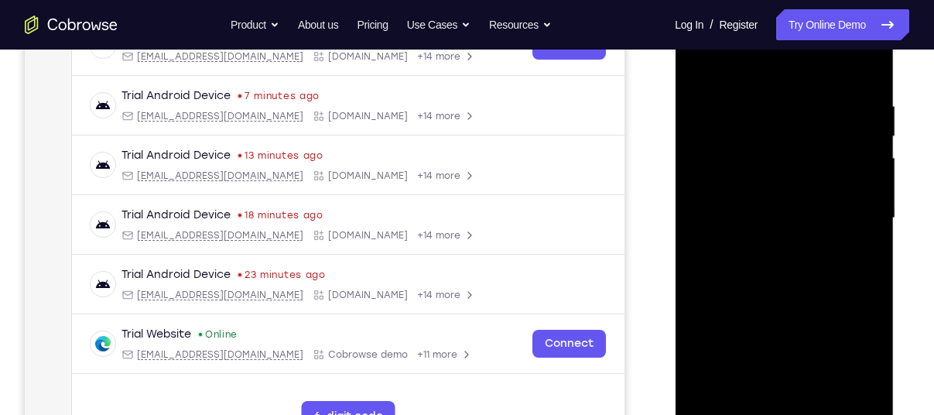
drag, startPoint x: 786, startPoint y: 250, endPoint x: 783, endPoint y: 219, distance: 31.1
click at [783, 219] on div at bounding box center [784, 219] width 195 height 434
drag, startPoint x: 815, startPoint y: 354, endPoint x: 811, endPoint y: 292, distance: 62.1
click at [811, 292] on div at bounding box center [784, 219] width 195 height 434
click at [740, 329] on div at bounding box center [784, 219] width 195 height 434
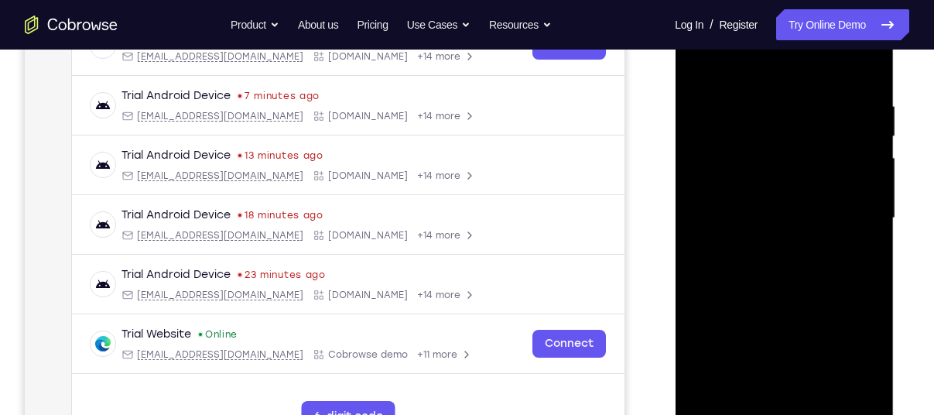
drag, startPoint x: 795, startPoint y: 249, endPoint x: 781, endPoint y: 108, distance: 141.6
click at [781, 108] on div at bounding box center [784, 219] width 195 height 434
drag, startPoint x: 798, startPoint y: 287, endPoint x: 793, endPoint y: 111, distance: 176.6
click at [793, 111] on div at bounding box center [784, 219] width 195 height 434
click at [698, 61] on div at bounding box center [784, 219] width 195 height 434
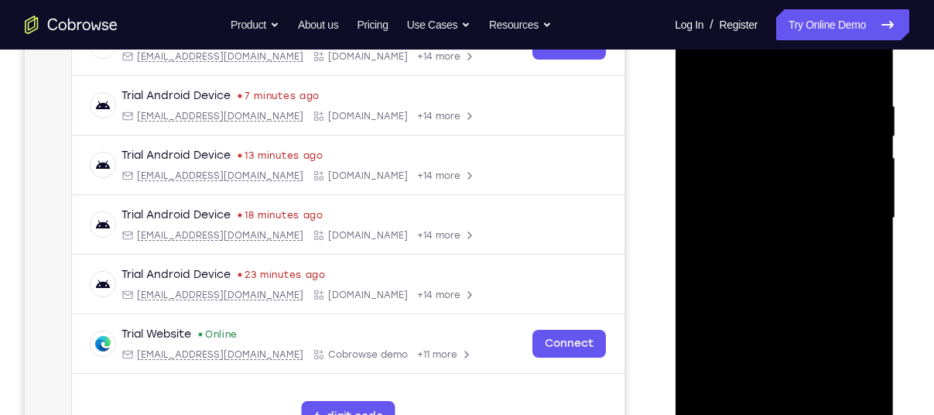
click at [699, 57] on div at bounding box center [784, 219] width 195 height 434
click at [828, 341] on div at bounding box center [784, 219] width 195 height 434
drag, startPoint x: 754, startPoint y: 283, endPoint x: 749, endPoint y: 102, distance: 180.5
click at [749, 102] on div at bounding box center [784, 219] width 195 height 434
drag, startPoint x: 770, startPoint y: 344, endPoint x: 766, endPoint y: 143, distance: 201.3
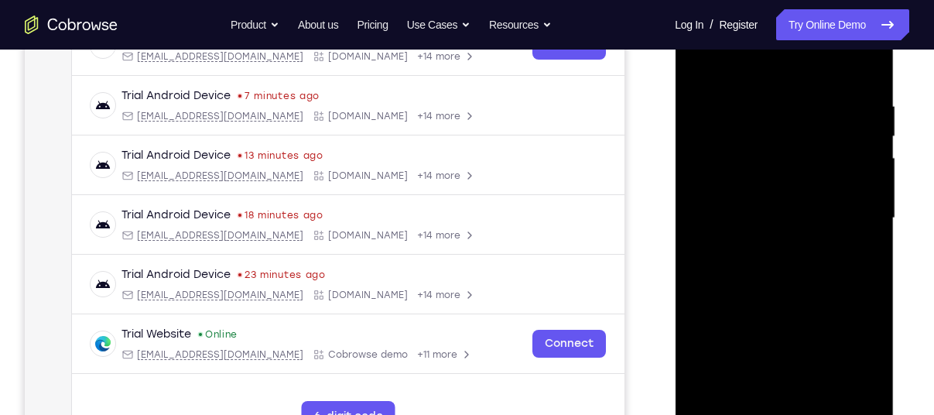
click at [766, 143] on div at bounding box center [784, 219] width 195 height 434
drag, startPoint x: 765, startPoint y: 331, endPoint x: 757, endPoint y: 118, distance: 212.3
click at [757, 118] on div at bounding box center [784, 219] width 195 height 434
drag, startPoint x: 784, startPoint y: 304, endPoint x: 763, endPoint y: 139, distance: 167.1
click at [763, 139] on div at bounding box center [784, 219] width 195 height 434
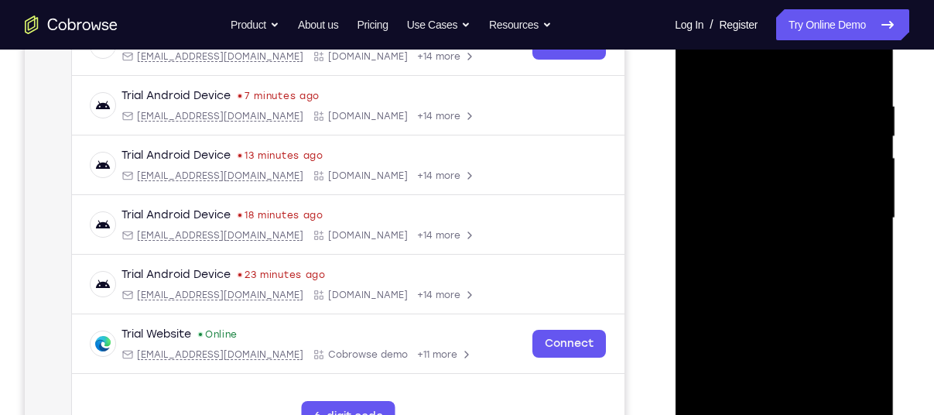
drag, startPoint x: 770, startPoint y: 321, endPoint x: 757, endPoint y: 108, distance: 213.3
click at [757, 108] on div at bounding box center [784, 219] width 195 height 434
click at [703, 60] on div at bounding box center [784, 219] width 195 height 434
click at [701, 60] on div at bounding box center [784, 219] width 195 height 434
click at [699, 60] on div at bounding box center [784, 219] width 195 height 434
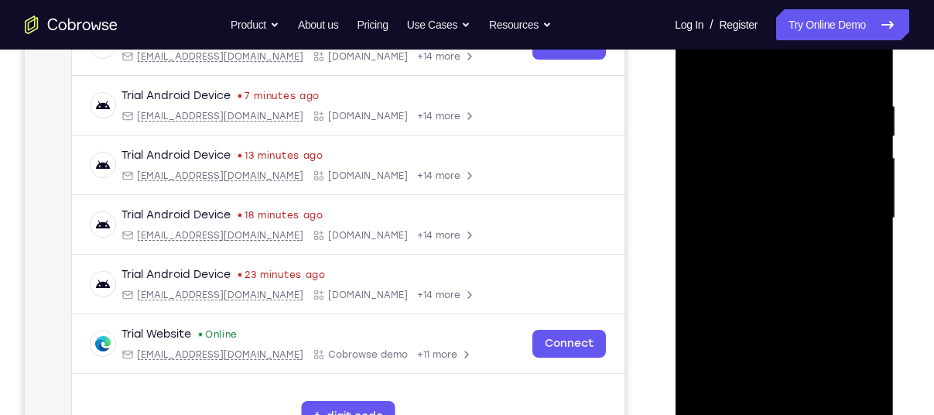
click at [866, 57] on div at bounding box center [784, 219] width 195 height 434
click at [866, 61] on div at bounding box center [784, 219] width 195 height 434
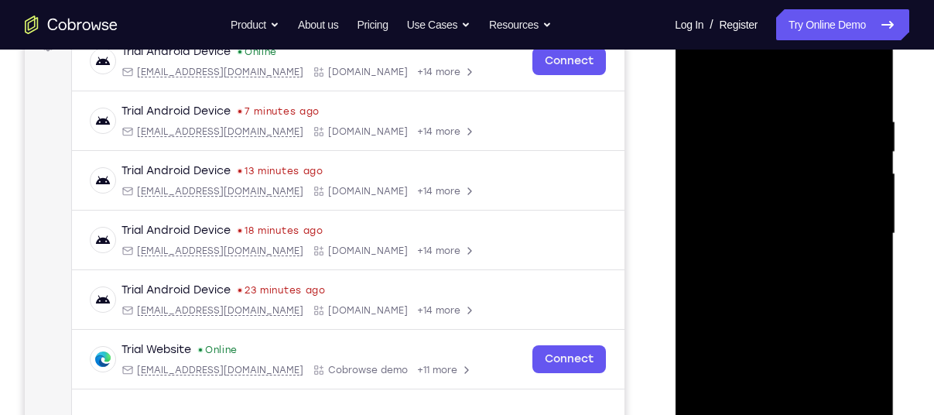
scroll to position [249, 0]
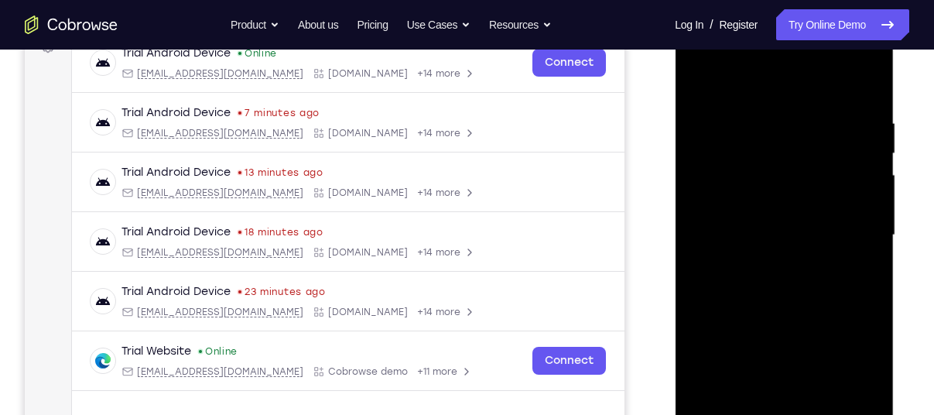
click at [772, 75] on div at bounding box center [784, 236] width 195 height 434
click at [865, 103] on div at bounding box center [784, 236] width 195 height 434
click at [787, 107] on div at bounding box center [784, 236] width 195 height 434
click at [722, 300] on div at bounding box center [784, 236] width 195 height 434
click at [700, 340] on div at bounding box center [784, 236] width 195 height 434
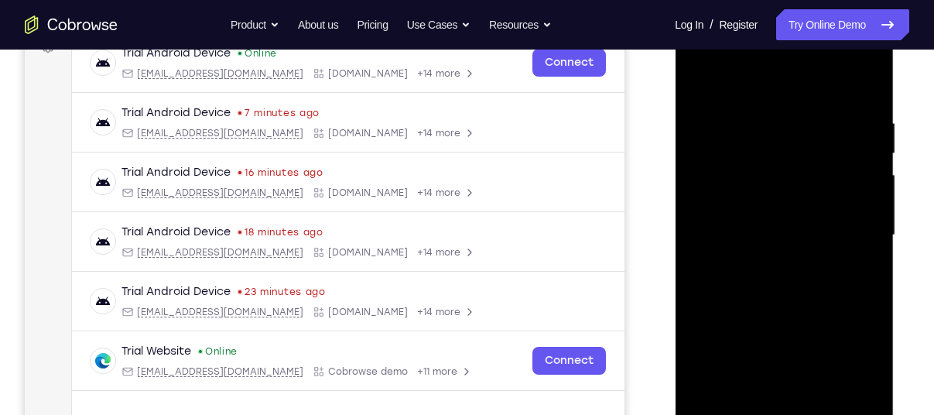
drag, startPoint x: 773, startPoint y: 349, endPoint x: 772, endPoint y: 320, distance: 28.7
click at [772, 320] on div at bounding box center [784, 236] width 195 height 434
click at [745, 356] on div at bounding box center [784, 236] width 195 height 434
drag, startPoint x: 807, startPoint y: 256, endPoint x: 811, endPoint y: 122, distance: 134.0
click at [811, 122] on div at bounding box center [784, 236] width 195 height 434
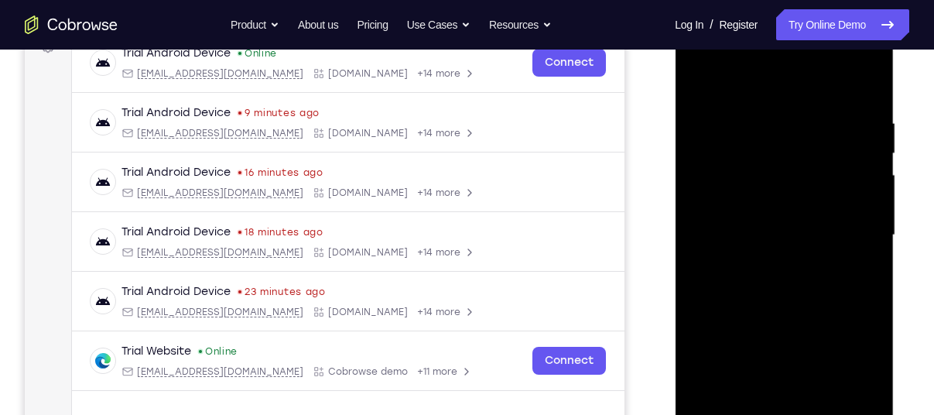
click at [761, 159] on div at bounding box center [784, 236] width 195 height 434
click at [763, 202] on div at bounding box center [784, 236] width 195 height 434
drag, startPoint x: 807, startPoint y: 238, endPoint x: 806, endPoint y: 134, distance: 103.7
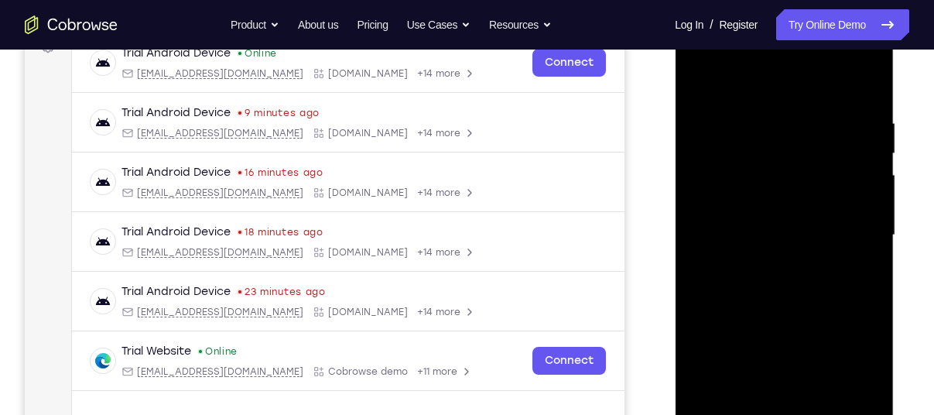
click at [806, 134] on div at bounding box center [784, 236] width 195 height 434
drag, startPoint x: 800, startPoint y: 273, endPoint x: 800, endPoint y: 172, distance: 101.4
click at [800, 172] on div at bounding box center [784, 236] width 195 height 434
drag, startPoint x: 820, startPoint y: 276, endPoint x: 820, endPoint y: 153, distance: 123.9
click at [820, 153] on div at bounding box center [784, 236] width 195 height 434
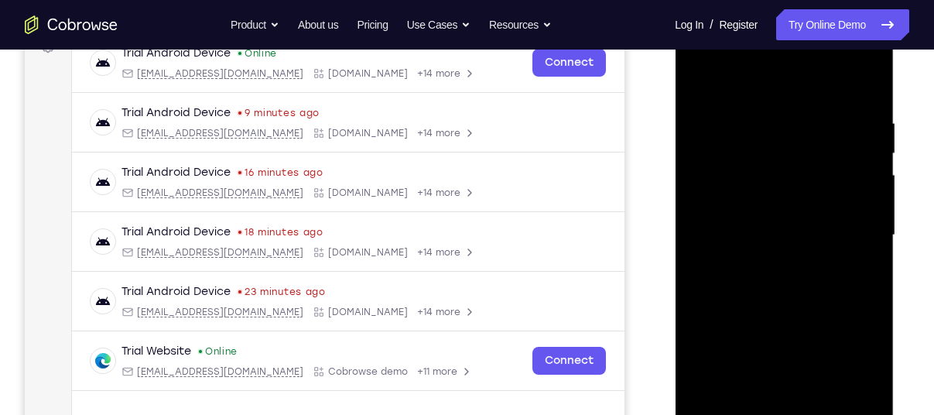
drag, startPoint x: 816, startPoint y: 250, endPoint x: 817, endPoint y: 151, distance: 99.1
click at [817, 151] on div at bounding box center [784, 236] width 195 height 434
drag, startPoint x: 812, startPoint y: 249, endPoint x: 812, endPoint y: 146, distance: 103.0
click at [812, 146] on div at bounding box center [784, 236] width 195 height 434
click at [702, 78] on div at bounding box center [784, 236] width 195 height 434
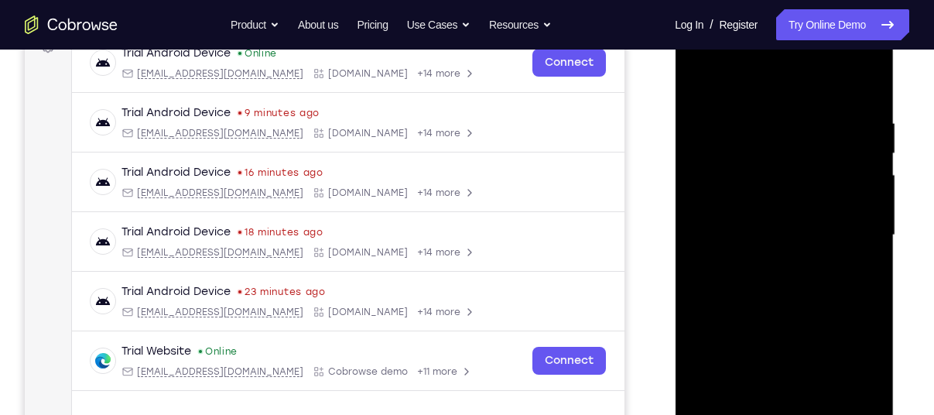
click at [697, 77] on div at bounding box center [784, 236] width 195 height 434
click at [858, 81] on div at bounding box center [784, 236] width 195 height 434
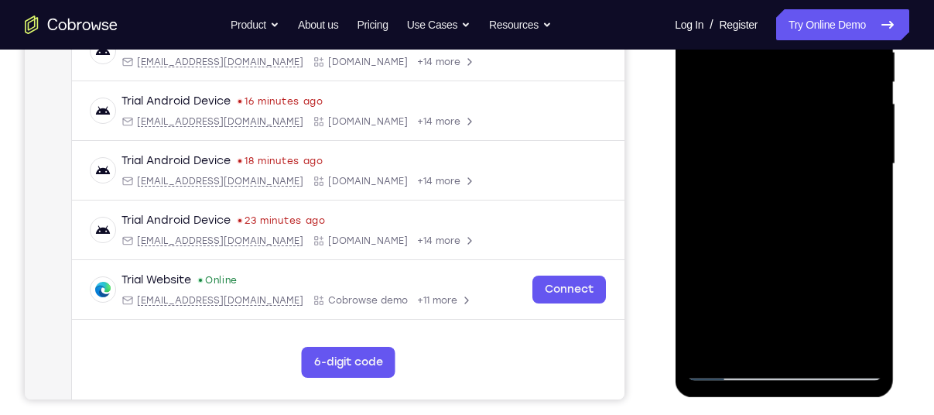
scroll to position [322, 0]
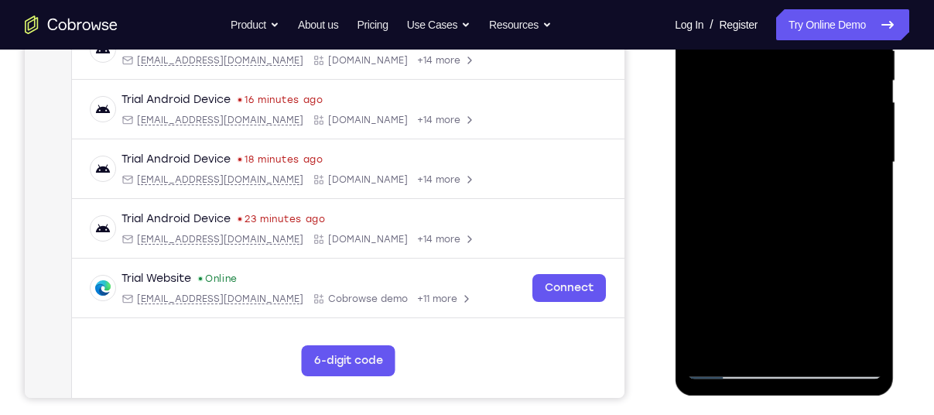
click at [710, 346] on div at bounding box center [784, 163] width 195 height 434
drag, startPoint x: 809, startPoint y: 297, endPoint x: 808, endPoint y: 305, distance: 7.8
click at [808, 305] on div at bounding box center [784, 163] width 195 height 434
drag, startPoint x: 808, startPoint y: 305, endPoint x: 796, endPoint y: 98, distance: 207.1
click at [796, 98] on div at bounding box center [784, 163] width 195 height 434
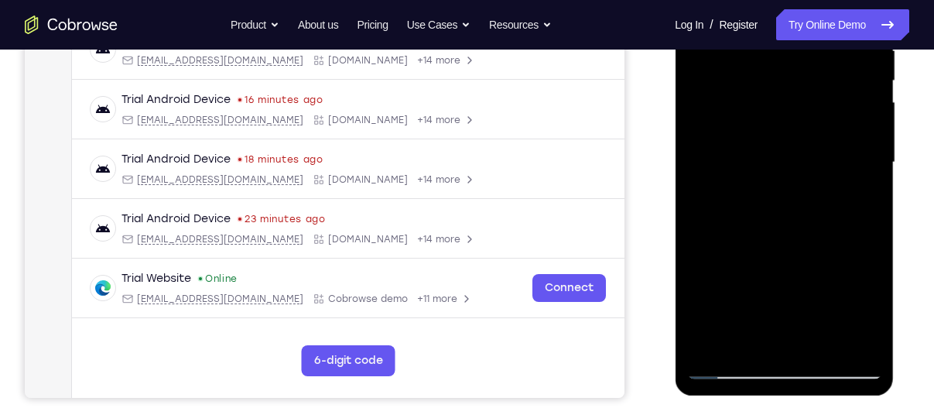
drag, startPoint x: 773, startPoint y: 231, endPoint x: 788, endPoint y: 66, distance: 166.3
click at [788, 66] on div at bounding box center [784, 163] width 195 height 434
drag, startPoint x: 774, startPoint y: 263, endPoint x: 781, endPoint y: 84, distance: 179.0
click at [781, 84] on div at bounding box center [784, 163] width 195 height 434
drag, startPoint x: 783, startPoint y: 264, endPoint x: 801, endPoint y: 53, distance: 211.4
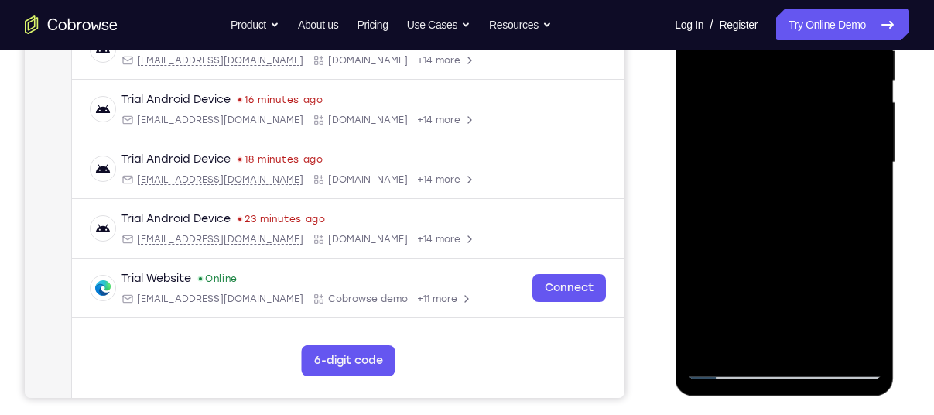
click at [801, 53] on div at bounding box center [784, 163] width 195 height 434
drag, startPoint x: 773, startPoint y: 237, endPoint x: 784, endPoint y: 60, distance: 177.6
click at [784, 60] on div at bounding box center [784, 163] width 195 height 434
drag, startPoint x: 761, startPoint y: 209, endPoint x: 773, endPoint y: -9, distance: 218.7
click at [773, 0] on div at bounding box center [784, 163] width 195 height 434
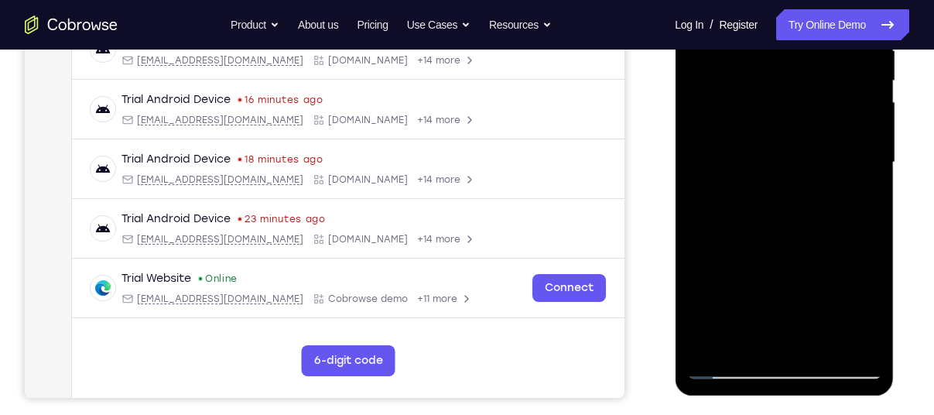
drag, startPoint x: 759, startPoint y: 207, endPoint x: 775, endPoint y: 22, distance: 185.0
click at [775, 22] on div at bounding box center [784, 163] width 195 height 434
drag, startPoint x: 766, startPoint y: 170, endPoint x: 781, endPoint y: 9, distance: 161.0
click at [781, 9] on div at bounding box center [784, 163] width 195 height 434
drag, startPoint x: 756, startPoint y: 259, endPoint x: 766, endPoint y: 29, distance: 230.1
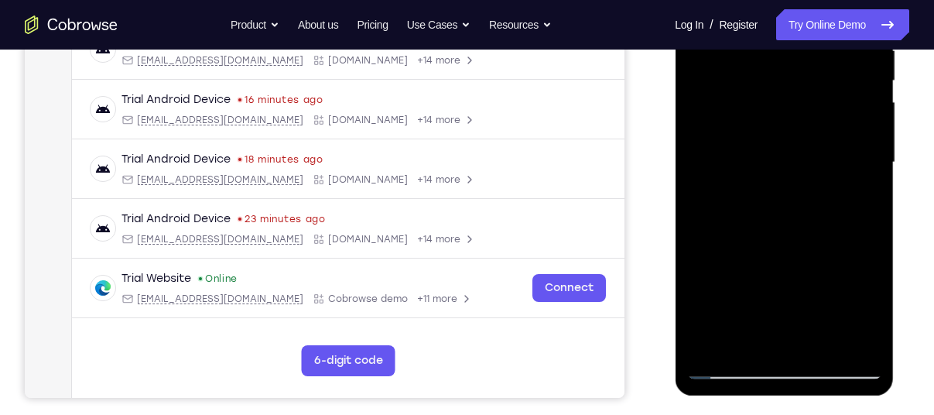
click at [766, 29] on div at bounding box center [784, 163] width 195 height 434
drag, startPoint x: 759, startPoint y: 221, endPoint x: 775, endPoint y: 39, distance: 181.8
click at [775, 39] on div at bounding box center [784, 163] width 195 height 434
drag, startPoint x: 766, startPoint y: 242, endPoint x: 787, endPoint y: 26, distance: 217.8
click at [787, 26] on div at bounding box center [784, 163] width 195 height 434
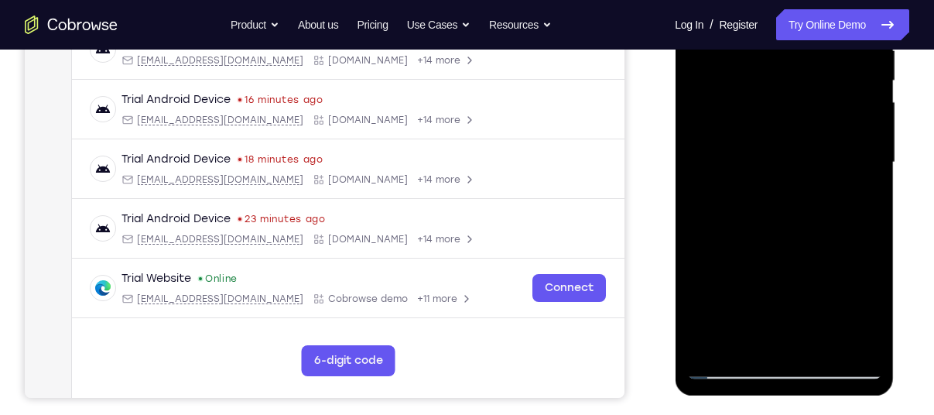
drag, startPoint x: 776, startPoint y: 241, endPoint x: 798, endPoint y: -39, distance: 281.1
click at [798, 0] on div at bounding box center [784, 163] width 195 height 434
drag, startPoint x: 775, startPoint y: 199, endPoint x: 787, endPoint y: 24, distance: 175.4
click at [787, 24] on div at bounding box center [784, 163] width 195 height 434
drag, startPoint x: 775, startPoint y: 244, endPoint x: 797, endPoint y: -19, distance: 264.2
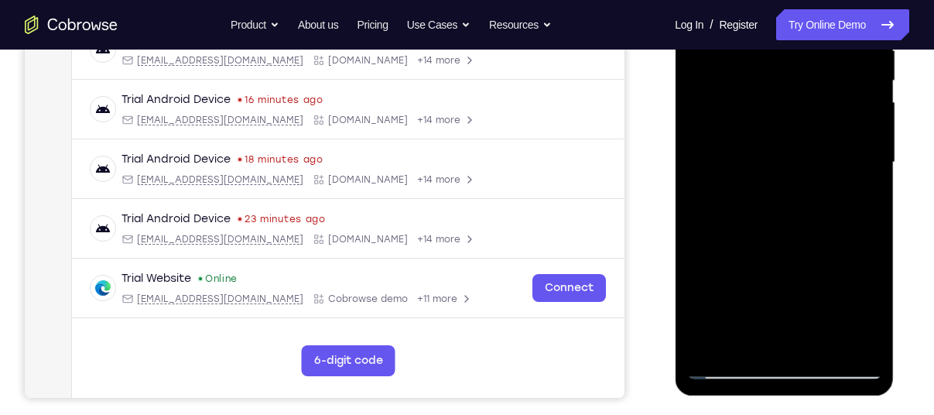
click at [797, 0] on div at bounding box center [784, 163] width 195 height 434
drag, startPoint x: 780, startPoint y: 236, endPoint x: 797, endPoint y: 50, distance: 186.6
click at [797, 50] on div at bounding box center [784, 163] width 195 height 434
drag, startPoint x: 775, startPoint y: 276, endPoint x: 790, endPoint y: 89, distance: 187.9
click at [790, 89] on div at bounding box center [784, 163] width 195 height 434
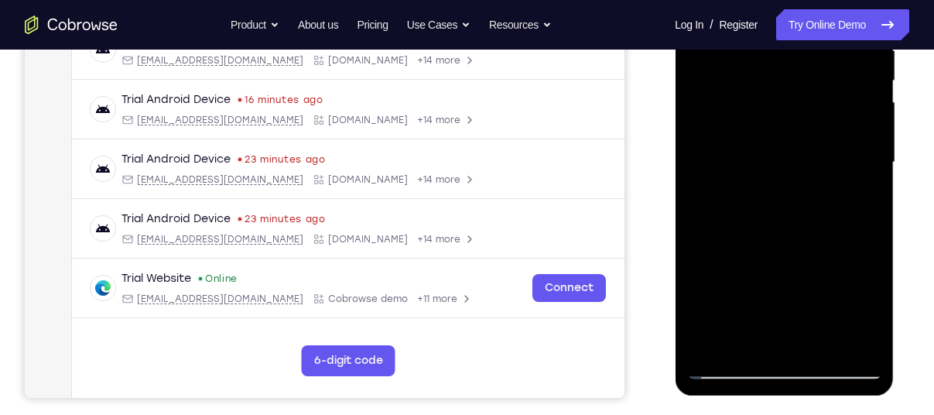
drag, startPoint x: 783, startPoint y: 292, endPoint x: 804, endPoint y: 60, distance: 232.5
click at [804, 60] on div at bounding box center [784, 163] width 195 height 434
drag, startPoint x: 787, startPoint y: 293, endPoint x: 799, endPoint y: 106, distance: 187.8
click at [799, 106] on div at bounding box center [784, 163] width 195 height 434
drag, startPoint x: 781, startPoint y: 252, endPoint x: 790, endPoint y: 70, distance: 182.2
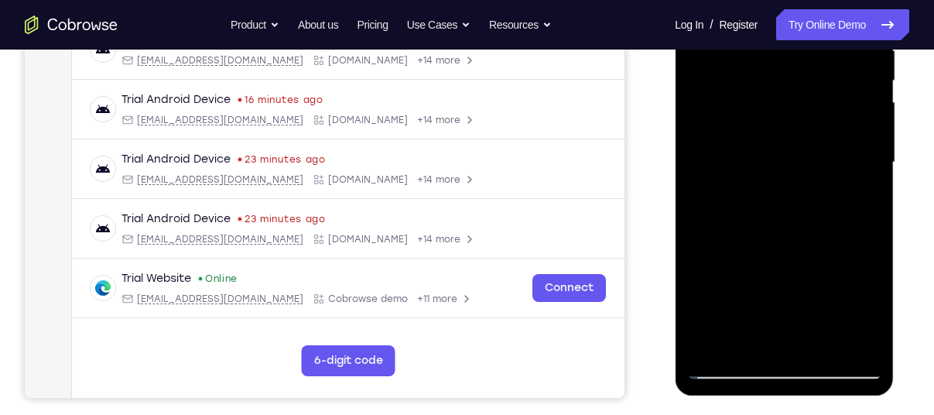
click at [790, 70] on div at bounding box center [784, 163] width 195 height 434
drag, startPoint x: 766, startPoint y: 234, endPoint x: 781, endPoint y: 64, distance: 170.2
click at [781, 64] on div at bounding box center [784, 163] width 195 height 434
drag, startPoint x: 780, startPoint y: 190, endPoint x: 798, endPoint y: 295, distance: 106.9
click at [798, 295] on div at bounding box center [784, 163] width 195 height 434
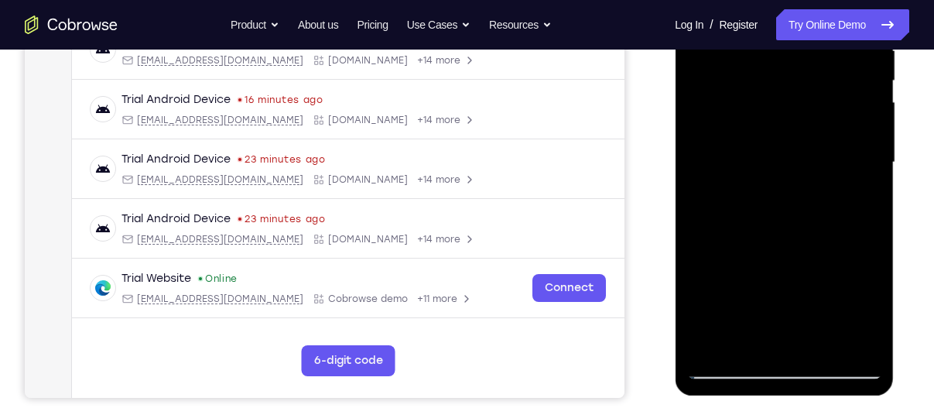
drag, startPoint x: 792, startPoint y: 219, endPoint x: 792, endPoint y: 273, distance: 54.2
click at [792, 273] on div at bounding box center [784, 163] width 195 height 434
drag, startPoint x: 792, startPoint y: 295, endPoint x: 772, endPoint y: 75, distance: 220.8
click at [772, 75] on div at bounding box center [784, 163] width 195 height 434
drag, startPoint x: 773, startPoint y: 239, endPoint x: 773, endPoint y: 44, distance: 195.1
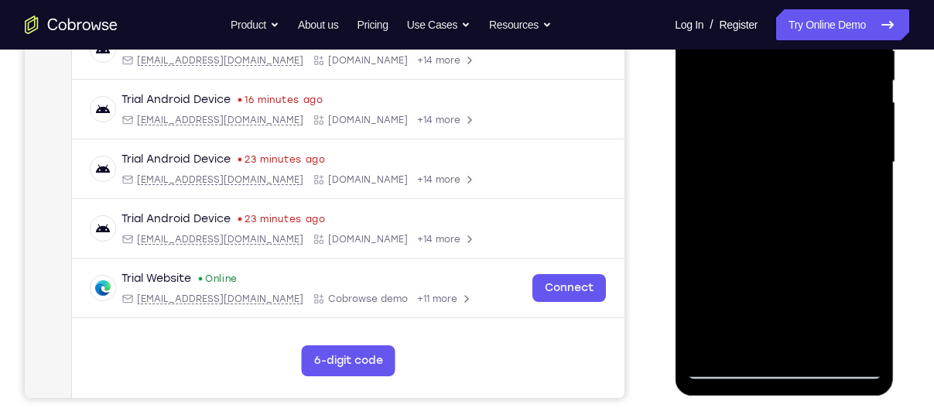
click at [773, 44] on div at bounding box center [784, 163] width 195 height 434
drag, startPoint x: 773, startPoint y: 244, endPoint x: 783, endPoint y: 86, distance: 158.2
click at [783, 86] on div at bounding box center [784, 163] width 195 height 434
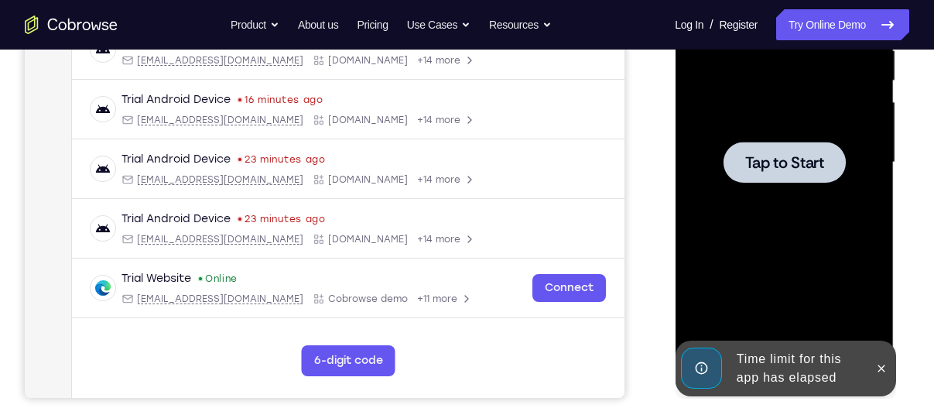
drag, startPoint x: 782, startPoint y: 118, endPoint x: 781, endPoint y: 153, distance: 34.1
